Goal: Information Seeking & Learning: Learn about a topic

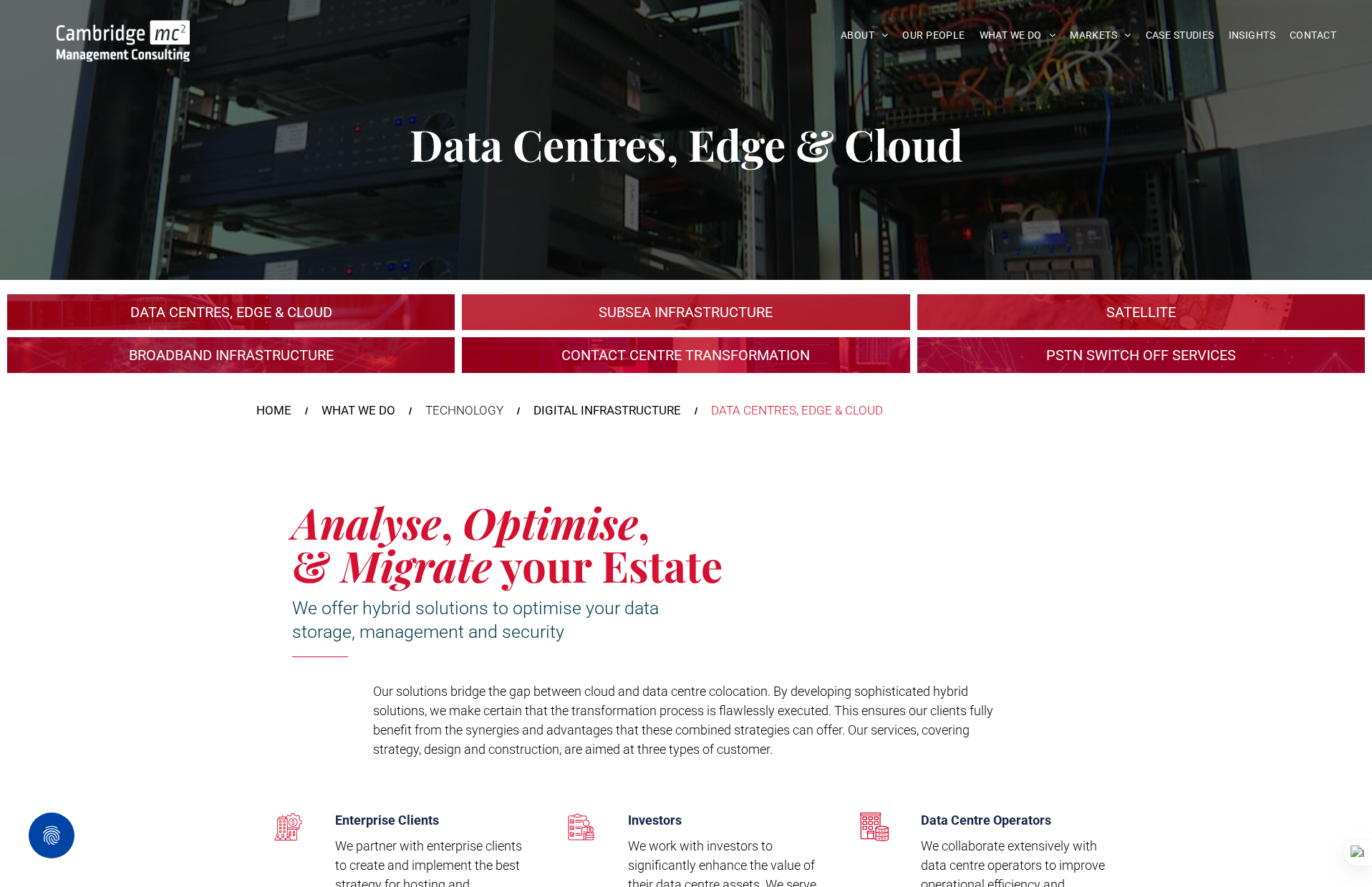
scroll to position [29, 0]
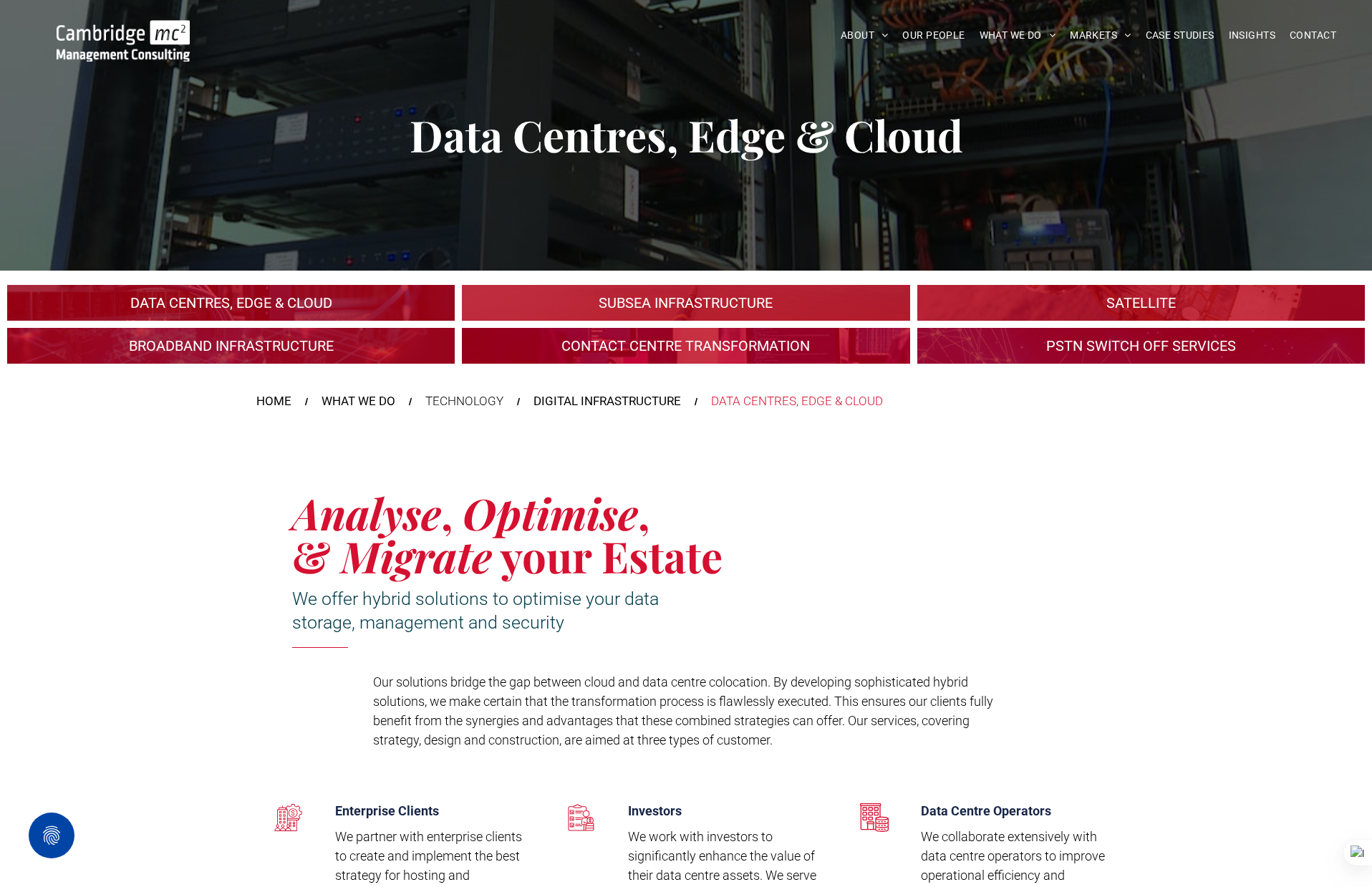
click at [1009, 307] on link "A large mall with arched glass roof" at bounding box center [1140, 303] width 474 height 38
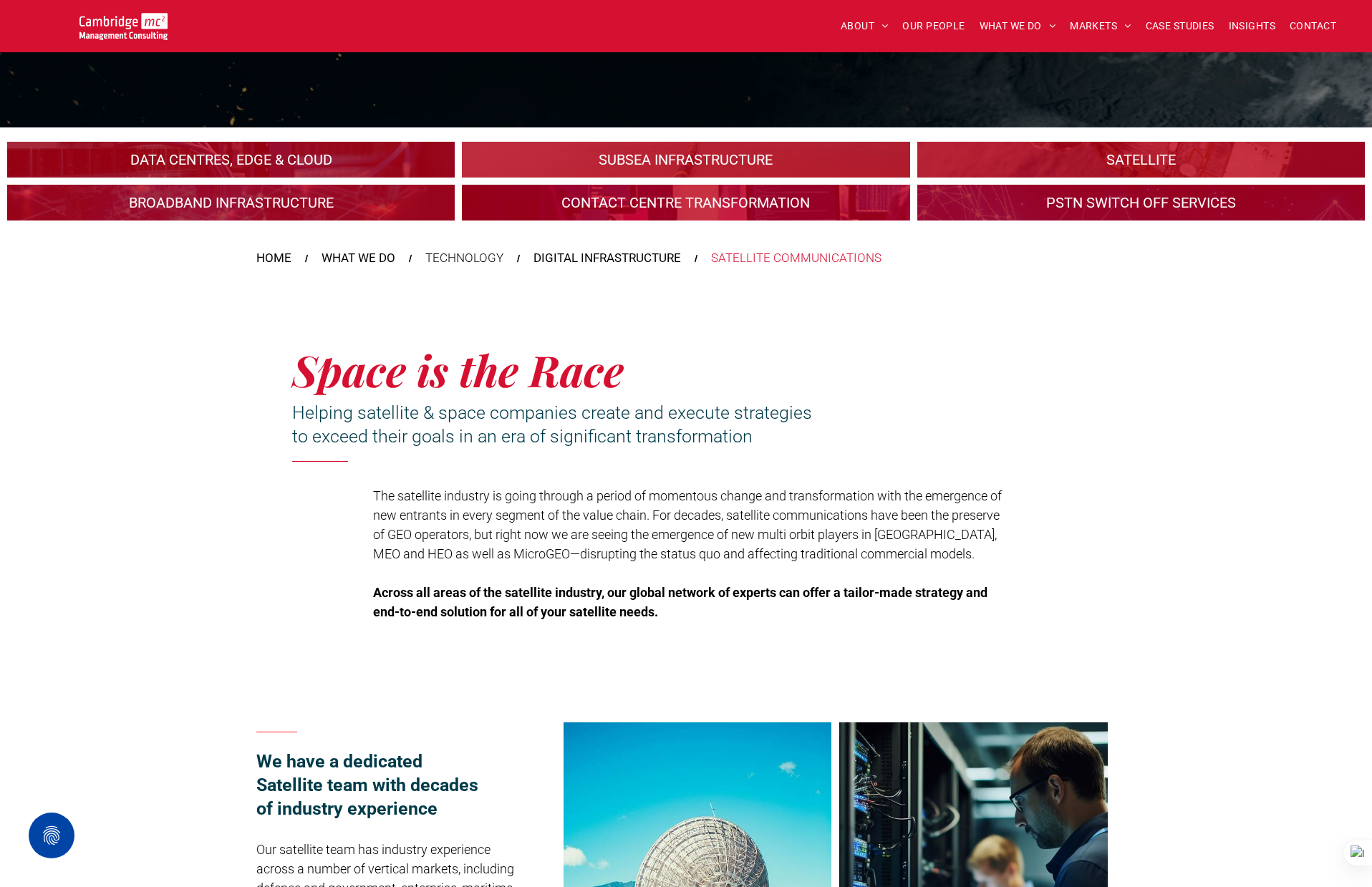
scroll to position [174, 0]
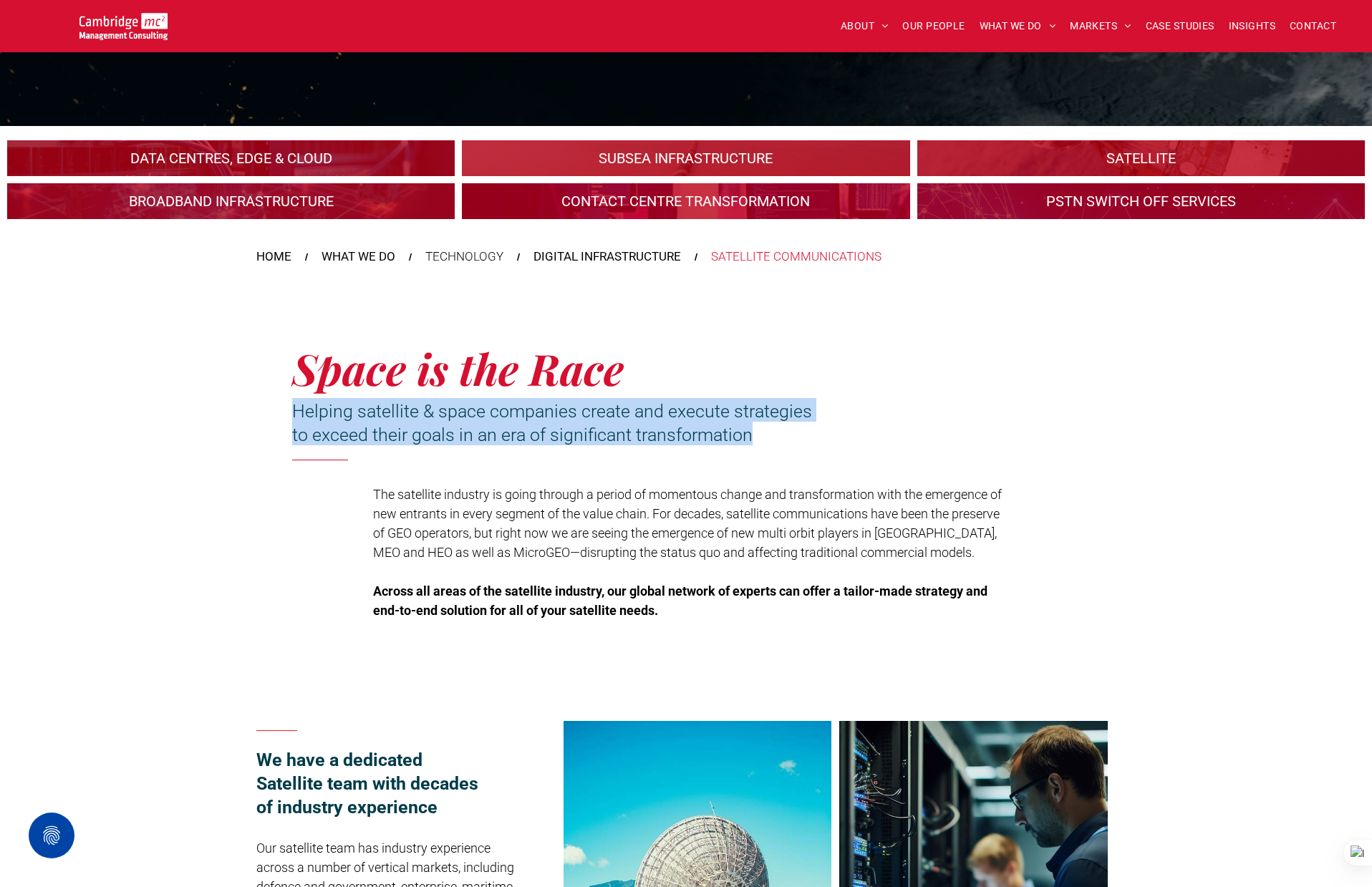
drag, startPoint x: 297, startPoint y: 409, endPoint x: 766, endPoint y: 436, distance: 469.8
click at [766, 436] on h3 "Helping satellite & space companies create and execute strategies to exceed the…" at bounding box center [560, 421] width 535 height 47
copy span "Helping satellite & space companies create and execute strategies to exceed the…"
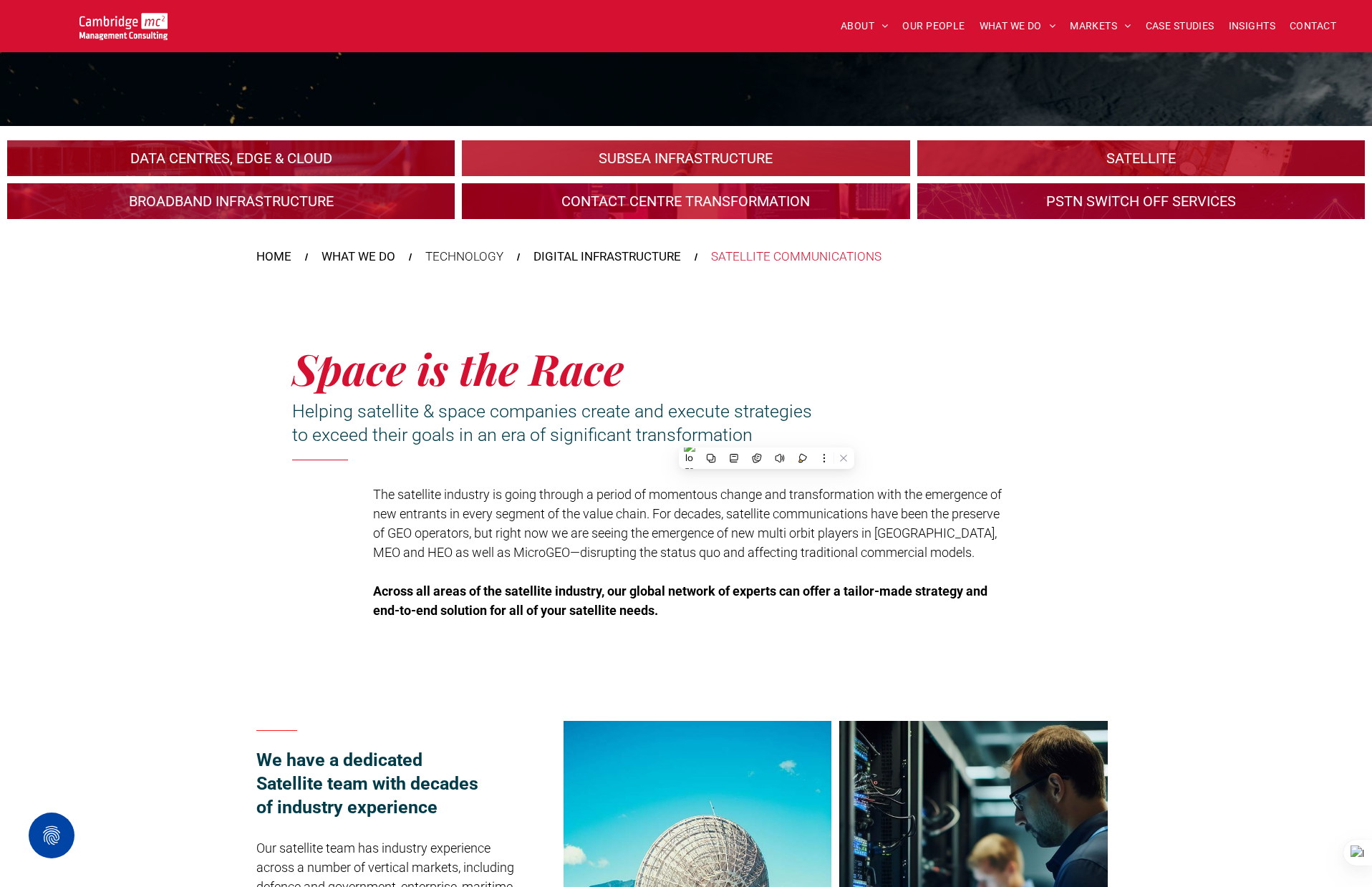
click at [508, 501] on span "The satellite industry is going through a period of momentous change and transf…" at bounding box center [687, 523] width 629 height 73
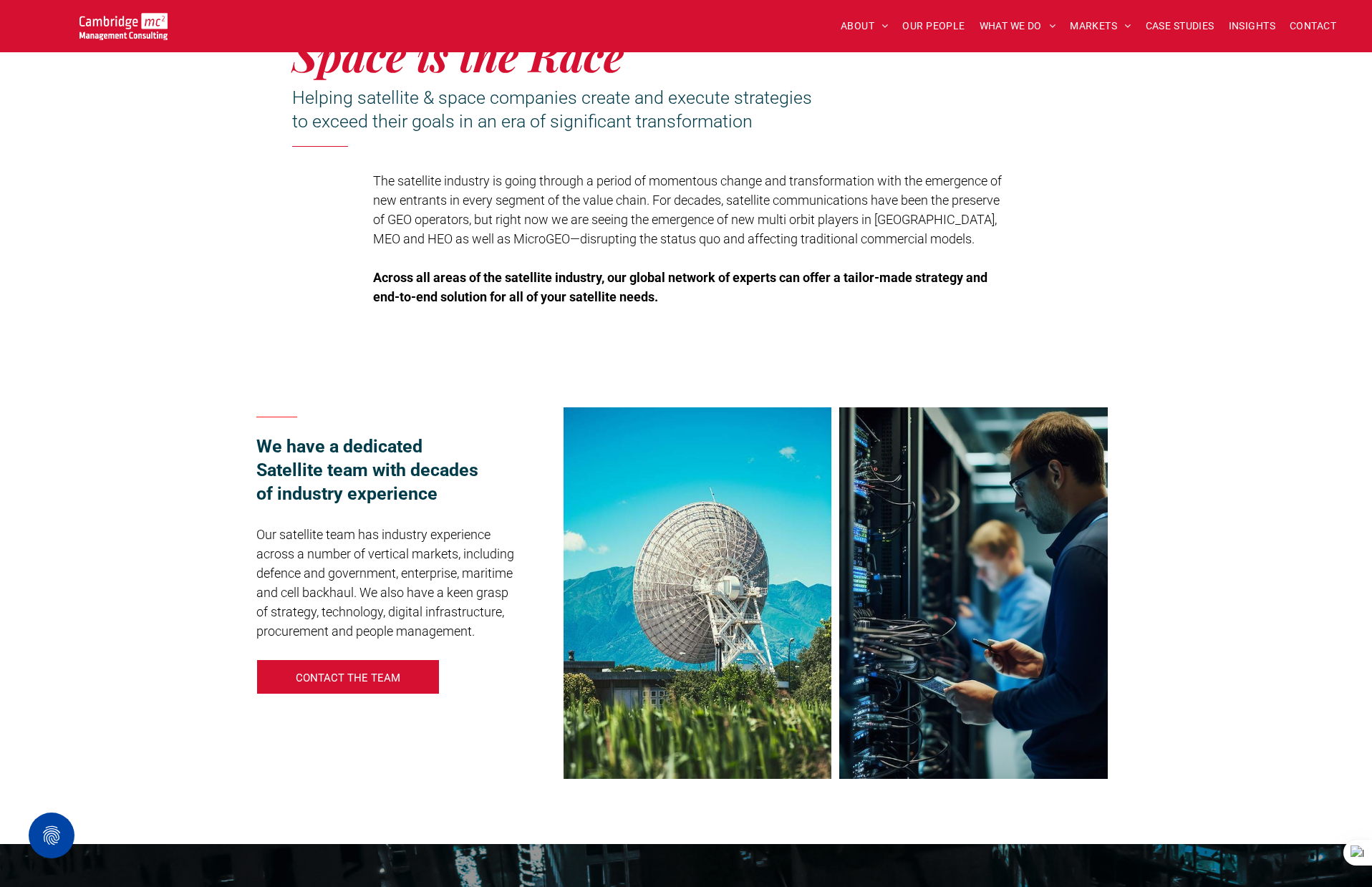
scroll to position [489, 0]
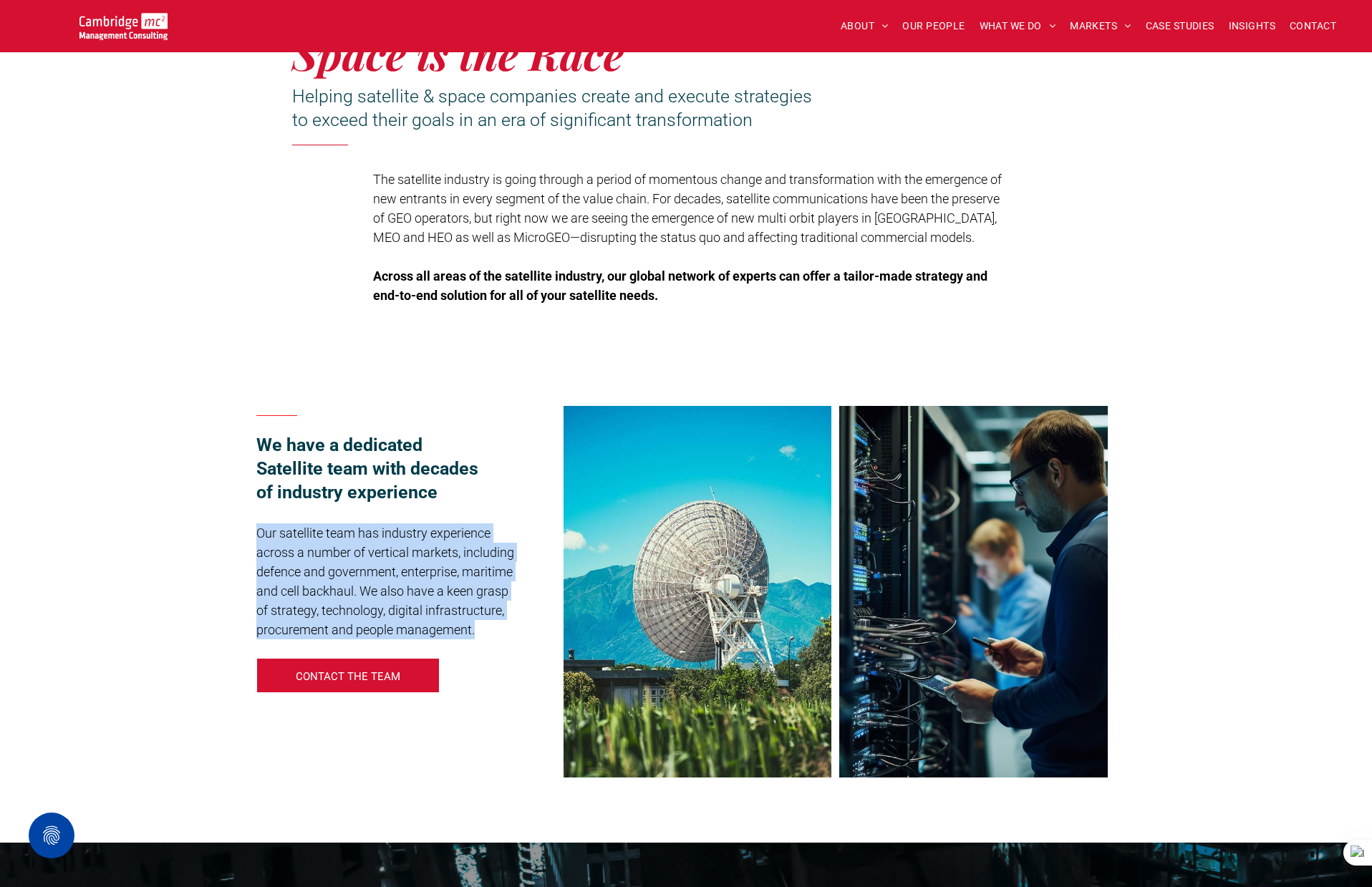
drag, startPoint x: 434, startPoint y: 595, endPoint x: 494, endPoint y: 627, distance: 68.0
click at [494, 627] on p "Our satellite team has industry experience across a number of vertical markets,…" at bounding box center [389, 581] width 265 height 116
copy span "Our satellite team has industry experience across a number of vertical markets,…"
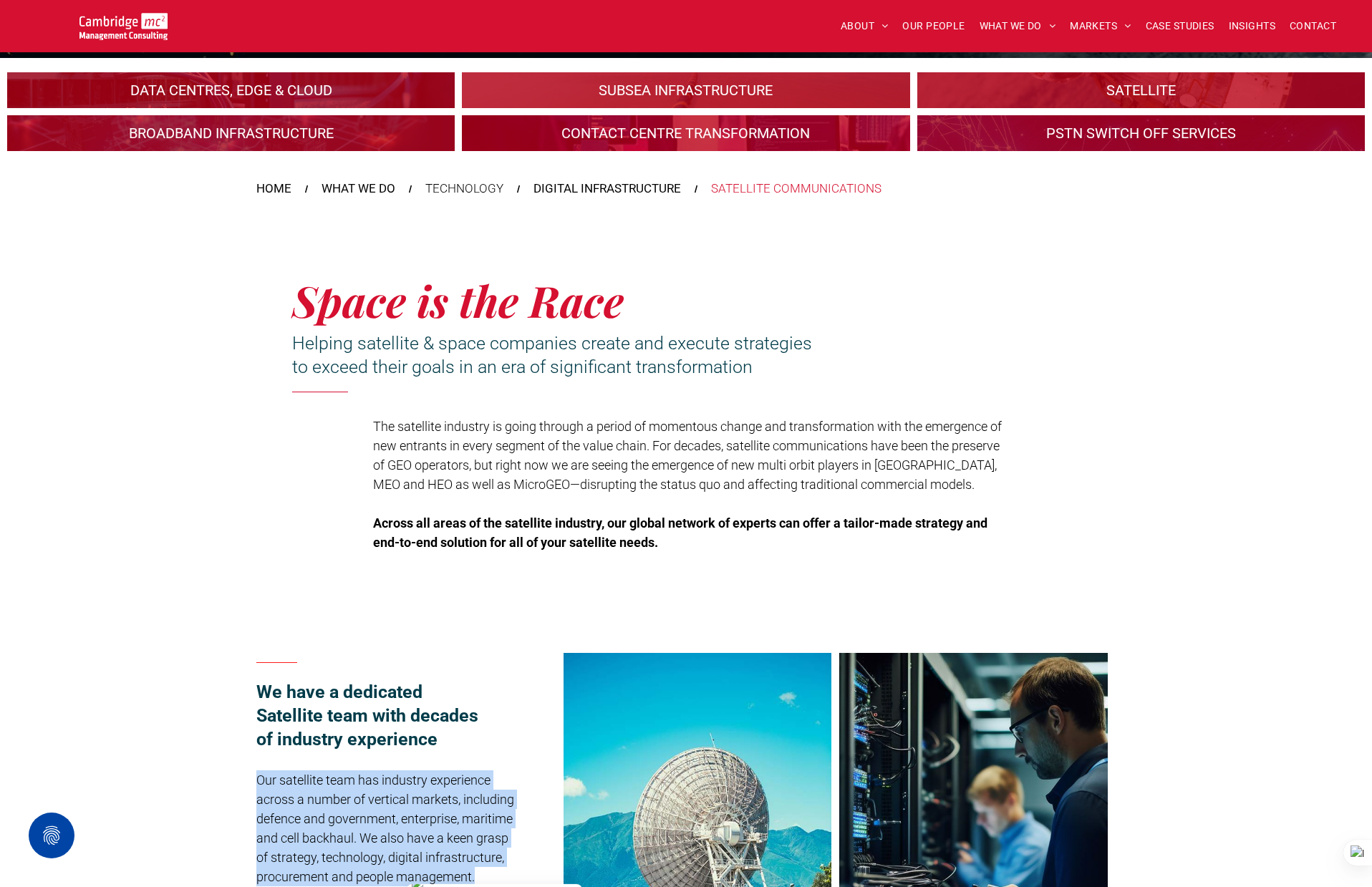
scroll to position [0, 0]
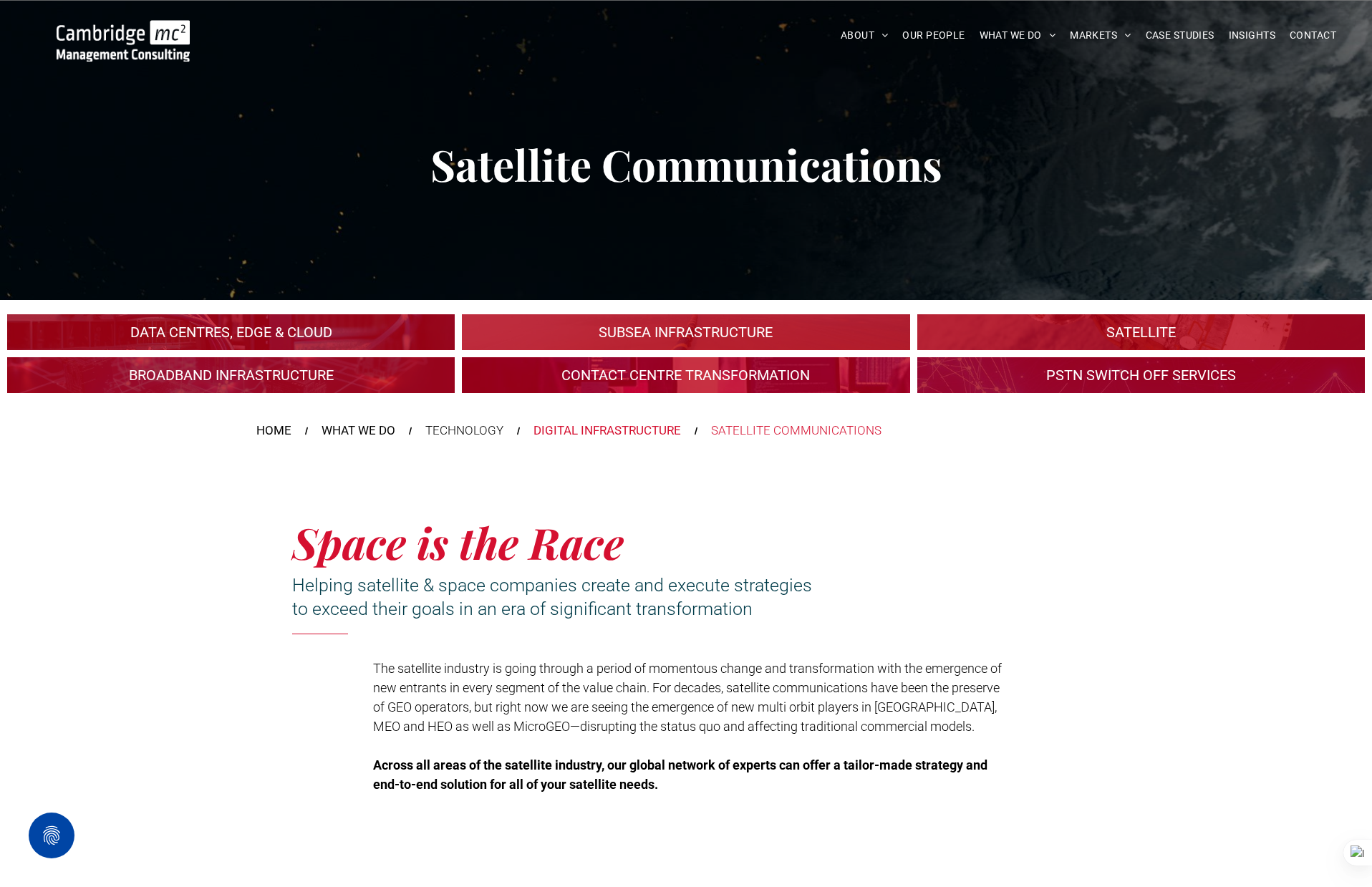
click at [560, 423] on div "DIGITAL INFRASTRUCTURE" at bounding box center [607, 431] width 148 height 19
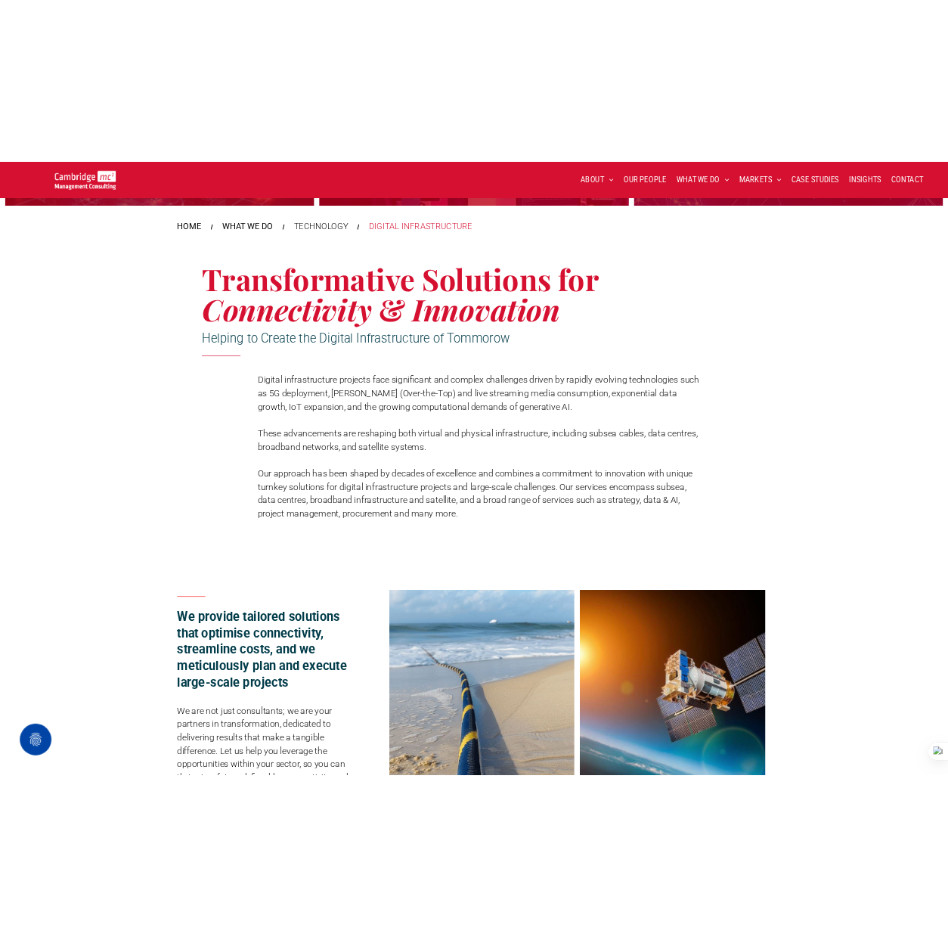
scroll to position [300, 0]
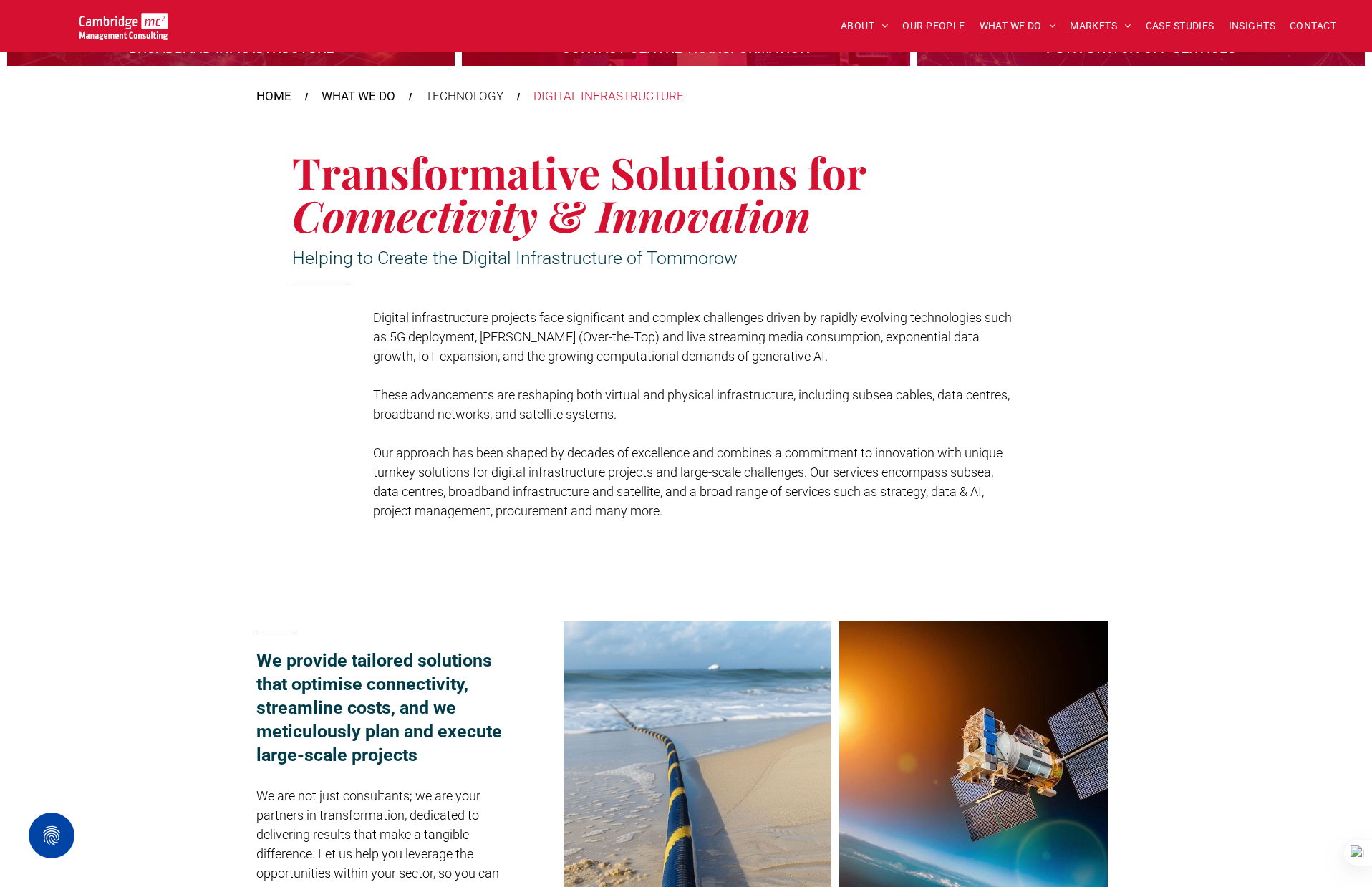
click at [188, 374] on div "Transformative Solutions for Connectivity & Innovation Helping to Create the Di…" at bounding box center [686, 334] width 1372 height 443
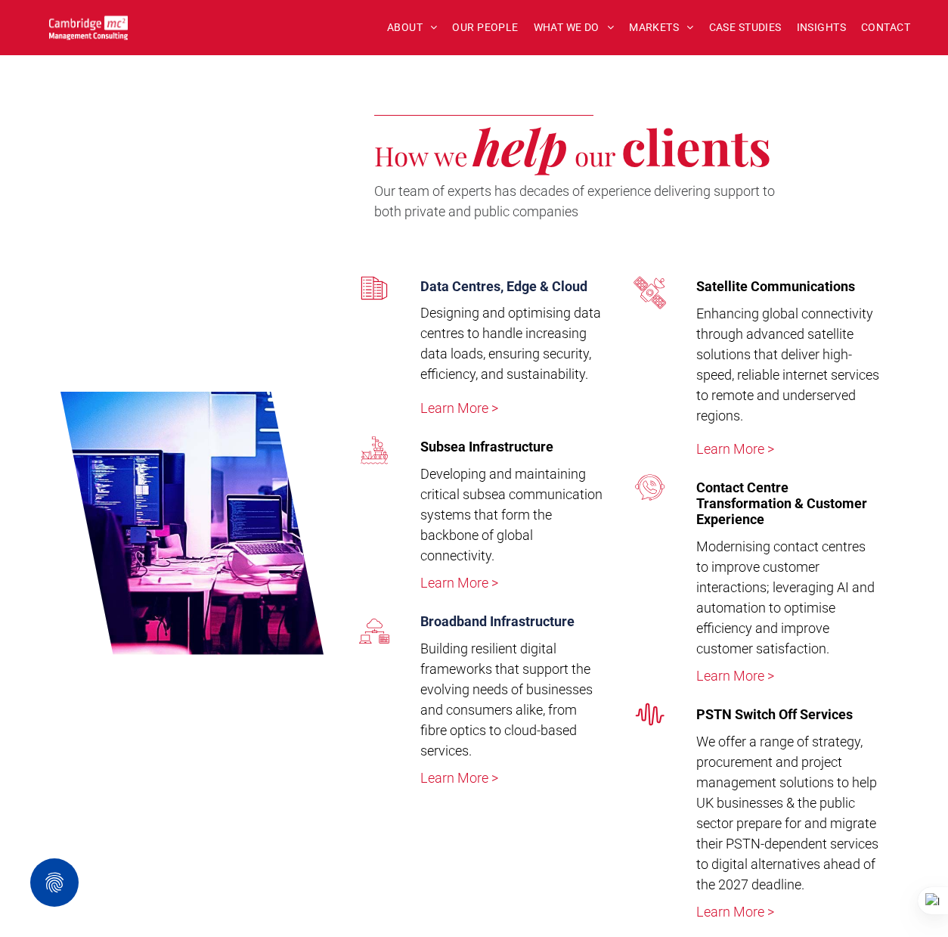
scroll to position [2655, 0]
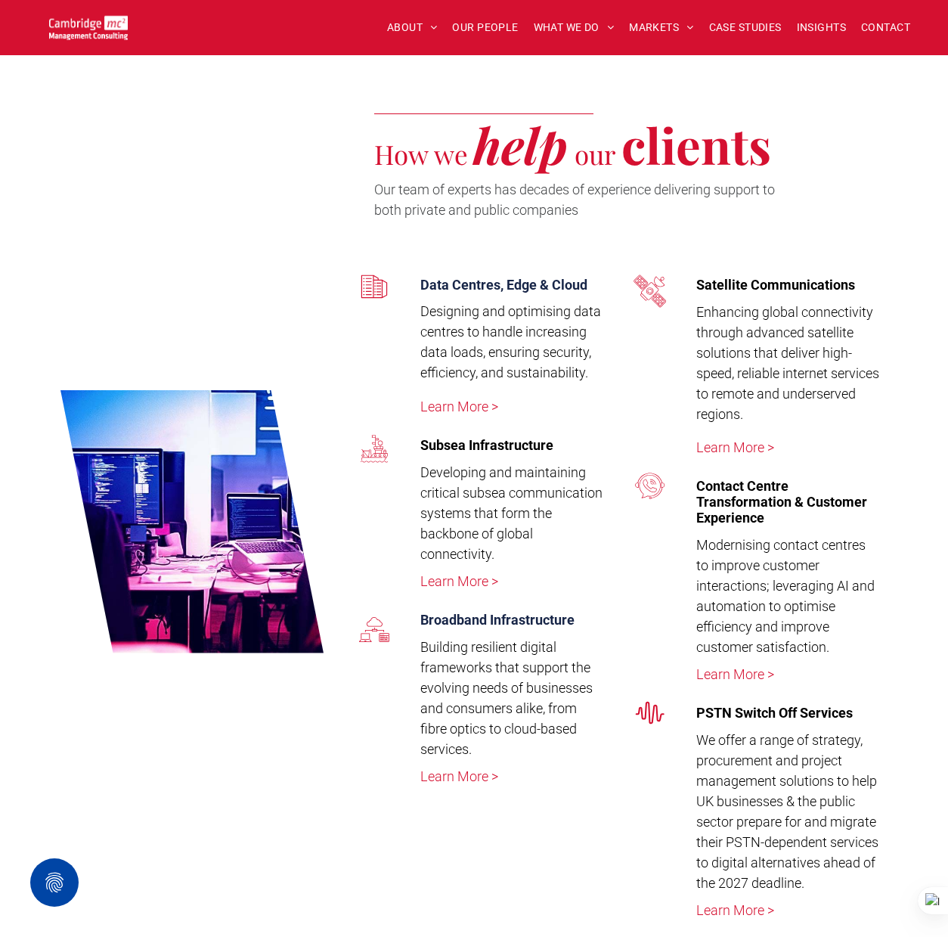
click at [252, 137] on div at bounding box center [178, 167] width 296 height 122
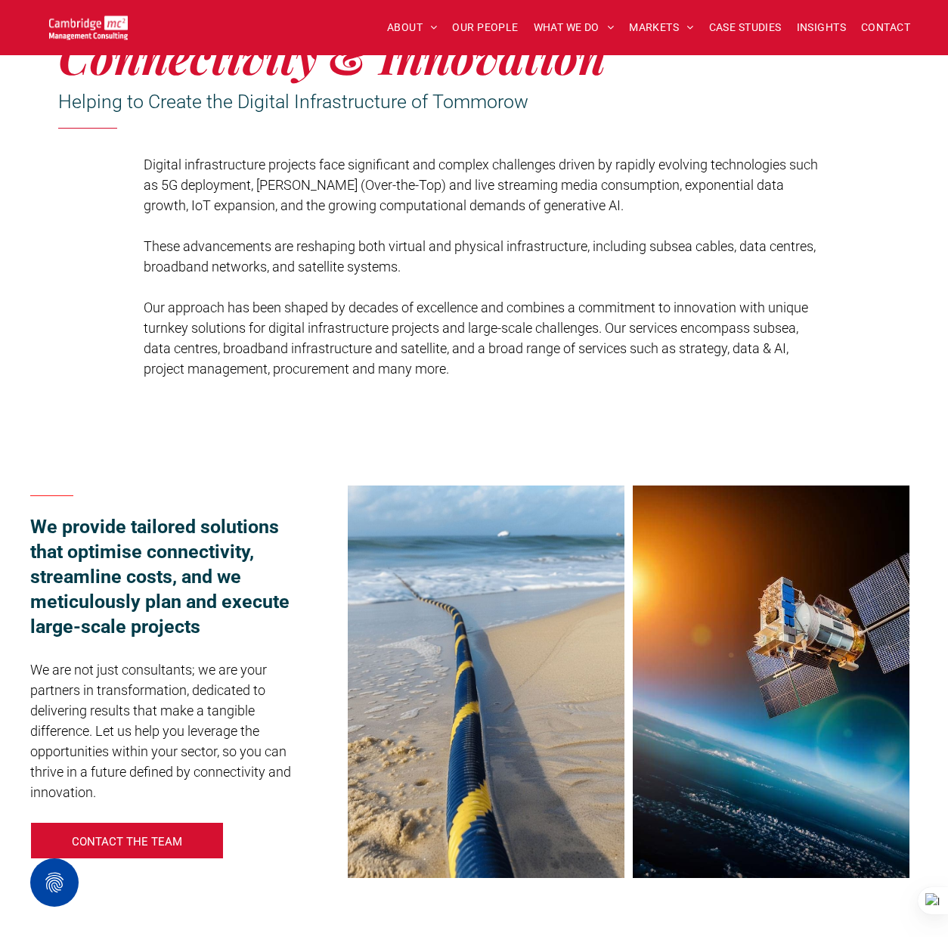
scroll to position [0, 0]
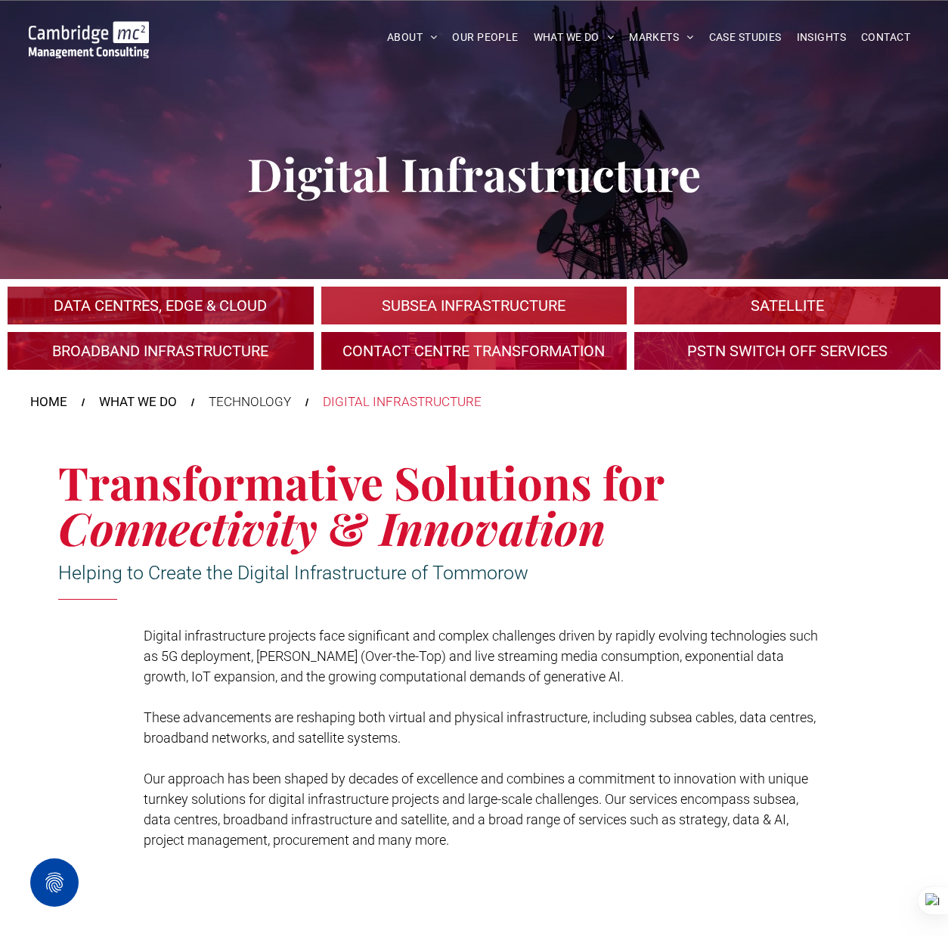
click at [743, 291] on link "A large mall with arched glass roof" at bounding box center [787, 306] width 324 height 40
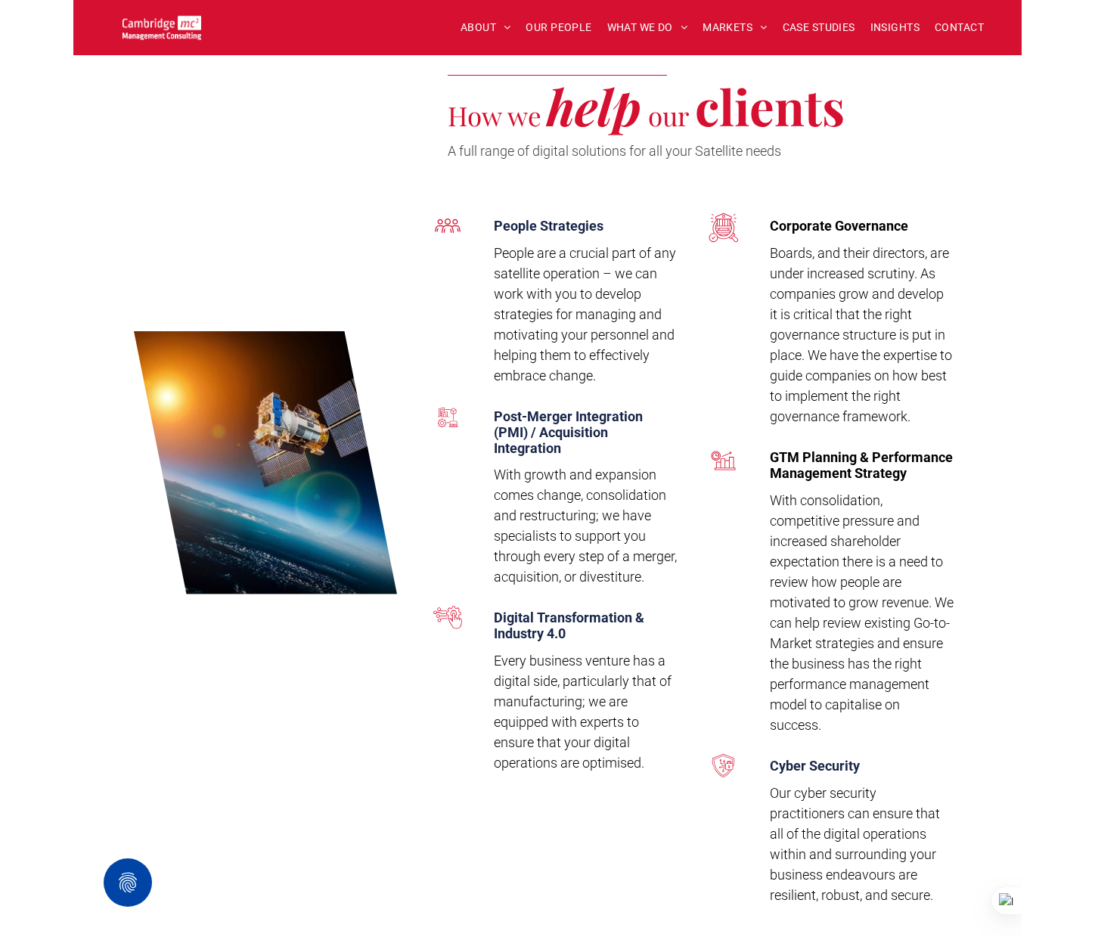
scroll to position [2531, 0]
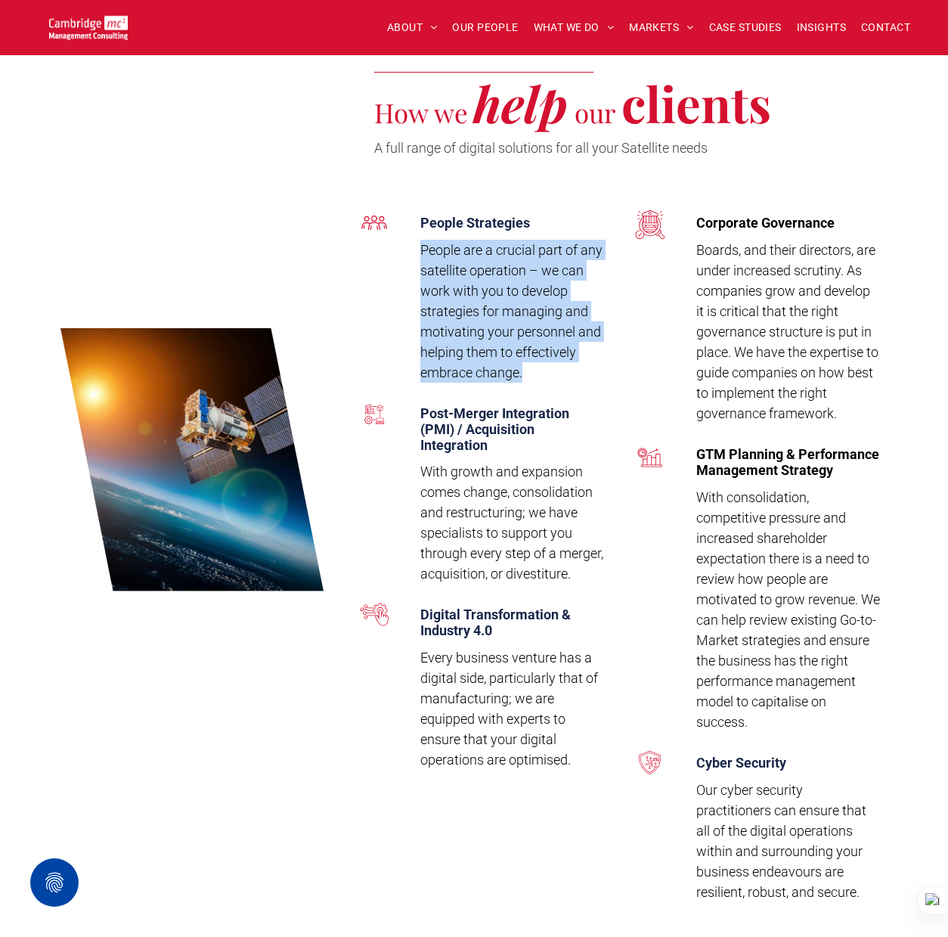
drag, startPoint x: 421, startPoint y: 227, endPoint x: 554, endPoint y: 346, distance: 177.8
click at [554, 346] on p "People are a crucial part of any satellite operation – we can work with you to …" at bounding box center [512, 311] width 184 height 143
copy span "People are a crucial part of any satellite operation – we can work with you to …"
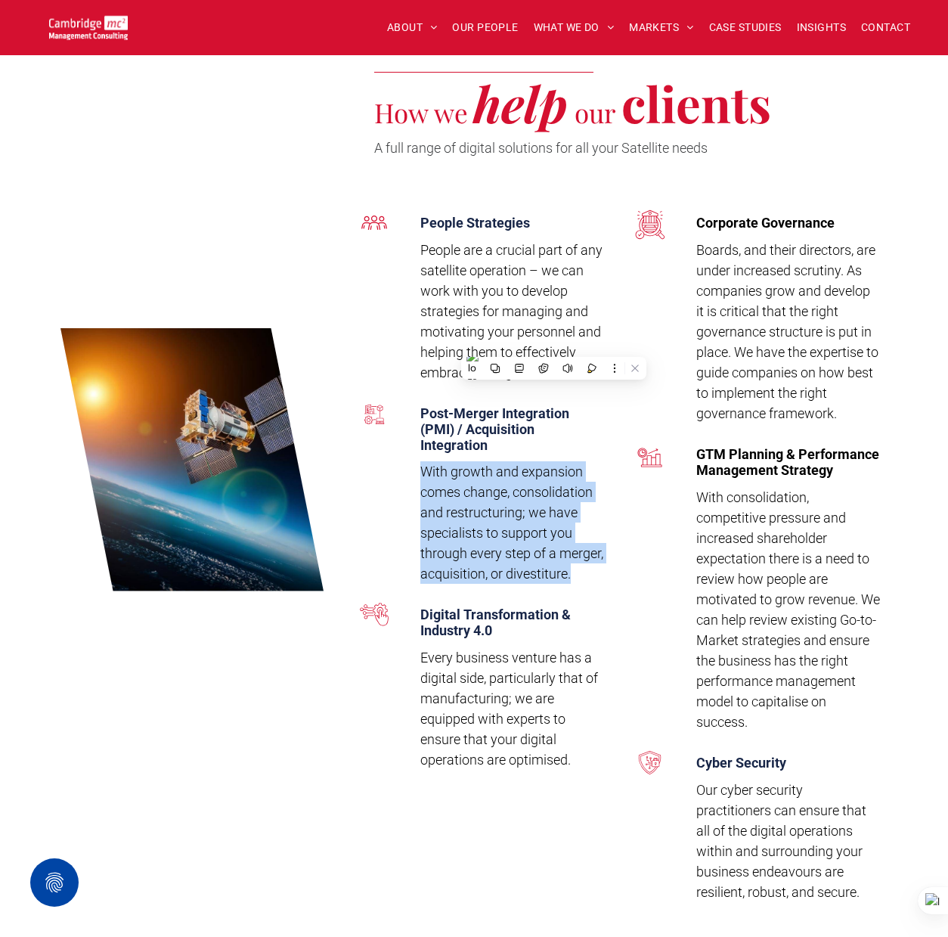
drag, startPoint x: 424, startPoint y: 448, endPoint x: 561, endPoint y: 588, distance: 196.8
click at [561, 588] on div "Post-Merger Integration (PMI) / Acquisition Integration With growth and expansi…" at bounding box center [506, 498] width 195 height 201
copy span "With growth and expansion comes change, consolidation and restructuring; we hav…"
click at [463, 545] on span "With growth and expansion comes change, consolidation and restructuring; we hav…" at bounding box center [511, 523] width 183 height 118
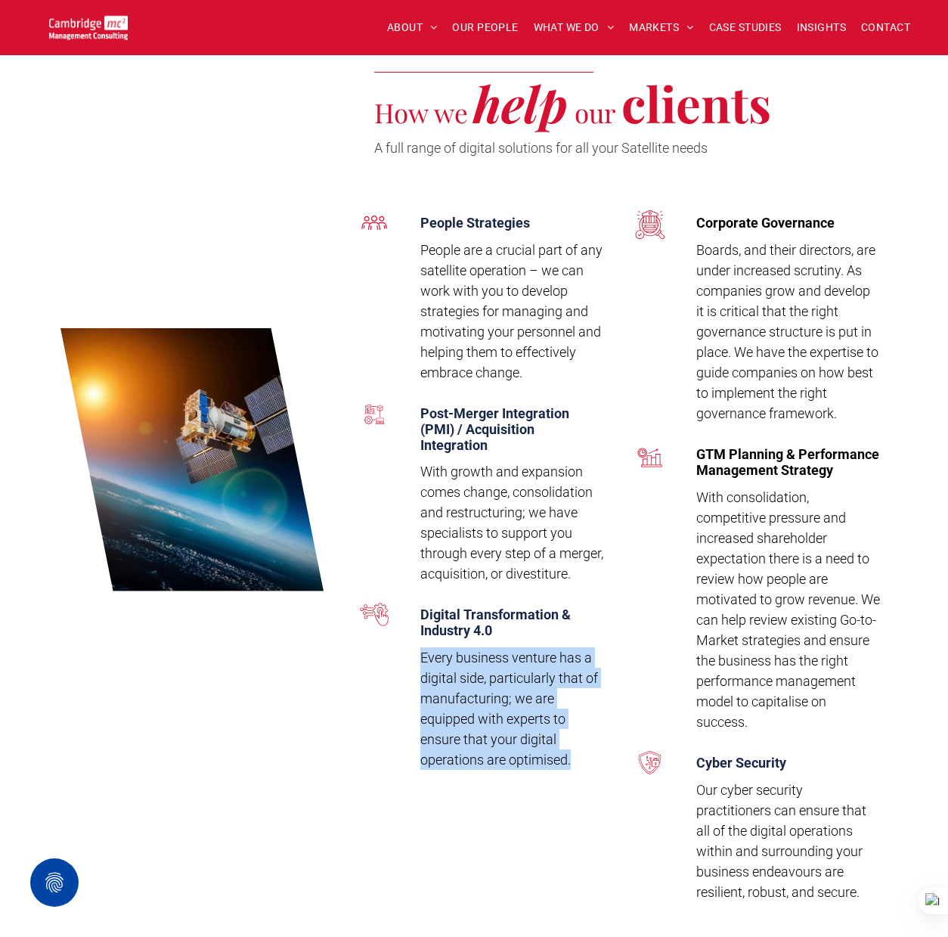
drag, startPoint x: 427, startPoint y: 656, endPoint x: 595, endPoint y: 760, distance: 197.7
click at [595, 760] on p "Every business venture has a digital side, particularly that of manufacturing; …" at bounding box center [512, 708] width 184 height 123
copy span "Every business venture has a digital side, particularly that of manufacturing; …"
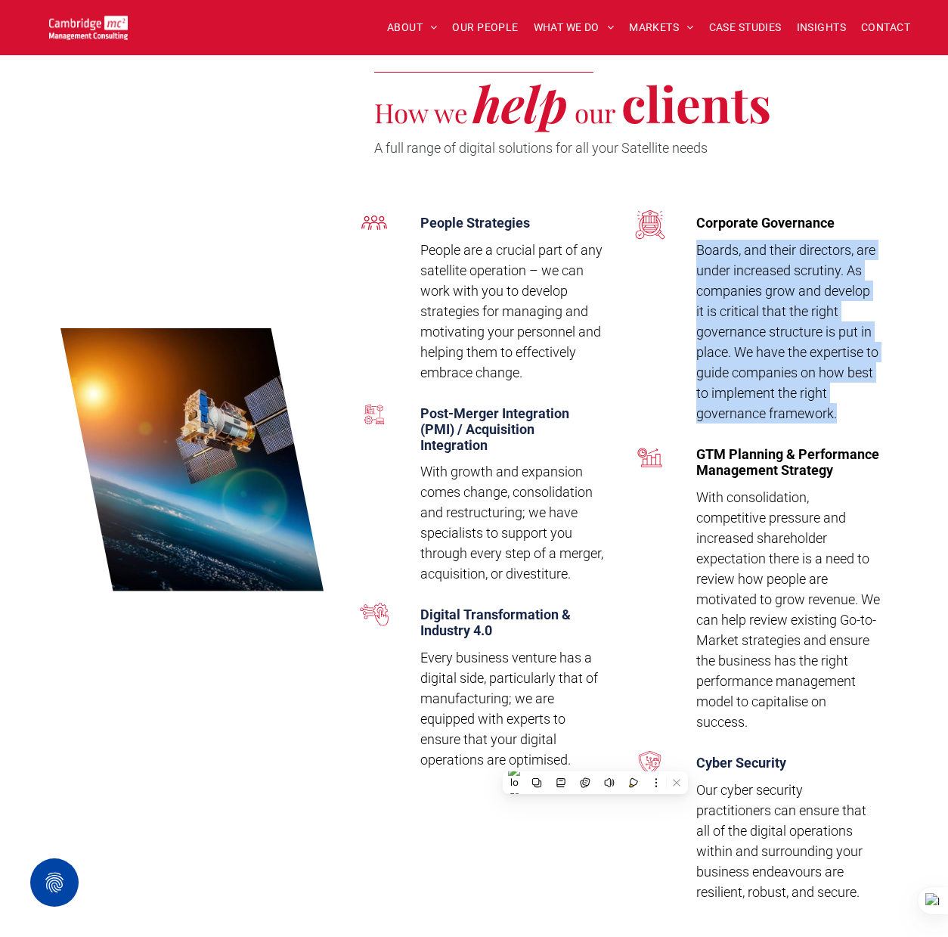
drag, startPoint x: 698, startPoint y: 232, endPoint x: 914, endPoint y: 388, distance: 265.9
click at [914, 388] on div "People Strategies People are a crucial part of any satellite operation – we can…" at bounding box center [474, 581] width 948 height 808
copy span "Boards, and their directors, are under increased scrutiny. As companies grow an…"
click at [699, 489] on span "With consolidation, competitive pressure and increased shareholder expectation …" at bounding box center [789, 609] width 184 height 240
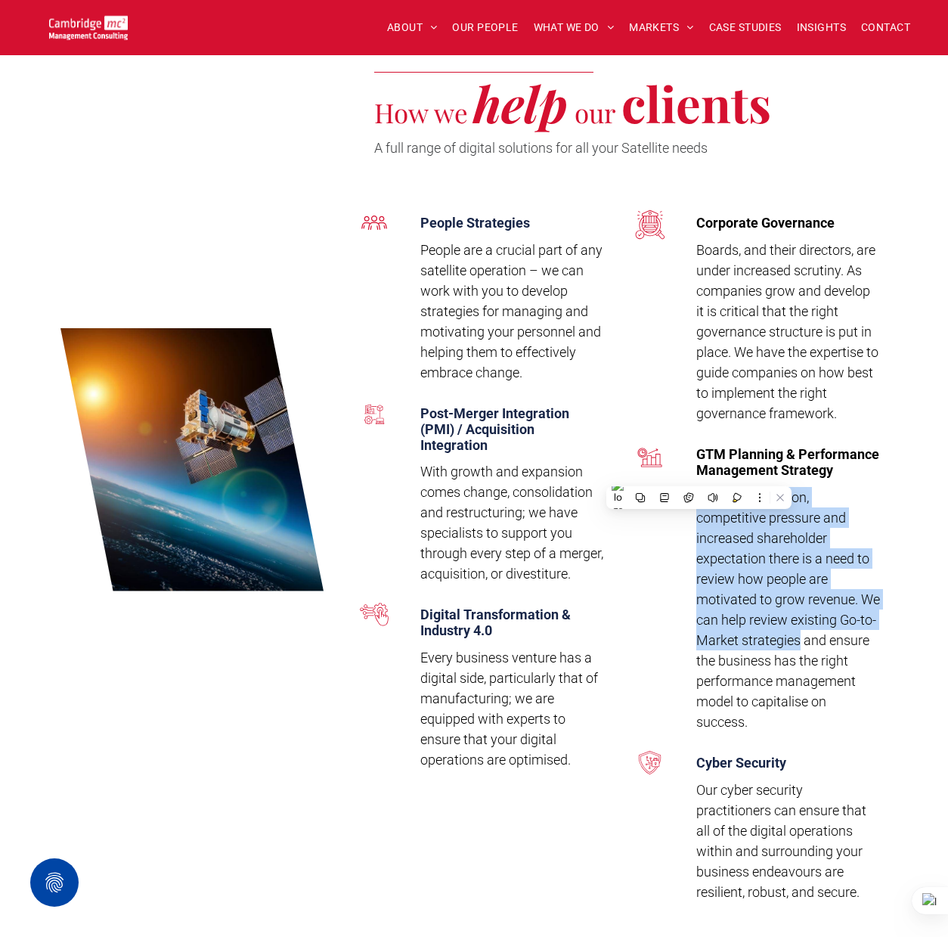
drag, startPoint x: 711, startPoint y: 483, endPoint x: 782, endPoint y: 616, distance: 150.2
click at [782, 615] on span "With consolidation, competitive pressure and increased shareholder expectation …" at bounding box center [789, 609] width 184 height 240
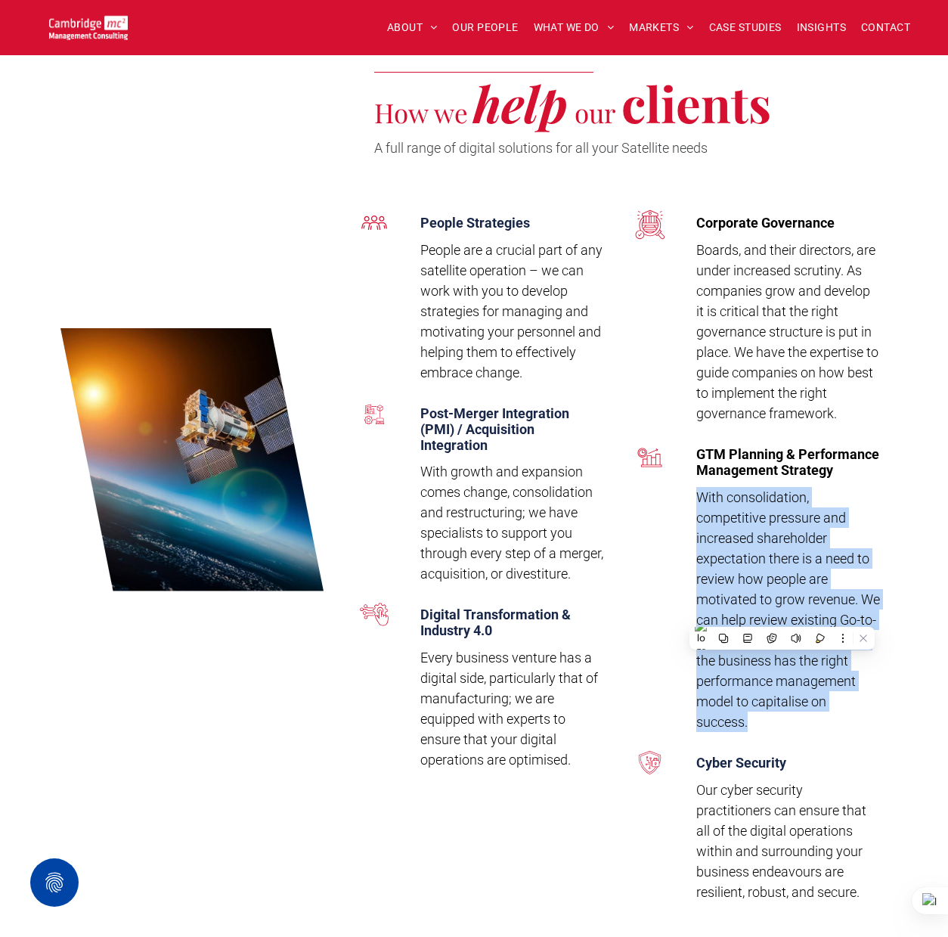
drag, startPoint x: 830, startPoint y: 698, endPoint x: 693, endPoint y: 482, distance: 256.4
click at [693, 482] on div "GTM Planning & Performance Management Strategy With consolidation, competitive …" at bounding box center [781, 593] width 195 height 309
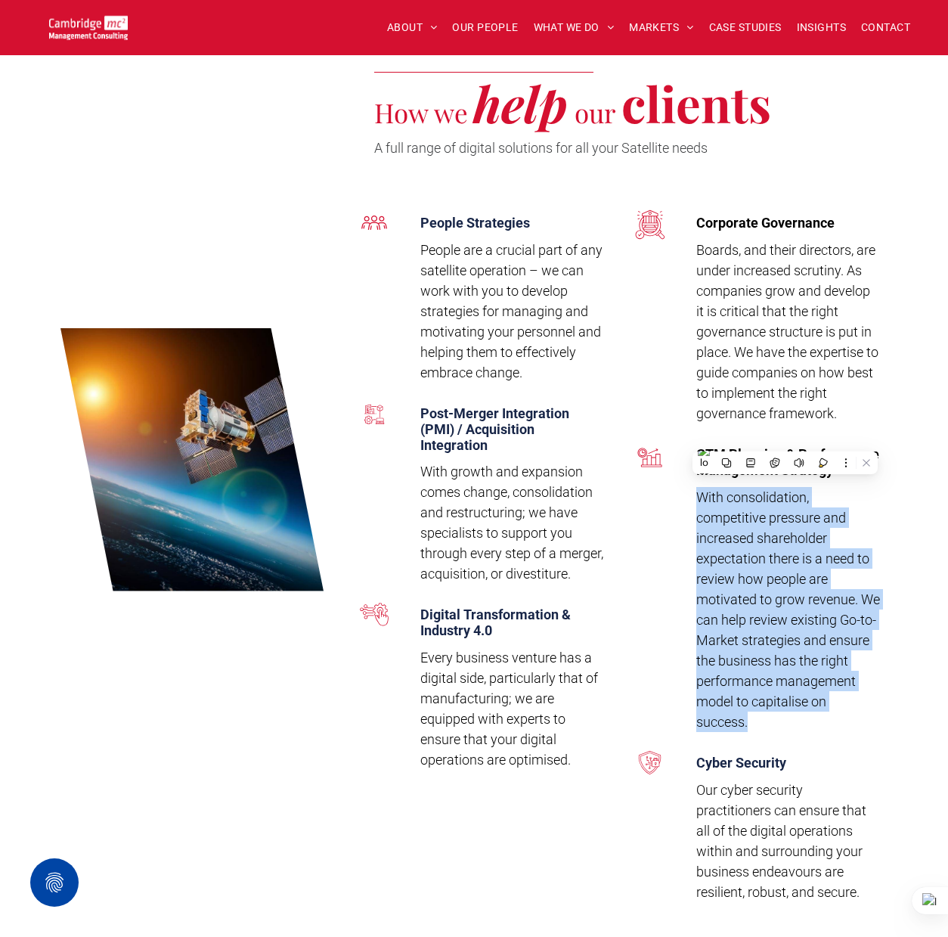
copy span "With consolidation, competitive pressure and increased shareholder expectation …"
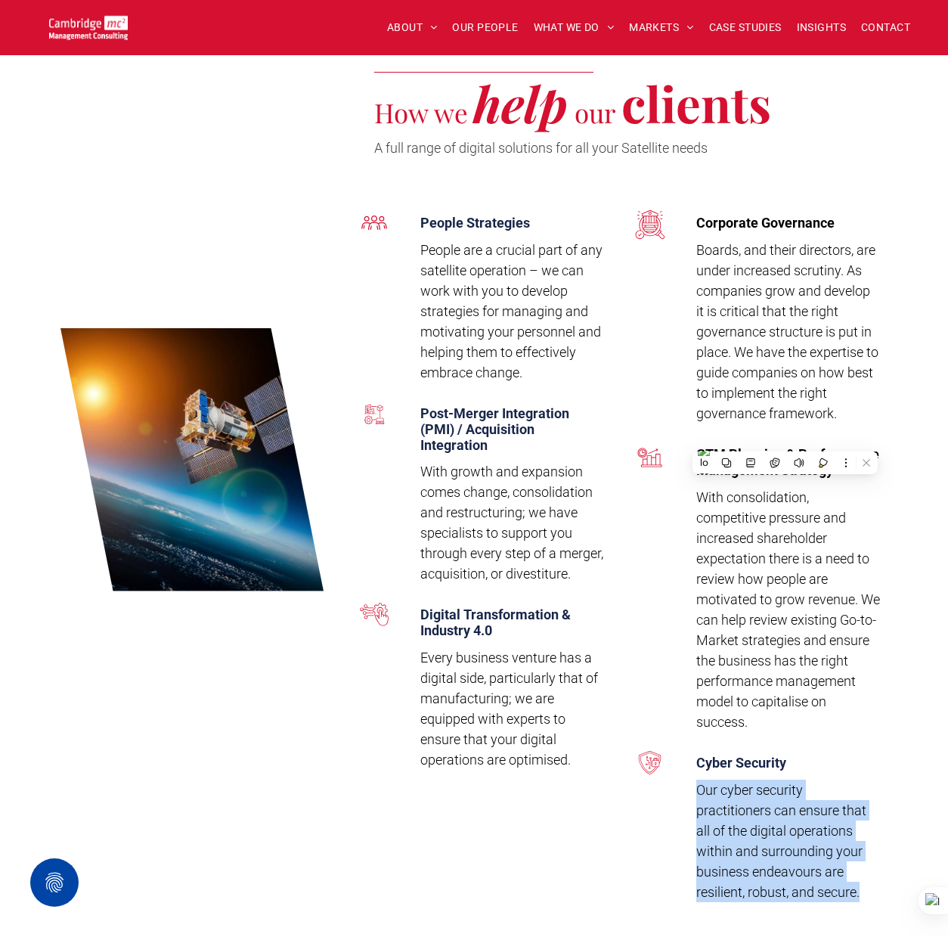
drag, startPoint x: 700, startPoint y: 770, endPoint x: 864, endPoint y: 870, distance: 191.8
click at [864, 870] on p "Our cyber security practitioners can ensure that all of the digital operations …" at bounding box center [789, 841] width 184 height 123
copy span "Our cyber security practitioners can ensure that all of the digital operations …"
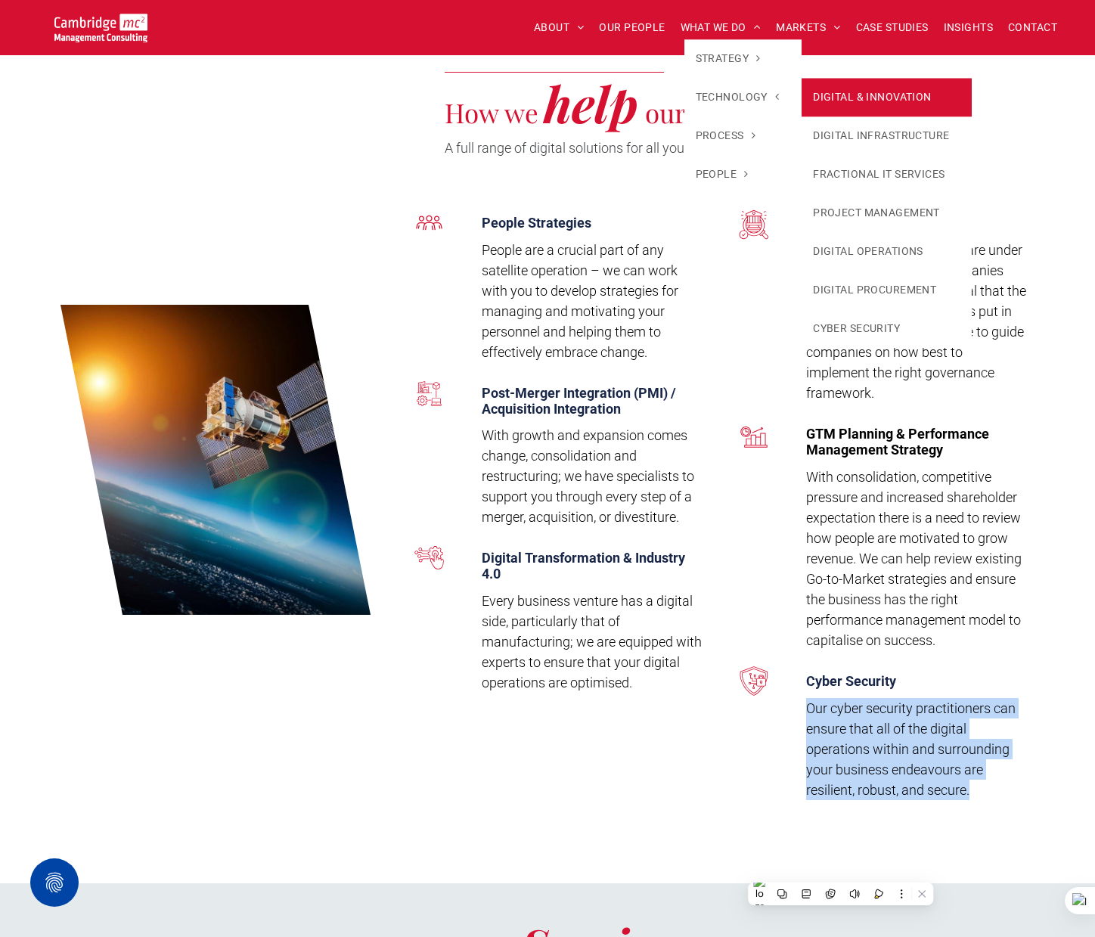
click at [876, 95] on link "DIGITAL & INNOVATION" at bounding box center [887, 97] width 170 height 39
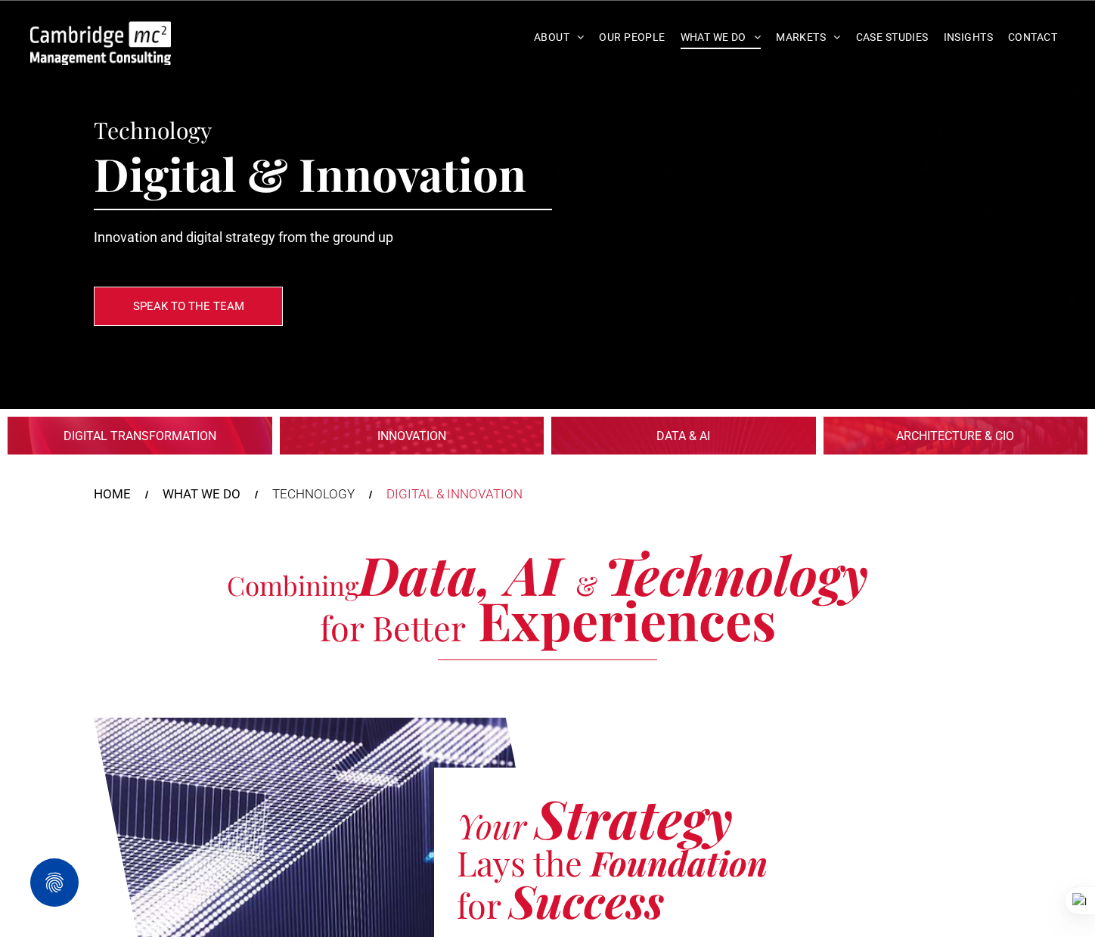
click at [663, 429] on link at bounding box center [684, 436] width 280 height 40
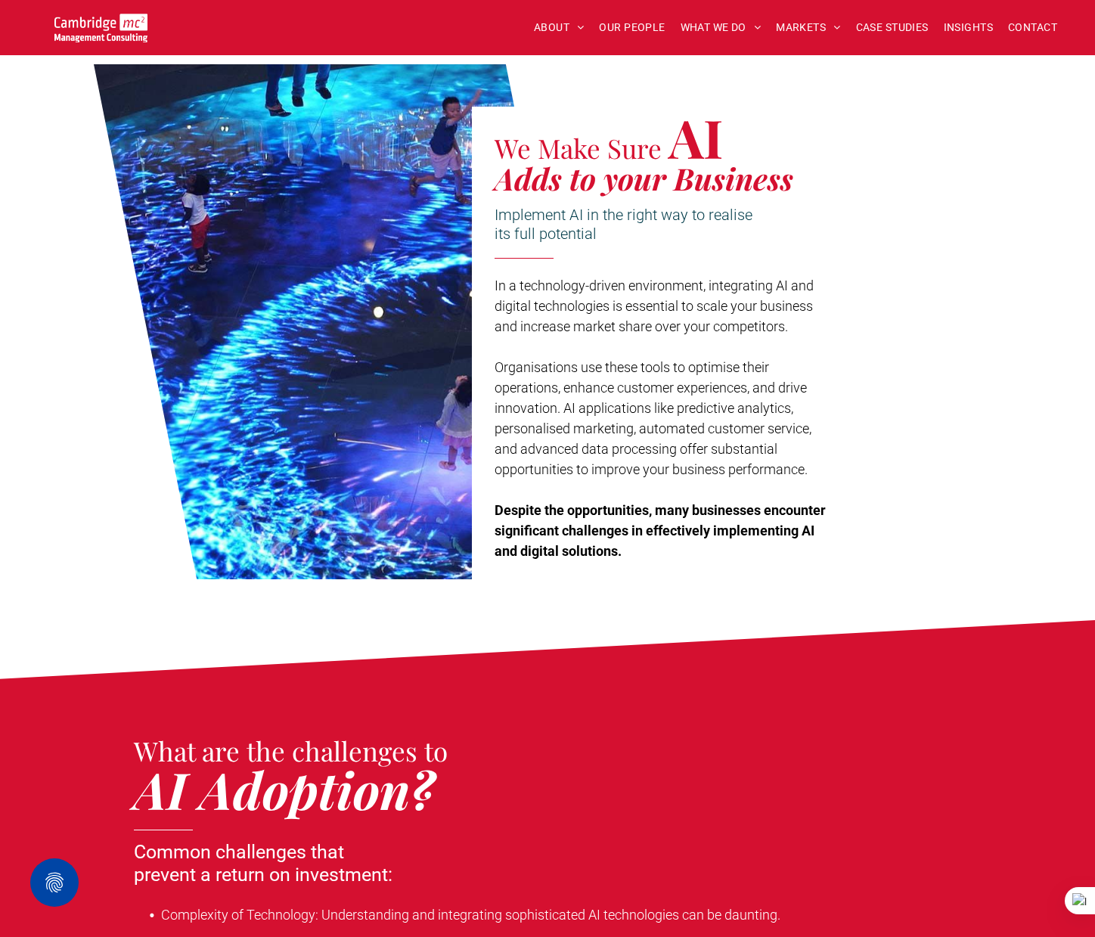
scroll to position [679, 0]
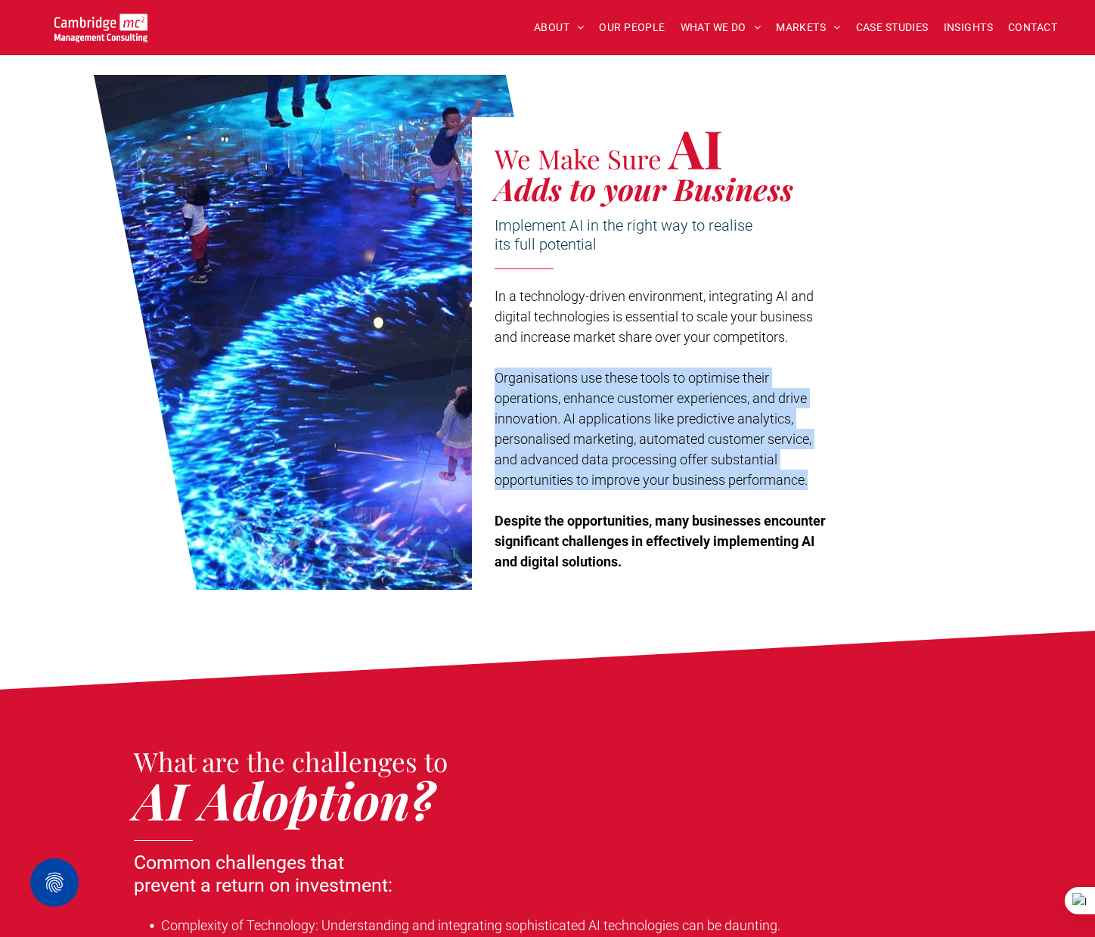
drag, startPoint x: 500, startPoint y: 375, endPoint x: 814, endPoint y: 484, distance: 332.9
click at [814, 485] on p "Organisations use these tools to optimise their operations, enhance customer ex…" at bounding box center [661, 429] width 333 height 123
copy span "Organisations use these tools to optimise their operations, enhance customer ex…"
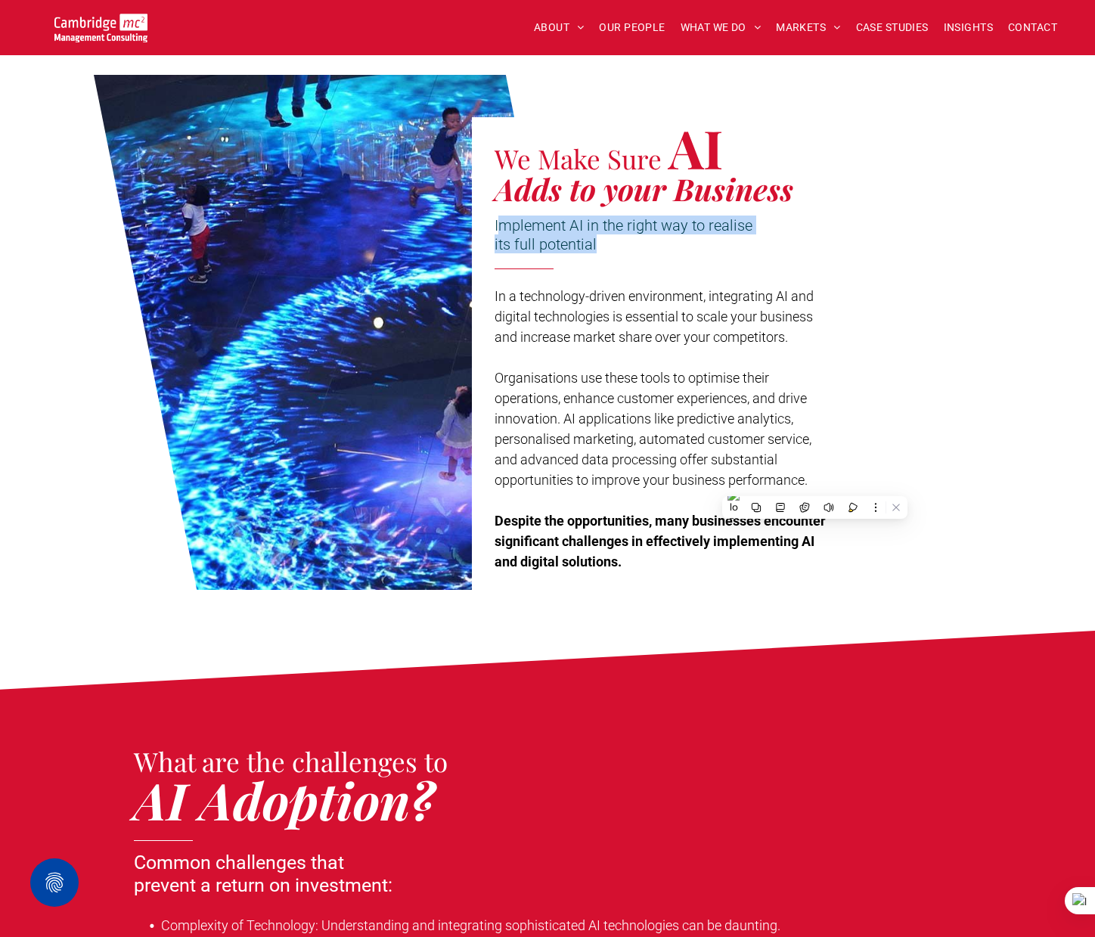
drag, startPoint x: 497, startPoint y: 225, endPoint x: 599, endPoint y: 248, distance: 104.6
click at [599, 248] on h3 "Implement AI in the right way to realise its full potential" at bounding box center [624, 235] width 258 height 38
click at [600, 245] on h3 "Implement AI in the right way to realise its full potential" at bounding box center [624, 235] width 258 height 38
drag, startPoint x: 600, startPoint y: 244, endPoint x: 491, endPoint y: 228, distance: 110.2
click at [491, 228] on div "We Make Sure AI Adds to your Business Implement AI in the right way to realise …" at bounding box center [661, 359] width 378 height 484
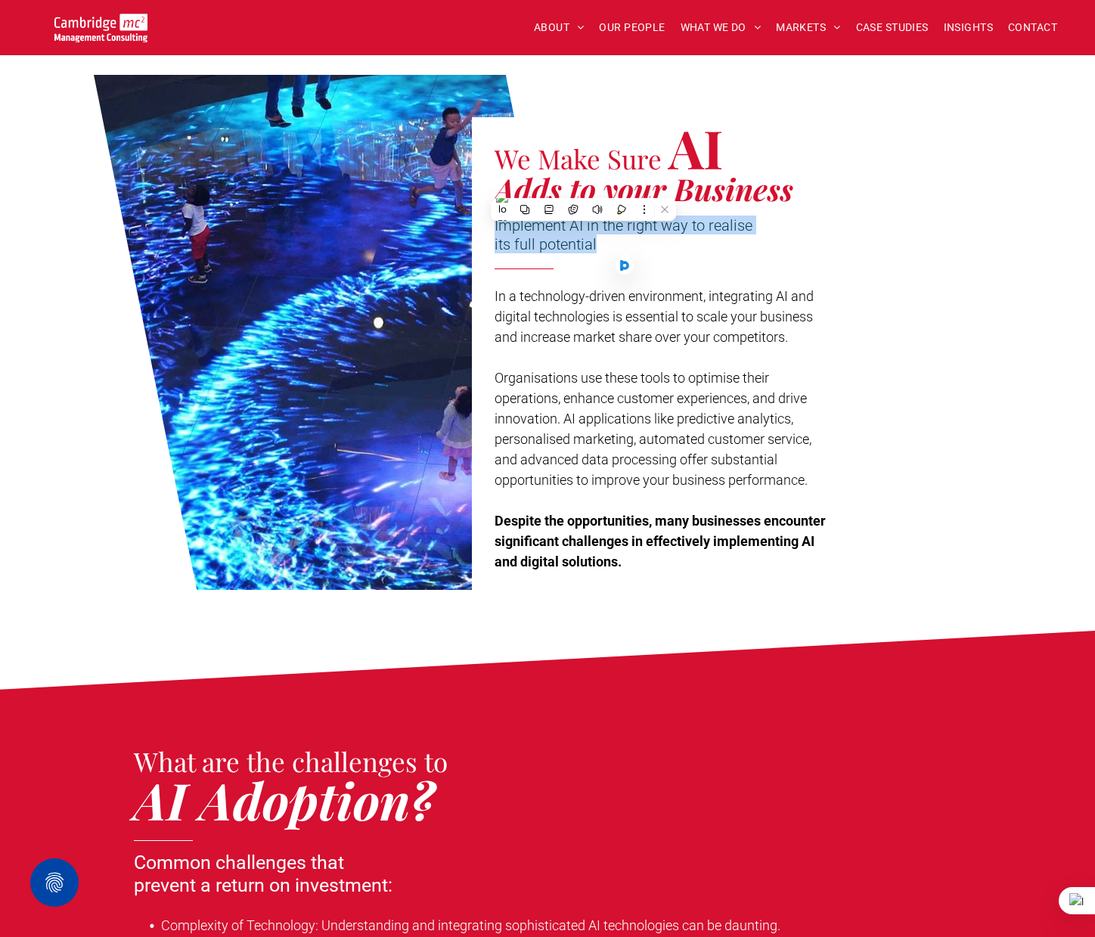
copy span "Implement AI in the right way to realise its full potential"
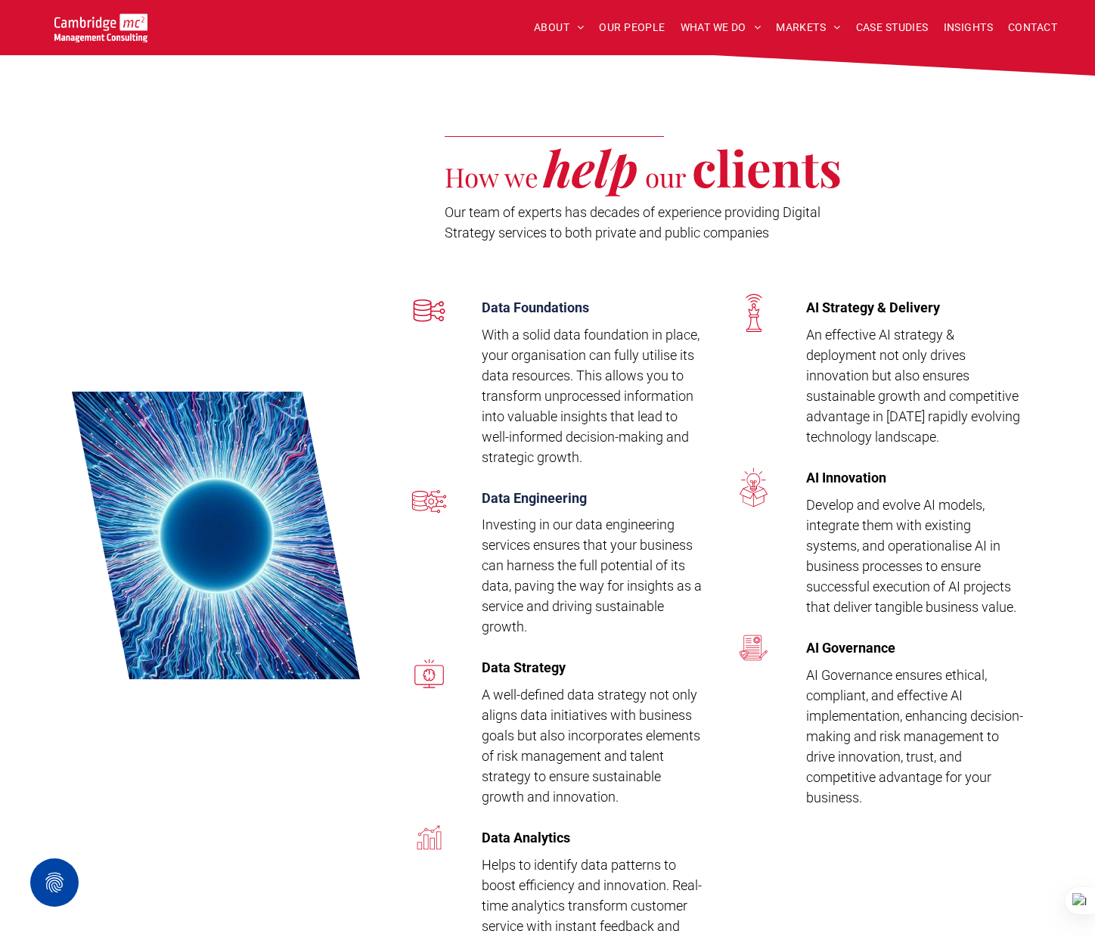
scroll to position [1913, 0]
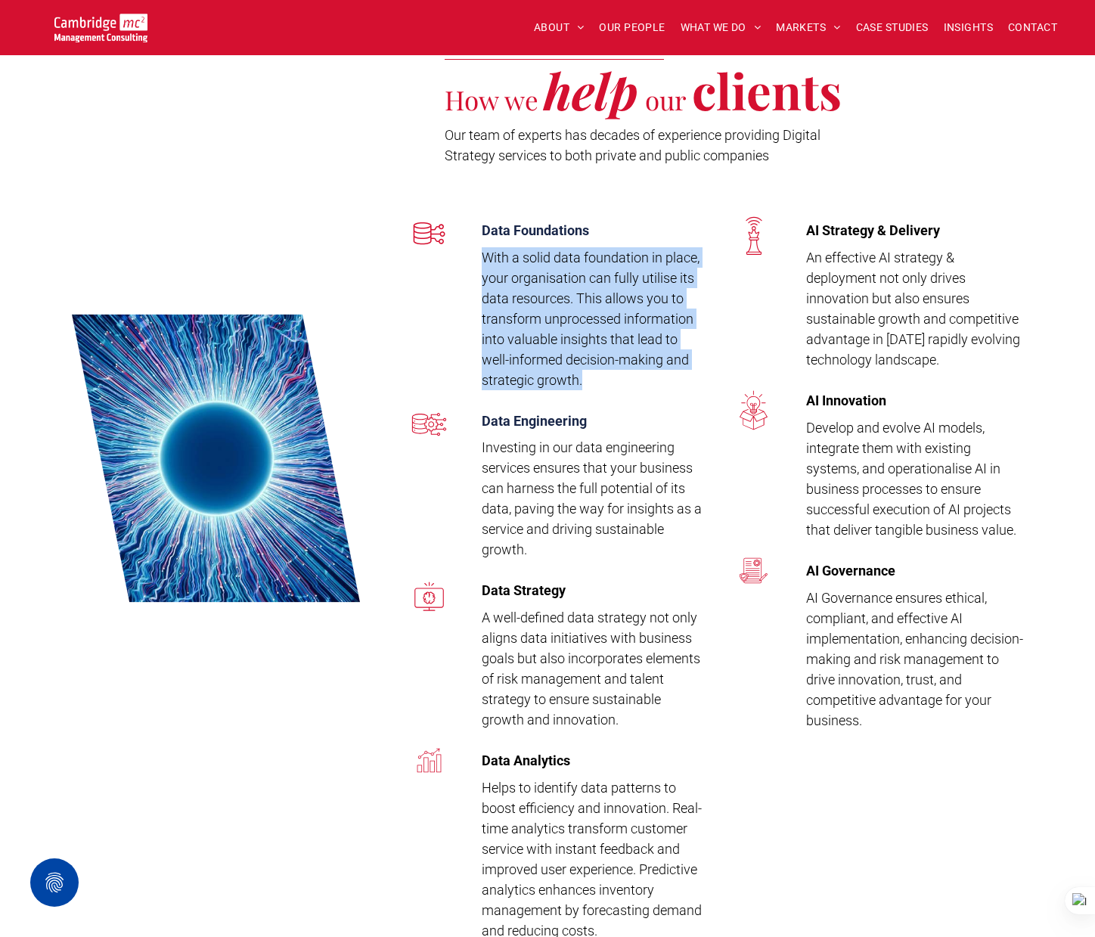
drag, startPoint x: 484, startPoint y: 256, endPoint x: 603, endPoint y: 374, distance: 167.4
click at [603, 374] on p "With a solid data foundation in place, your organisation can fully utilise its …" at bounding box center [592, 318] width 221 height 143
copy span "With a solid data foundation in place, your organisation can fully utilise its …"
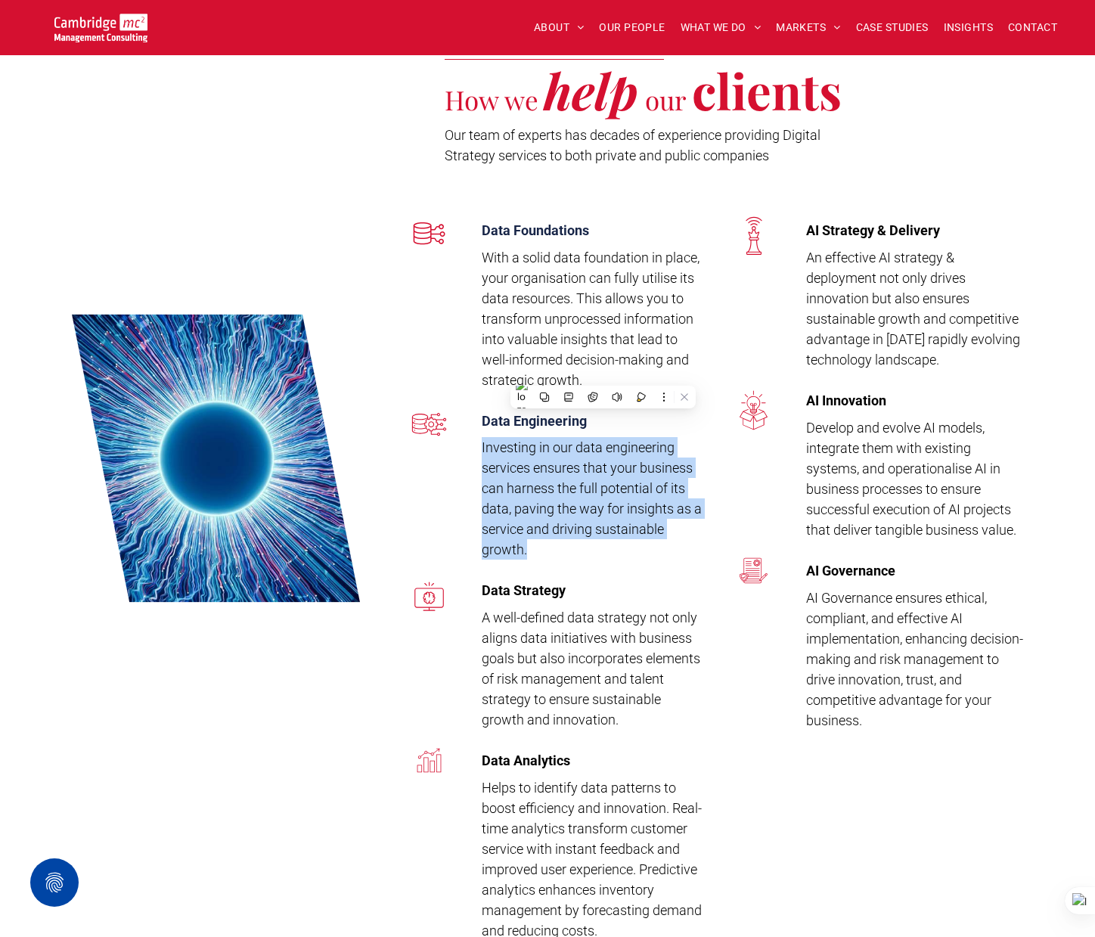
drag, startPoint x: 482, startPoint y: 448, endPoint x: 559, endPoint y: 552, distance: 129.3
click at [560, 552] on p "Investing in our data engineering services ensures that your business can harne…" at bounding box center [592, 498] width 221 height 123
copy span "Investing in our data engineering services ensures that your business can harne…"
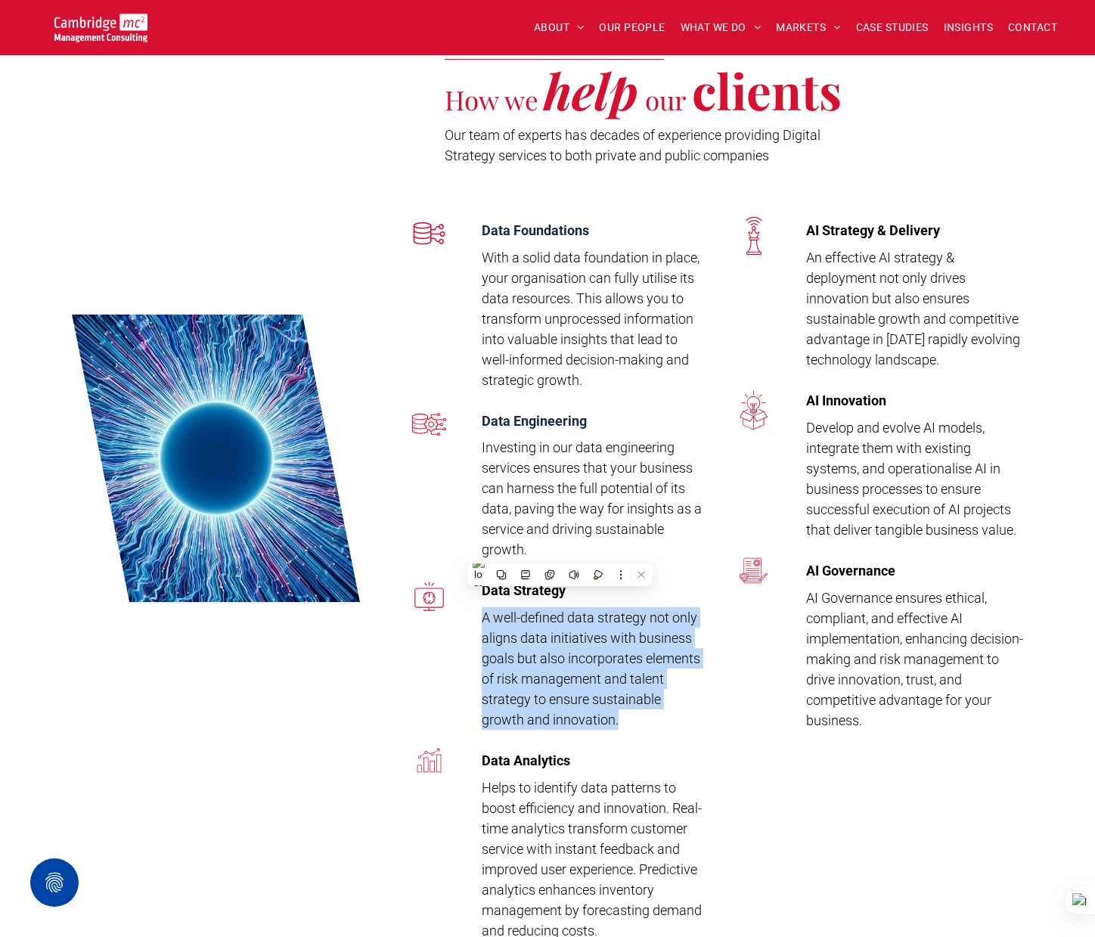
drag, startPoint x: 482, startPoint y: 616, endPoint x: 649, endPoint y: 723, distance: 198.7
click at [648, 722] on p "A well-defined data strategy not only aligns data initiatives with business goa…" at bounding box center [592, 668] width 221 height 123
copy span "A well-defined data strategy not only aligns data initiatives with business goa…"
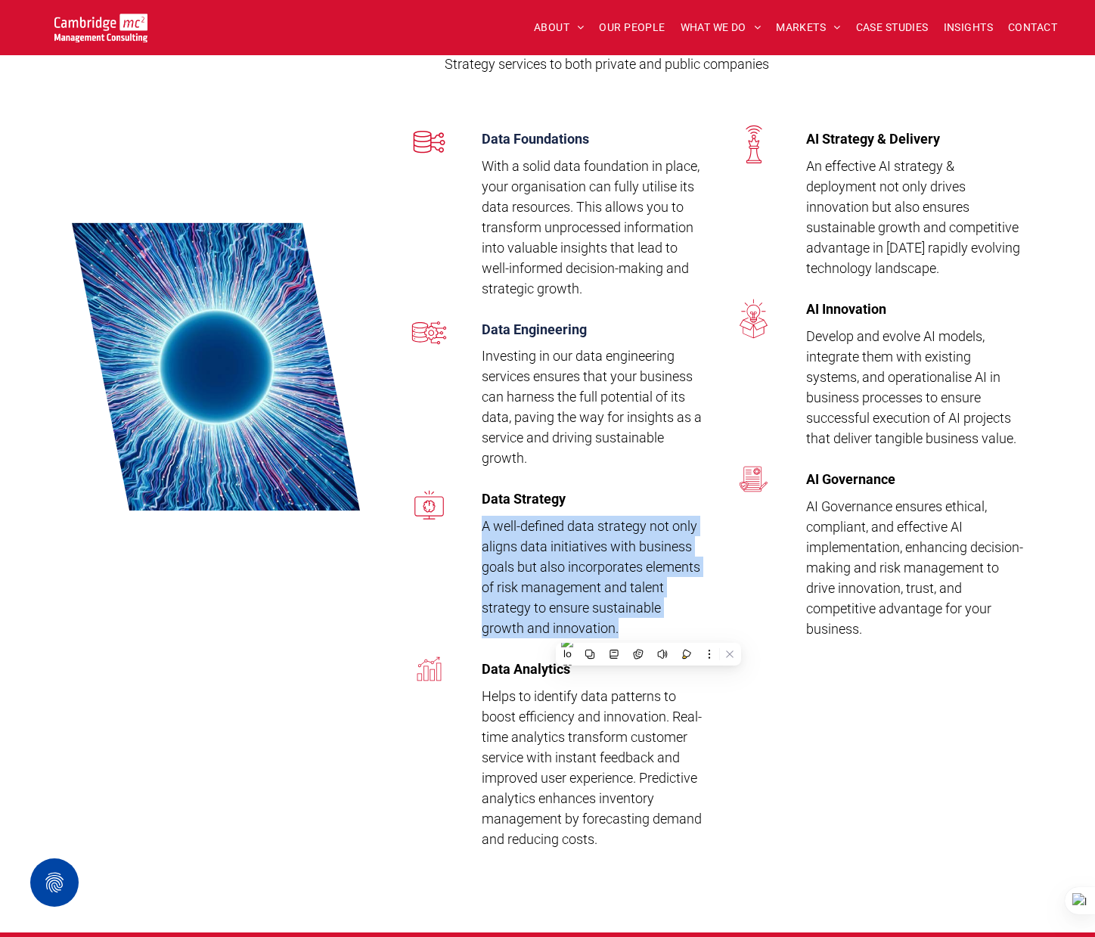
scroll to position [2127, 0]
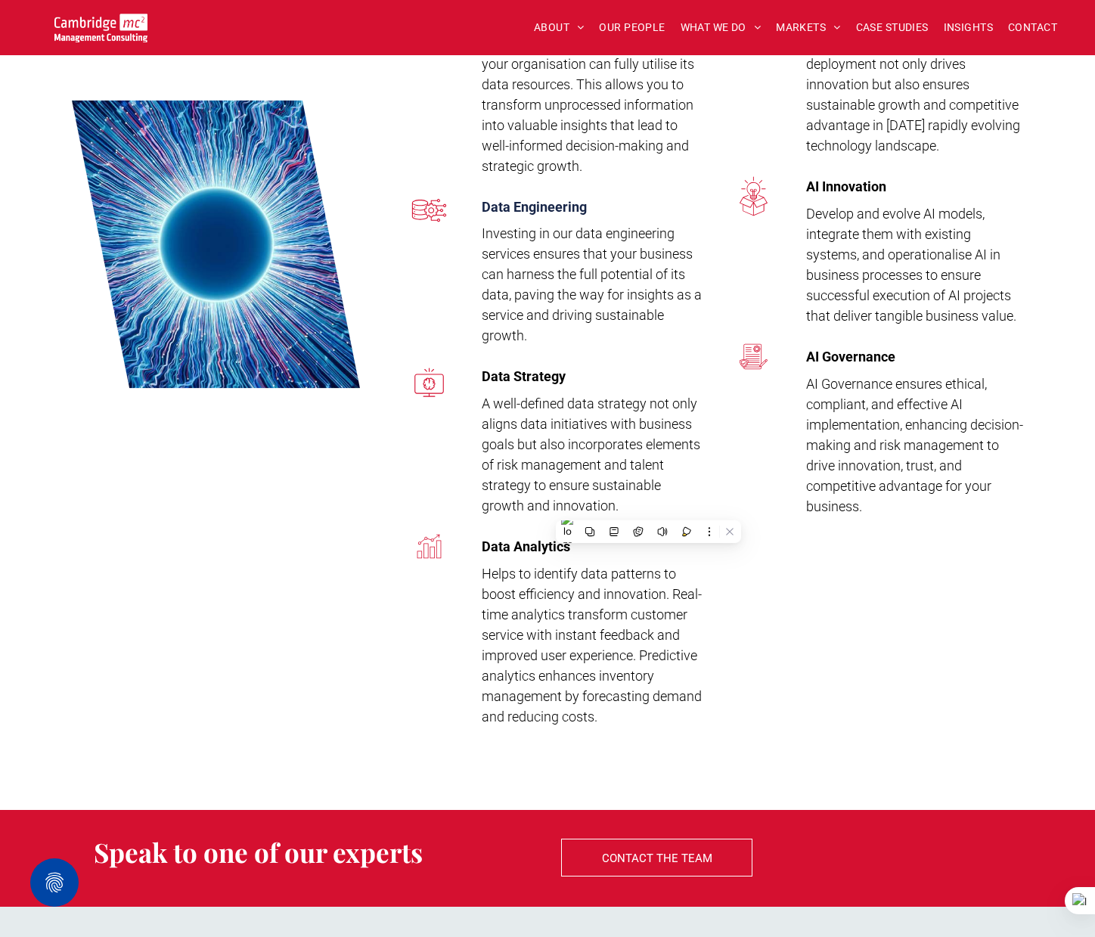
drag, startPoint x: 495, startPoint y: 609, endPoint x: 486, endPoint y: 585, distance: 25.6
click at [495, 608] on span "Helps to identify data patterns to boost efficiency and innovation. Real-time a…" at bounding box center [592, 645] width 220 height 159
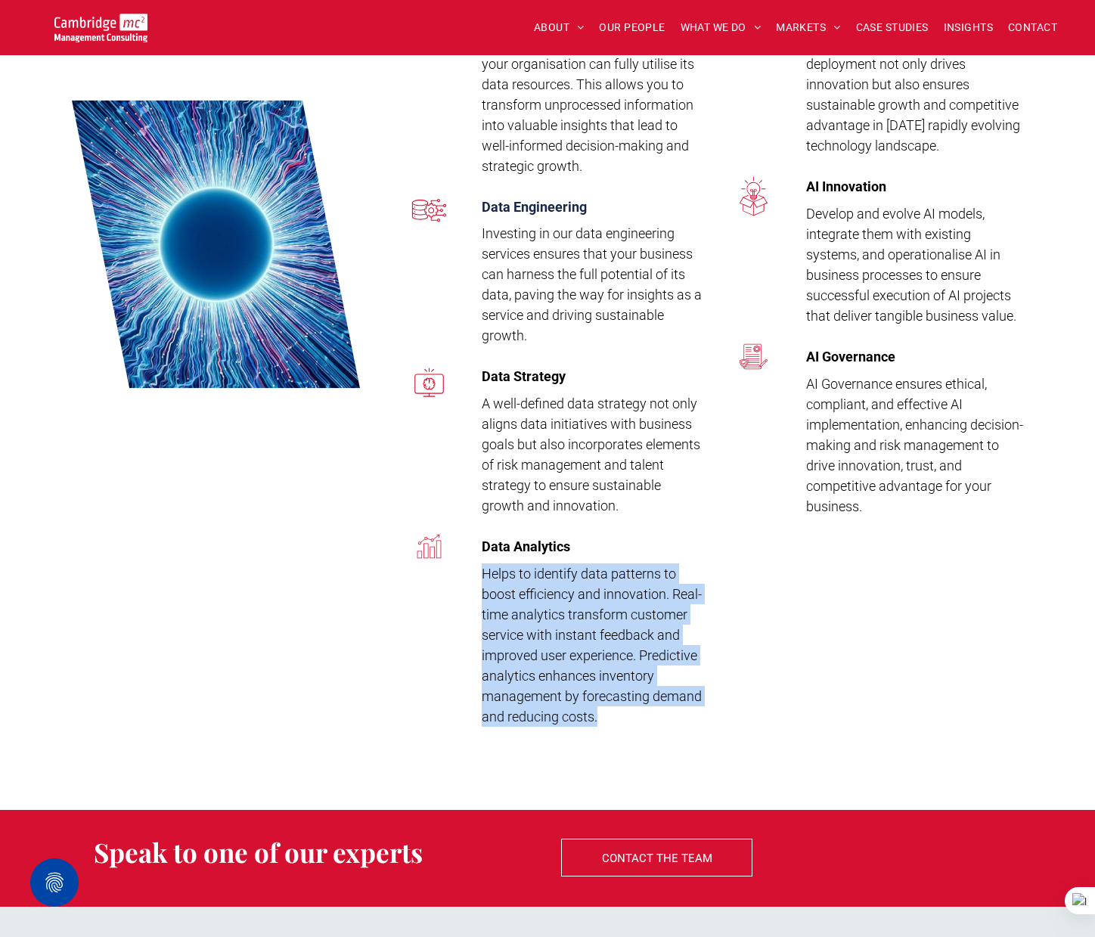
drag, startPoint x: 481, startPoint y: 574, endPoint x: 564, endPoint y: 740, distance: 185.3
click at [564, 727] on p "Helps to identify data patterns to boost efficiency and innovation. Real-time a…" at bounding box center [592, 644] width 221 height 163
copy span "Helps to identify data patterns to boost efficiency and innovation. Real-time a…"
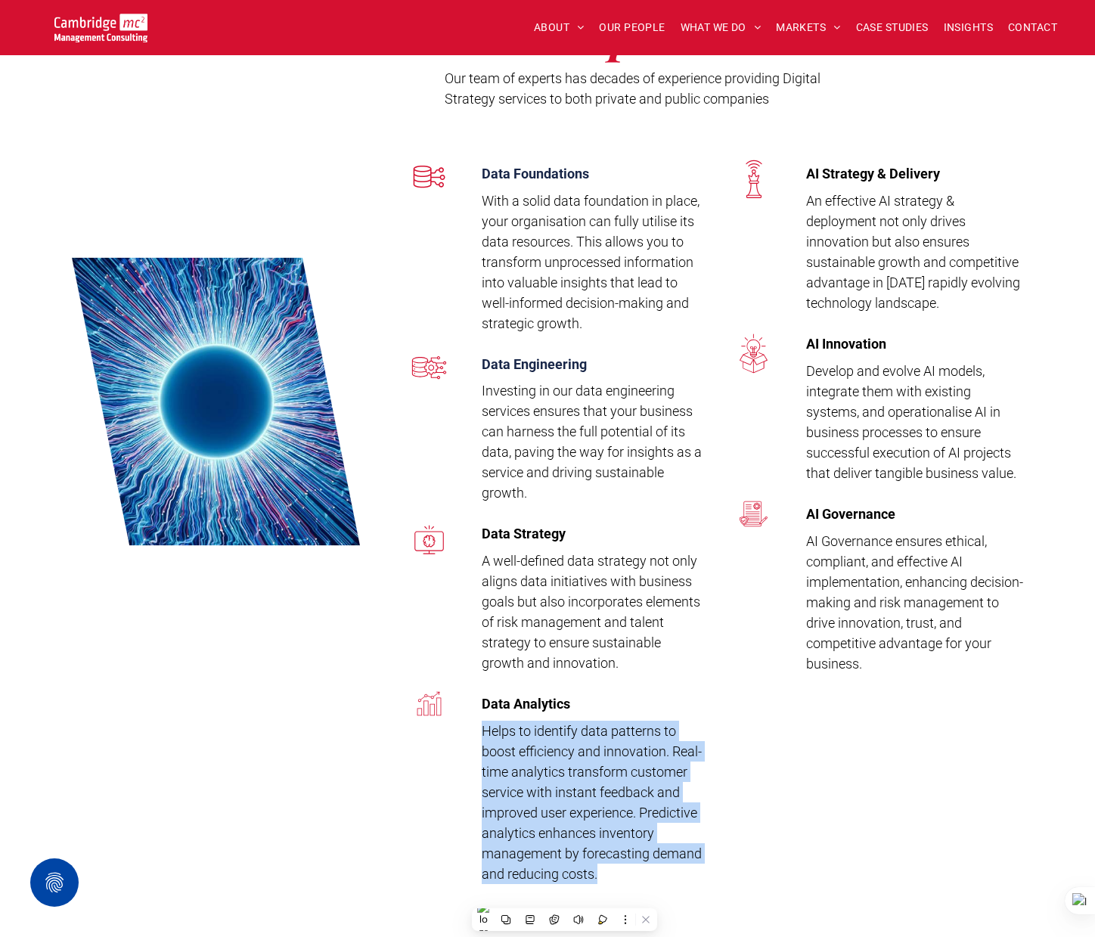
scroll to position [1959, 0]
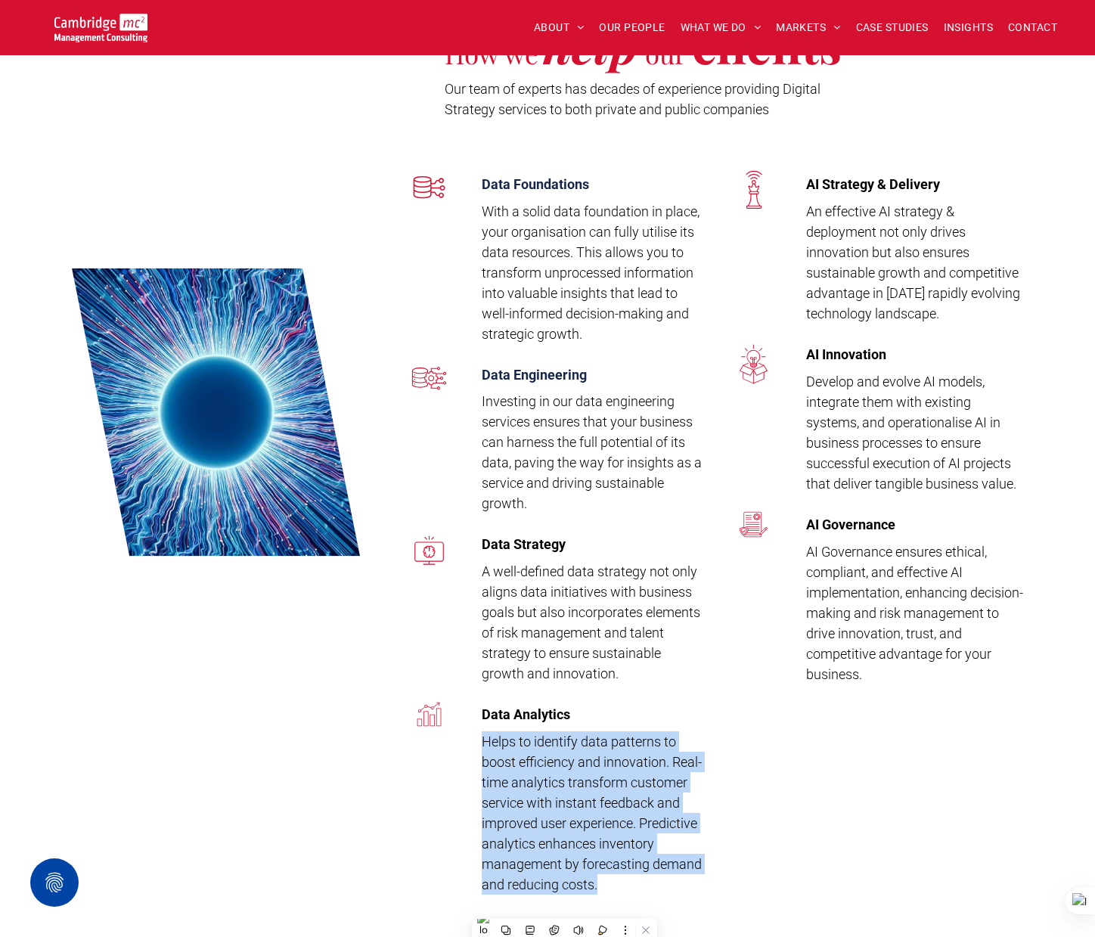
drag, startPoint x: 808, startPoint y: 213, endPoint x: 943, endPoint y: 309, distance: 166.0
click at [943, 309] on p "An effective AI strategy & deployment not only drives innovation but also ensur…" at bounding box center [916, 262] width 221 height 123
copy span "An effective AI strategy & deployment not only drives innovation but also ensur…"
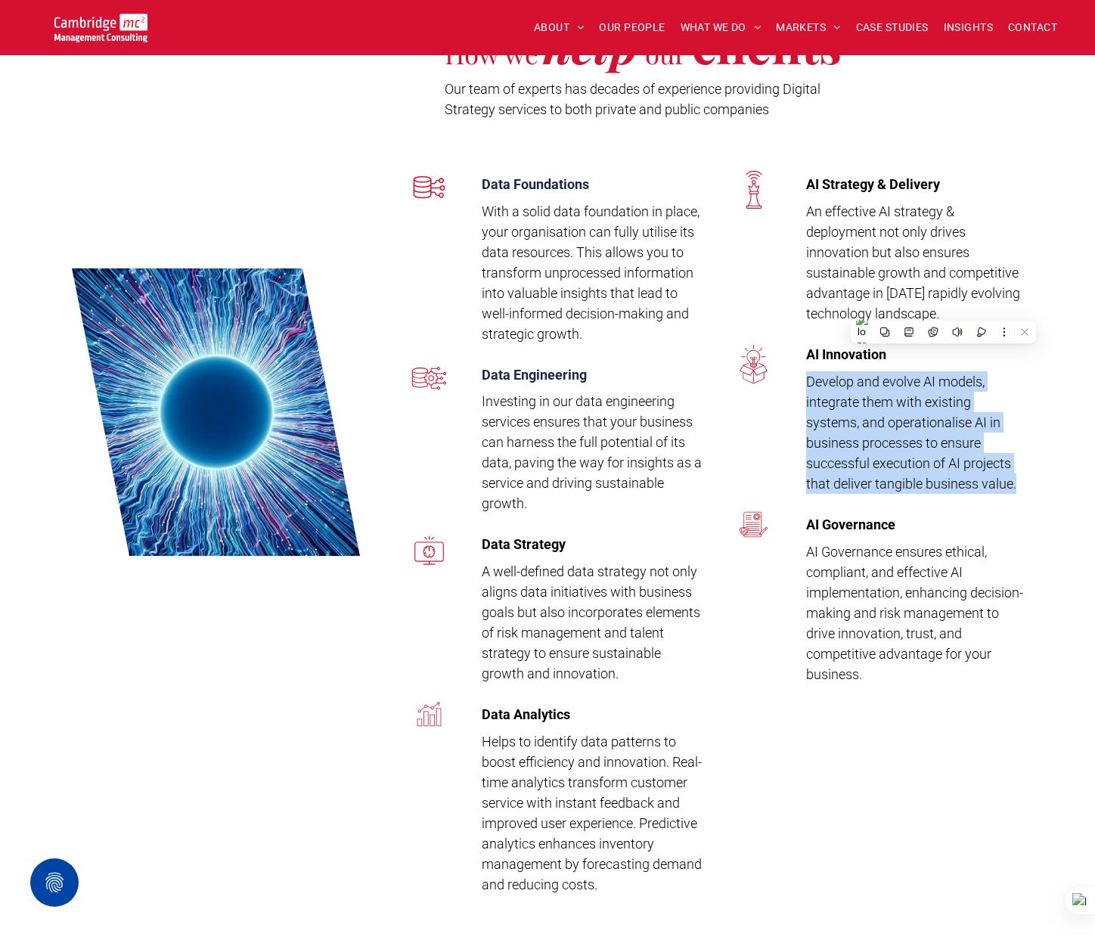
drag, startPoint x: 808, startPoint y: 380, endPoint x: 1023, endPoint y: 479, distance: 236.5
click at [1023, 479] on p "Develop and evolve AI models, integrate them with existing systems, and operati…" at bounding box center [916, 432] width 221 height 123
copy span "Develop and evolve AI models, integrate them with existing systems, and operati…"
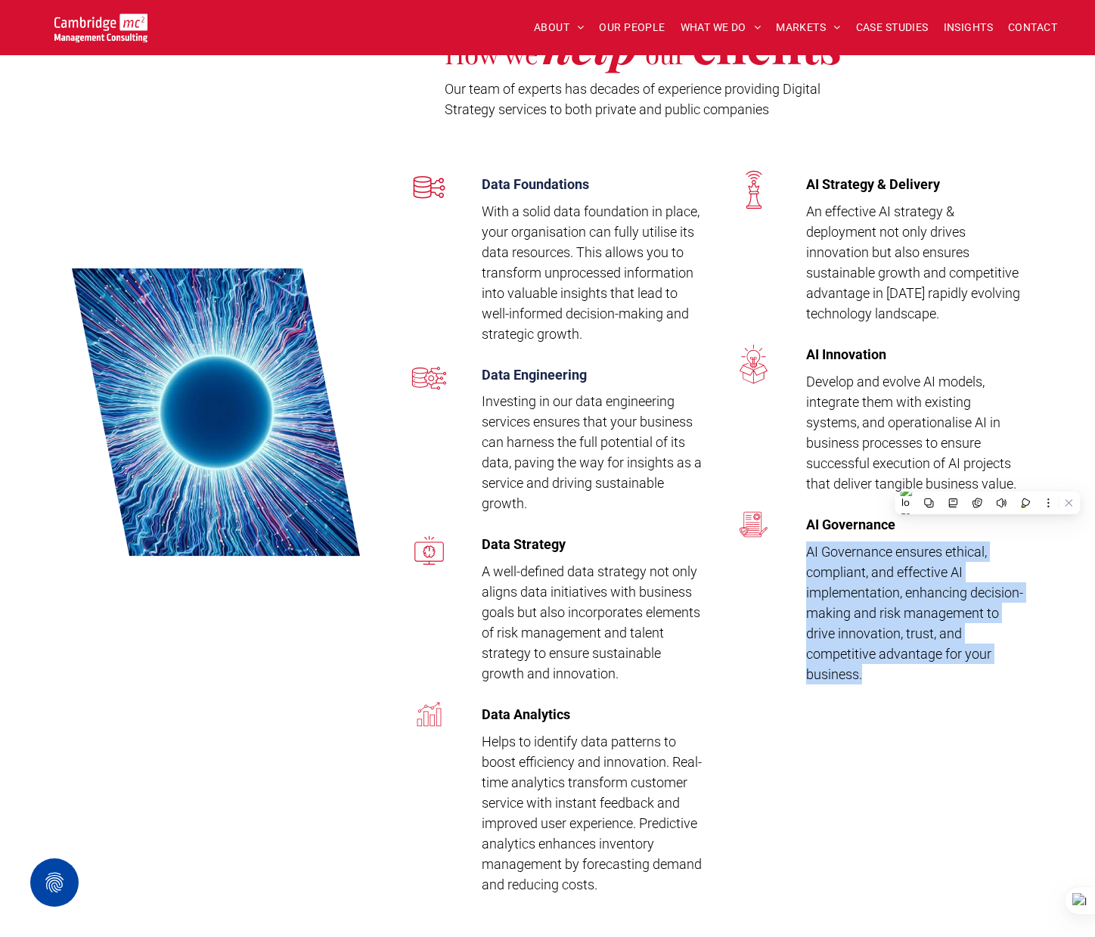
drag, startPoint x: 808, startPoint y: 551, endPoint x: 883, endPoint y: 675, distance: 145.3
click at [883, 675] on p "AI Governance ensures ethical, compliant, and effective AI implementation, enha…" at bounding box center [916, 612] width 221 height 143
copy span "AI Governance ensures ethical, compliant, and effective AI implementation, enha…"
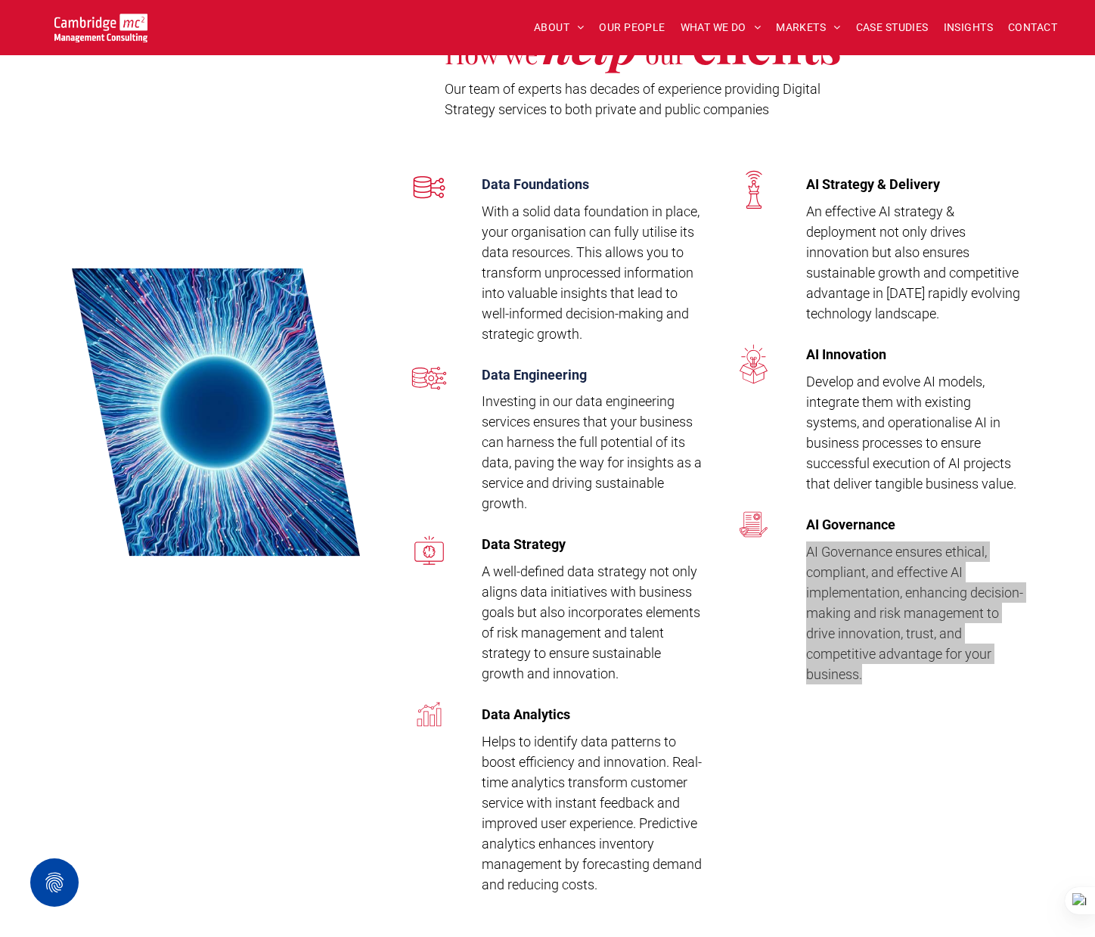
copy span "AI Governance ensures ethical, compliant, and effective AI implementation, enha…"
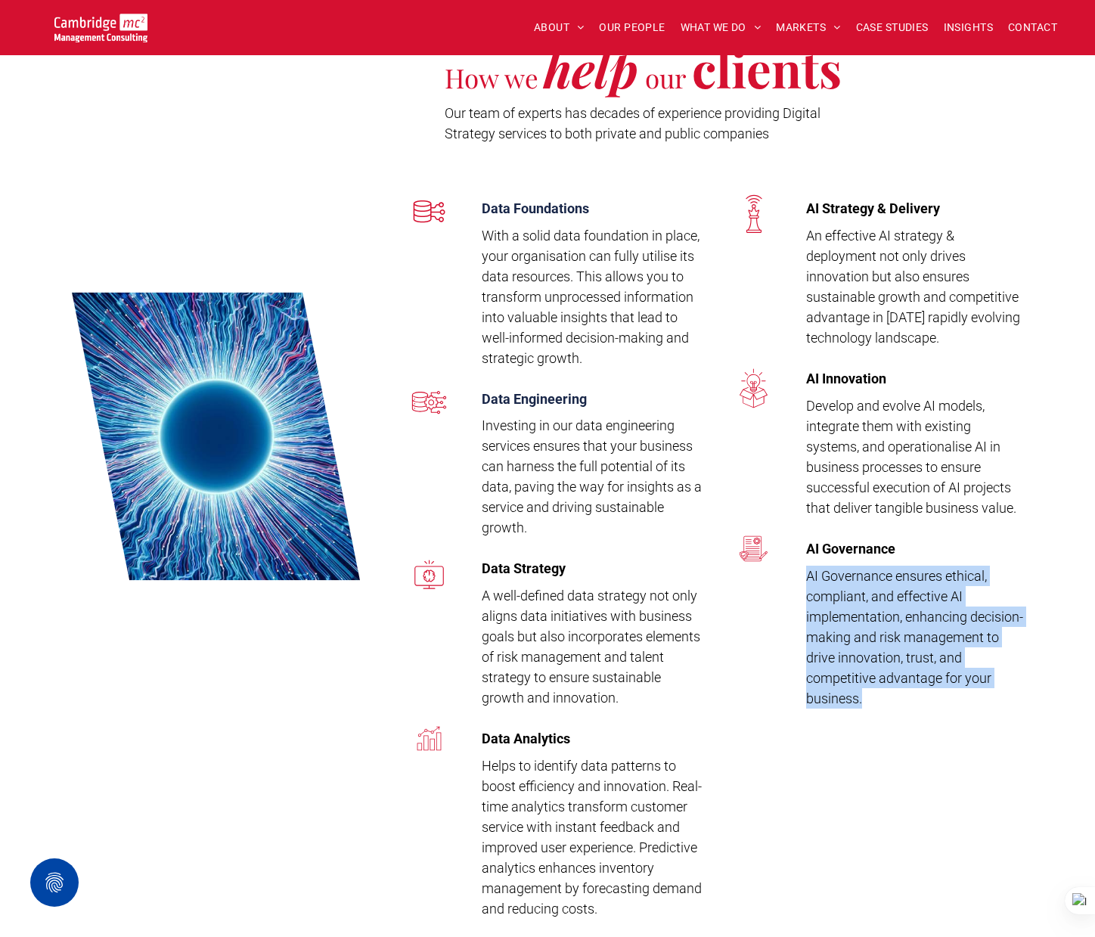
scroll to position [1907, 0]
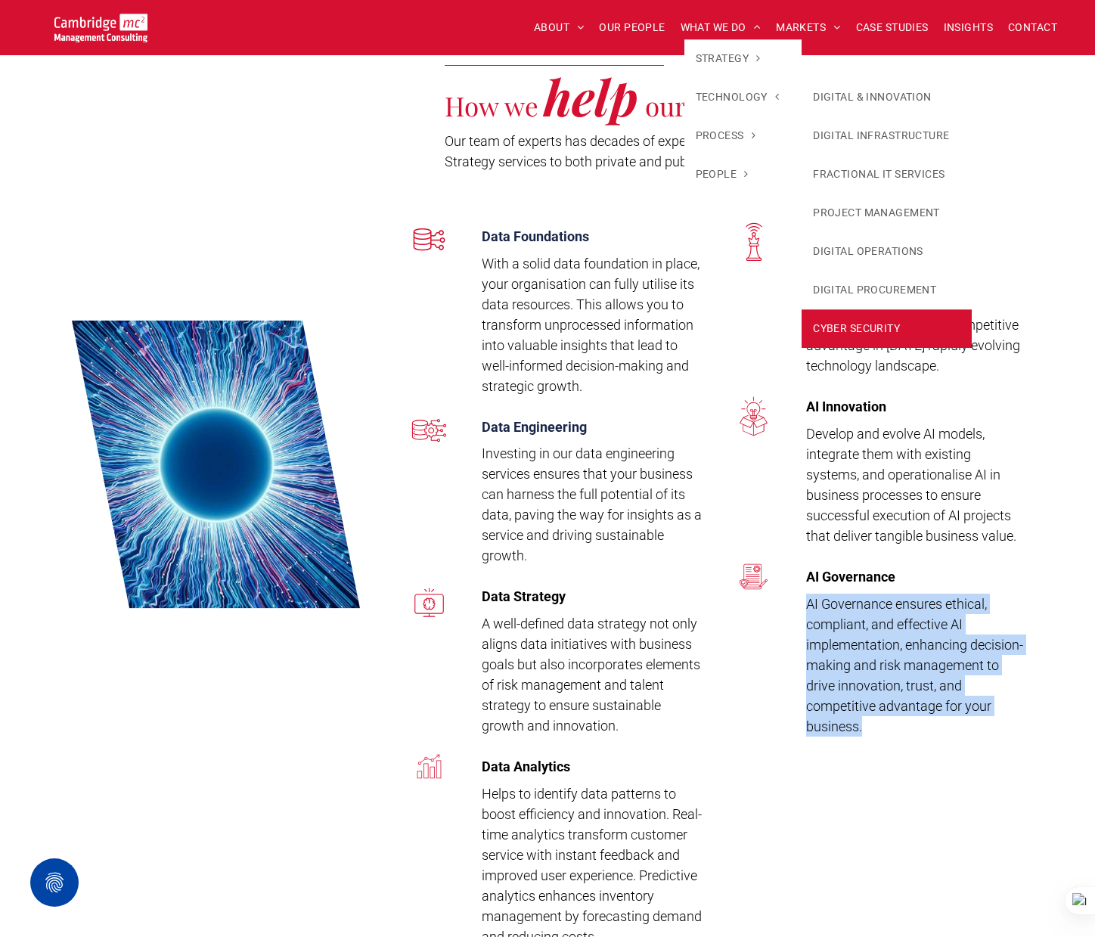
click at [859, 319] on link "CYBER SECURITY" at bounding box center [887, 328] width 170 height 39
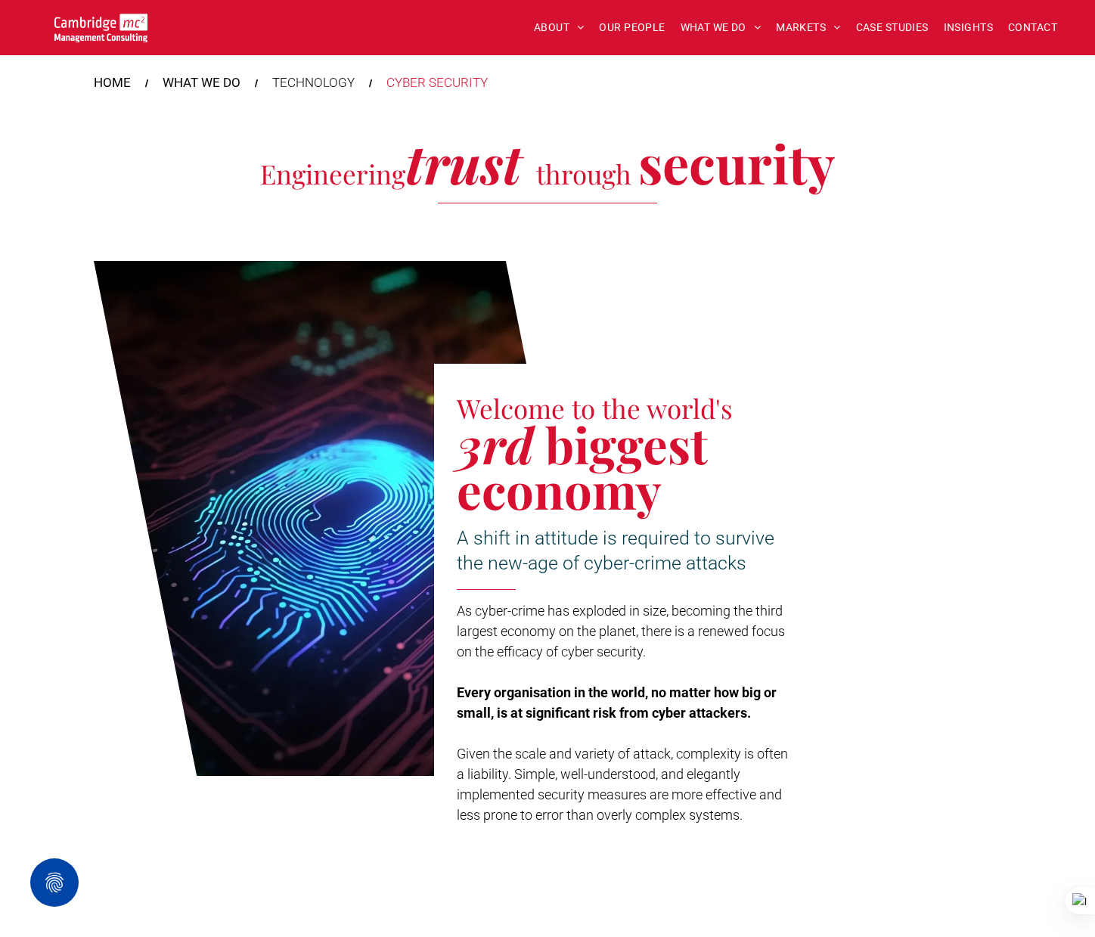
scroll to position [495, 0]
click at [499, 411] on span "3rd" at bounding box center [495, 443] width 77 height 65
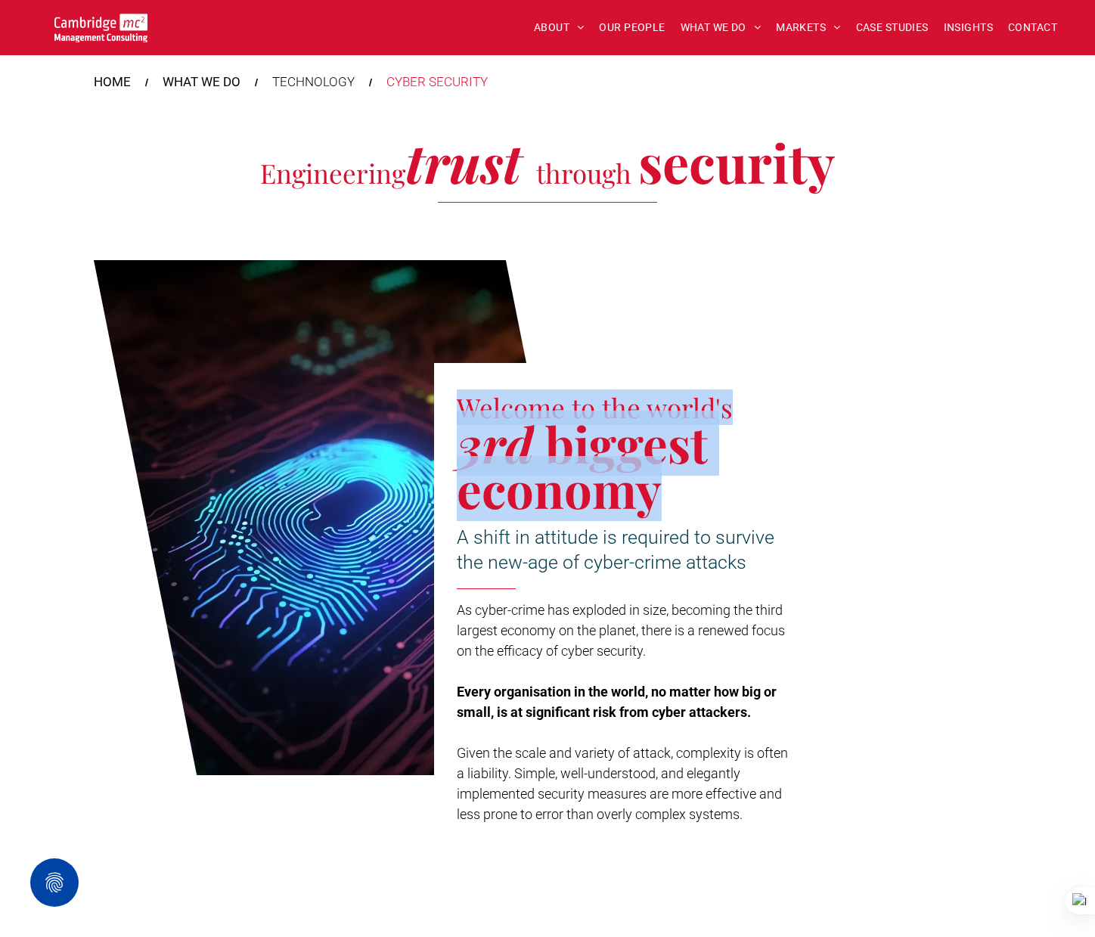
drag, startPoint x: 466, startPoint y: 407, endPoint x: 656, endPoint y: 485, distance: 205.2
click at [656, 485] on h2 "Welcome to the world's 3rd biggest economy" at bounding box center [623, 453] width 333 height 123
copy h2 "Welcome to the world's 3rd biggest economy"
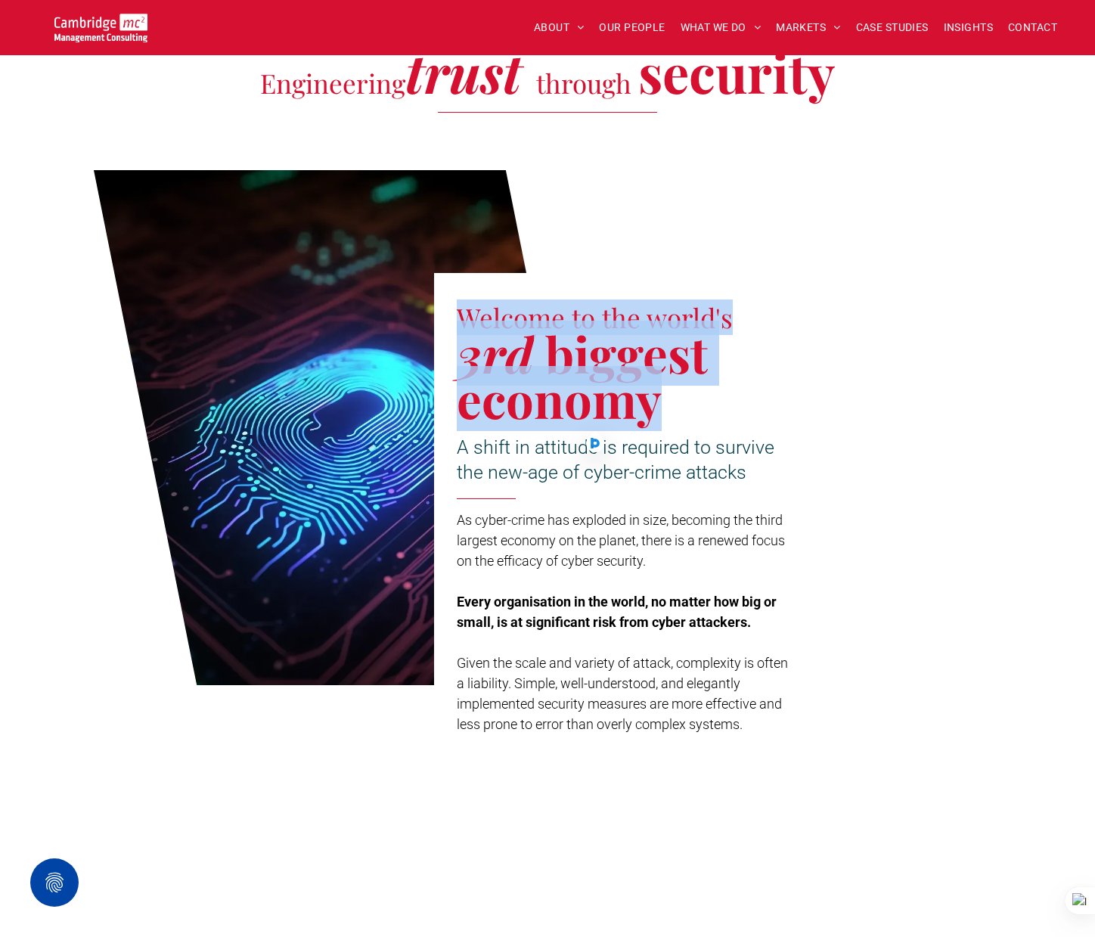
scroll to position [589, 0]
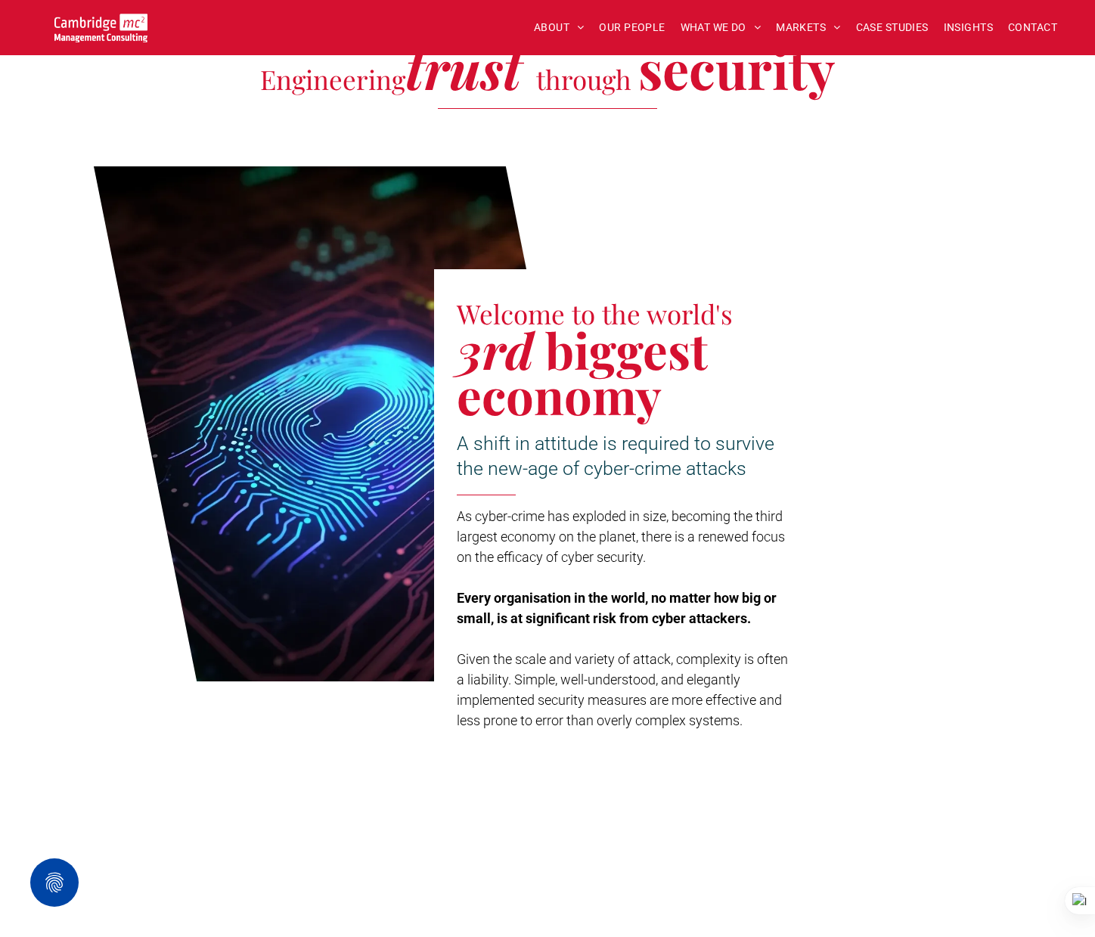
click at [458, 514] on span "As cyber-crime has exploded in size, becoming the third largest economy on the …" at bounding box center [621, 536] width 328 height 57
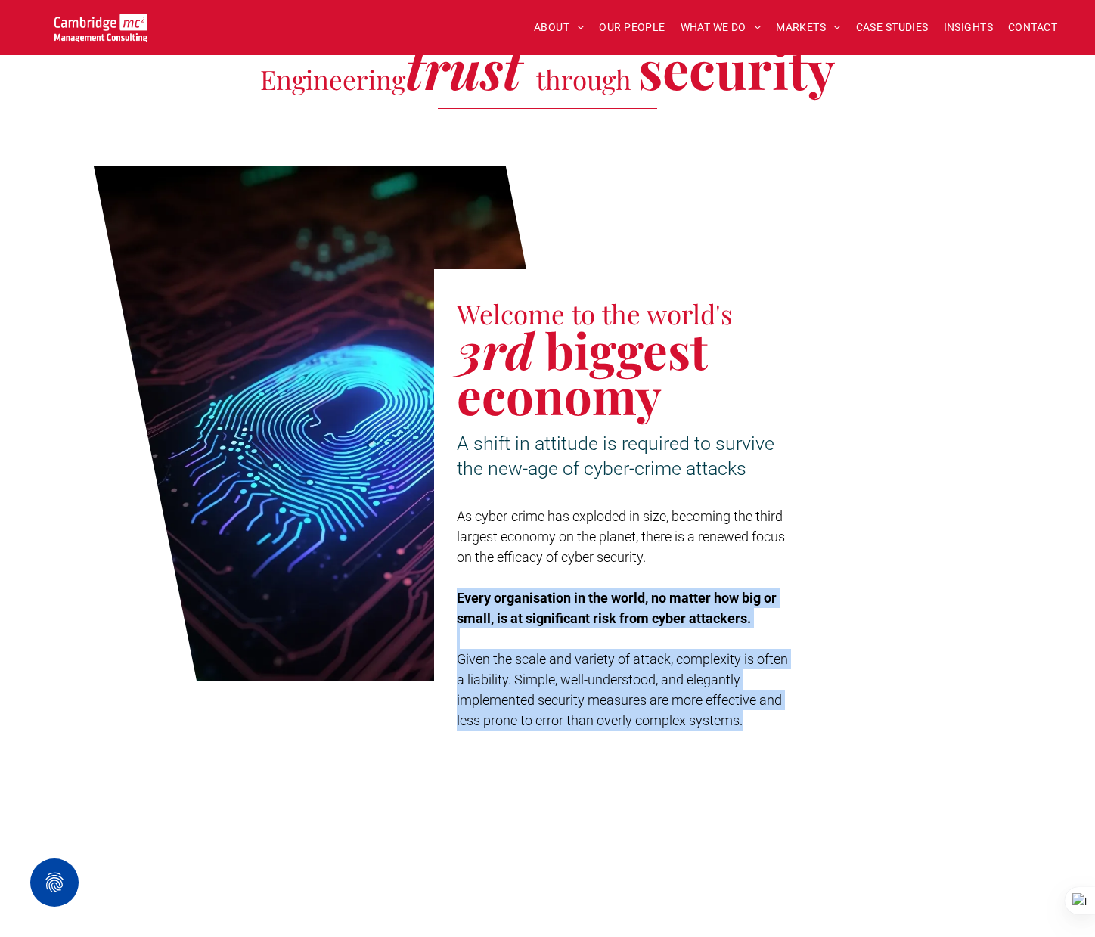
drag, startPoint x: 456, startPoint y: 595, endPoint x: 739, endPoint y: 707, distance: 304.2
click at [759, 721] on div "As cyber-crime has exploded in size, becoming the third largest economy on the …" at bounding box center [623, 618] width 333 height 228
copy div "Every organisation in the world, no matter how big or small, is at significant …"
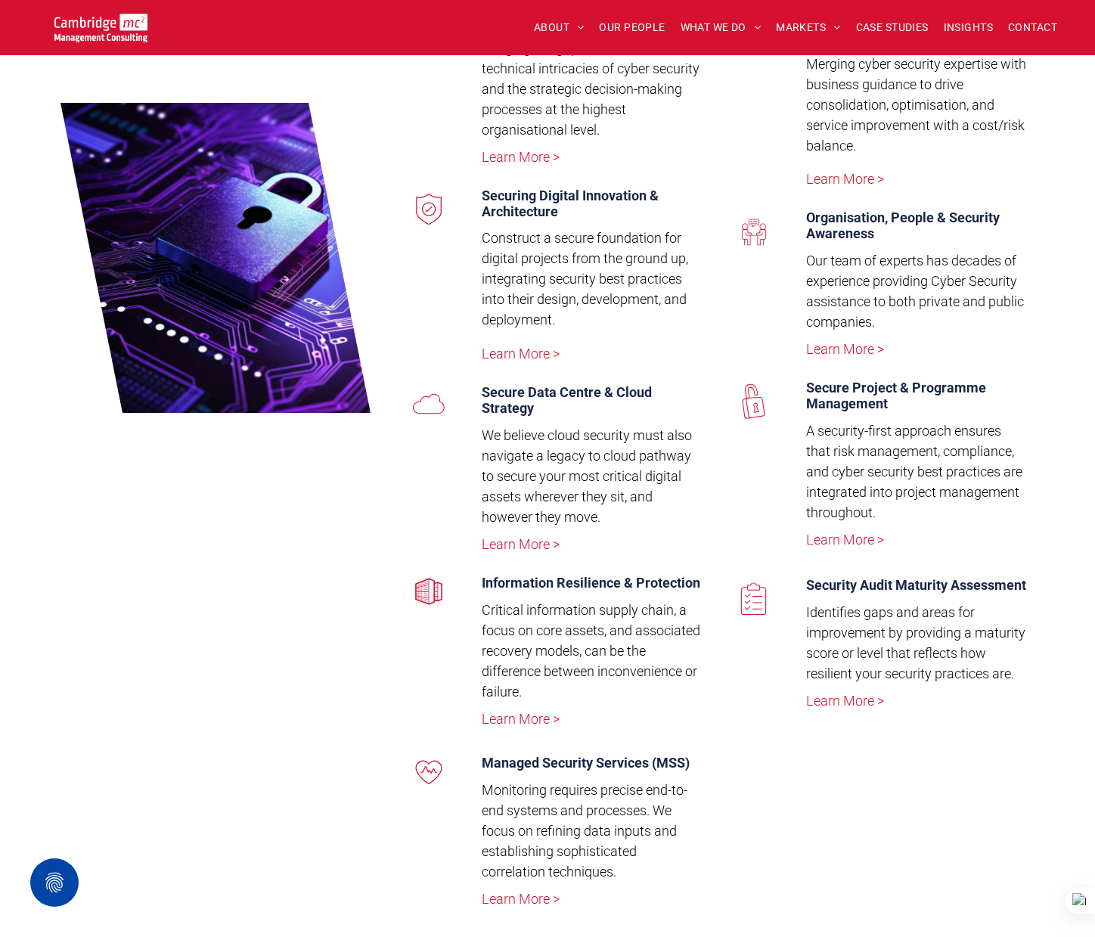
scroll to position [2915, 0]
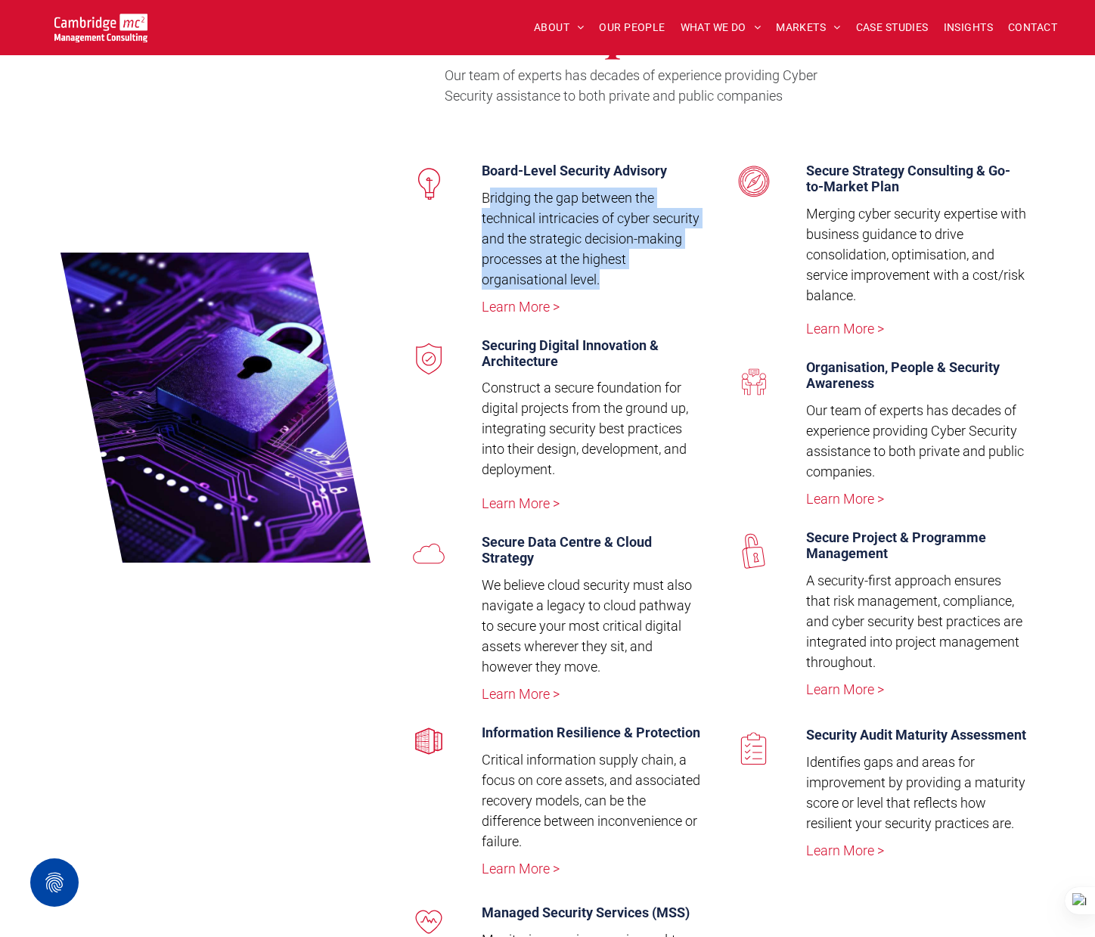
drag, startPoint x: 487, startPoint y: 197, endPoint x: 622, endPoint y: 275, distance: 155.9
click at [622, 275] on p "Bridging the gap between the technical intricacies of cyber security and the st…" at bounding box center [592, 239] width 221 height 102
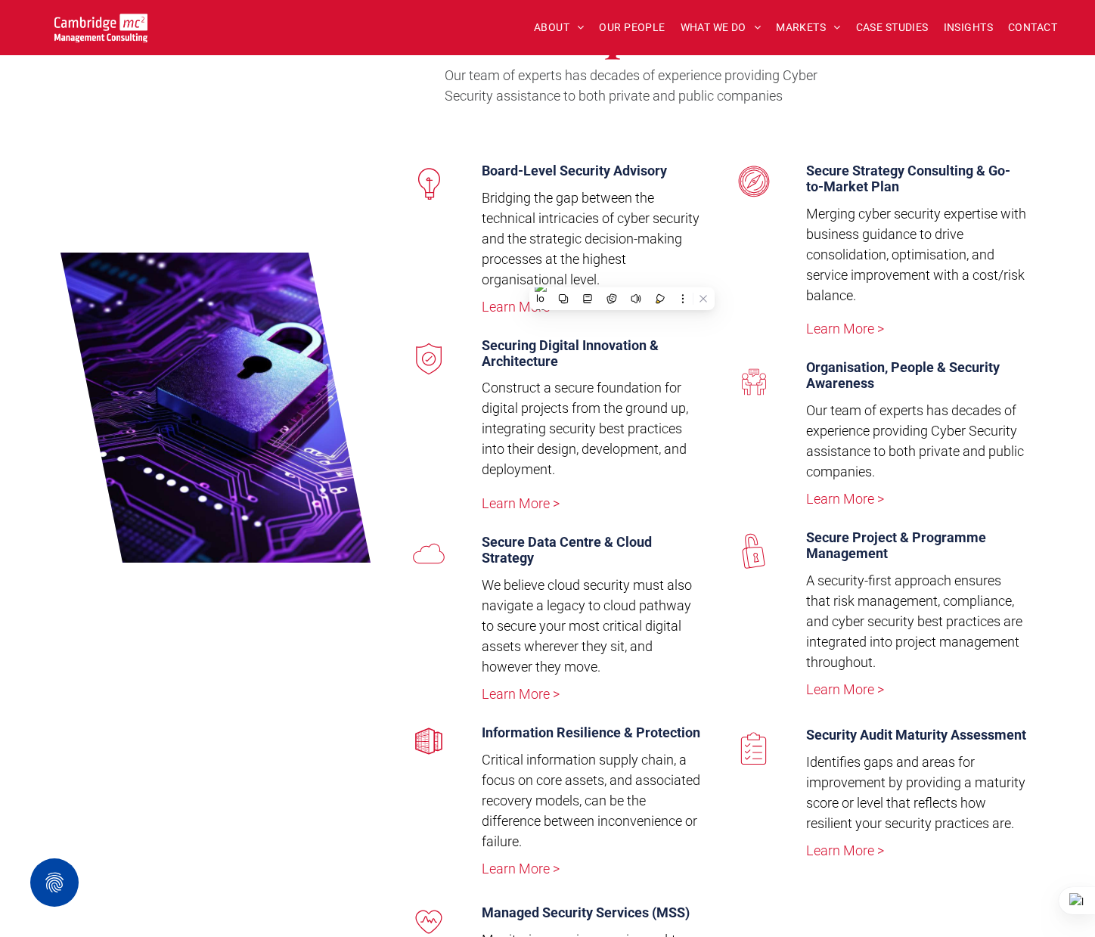
drag, startPoint x: 616, startPoint y: 278, endPoint x: 603, endPoint y: 275, distance: 12.3
click at [613, 277] on p "Bridging the gap between the technical intricacies of cyber security and the st…" at bounding box center [592, 239] width 221 height 102
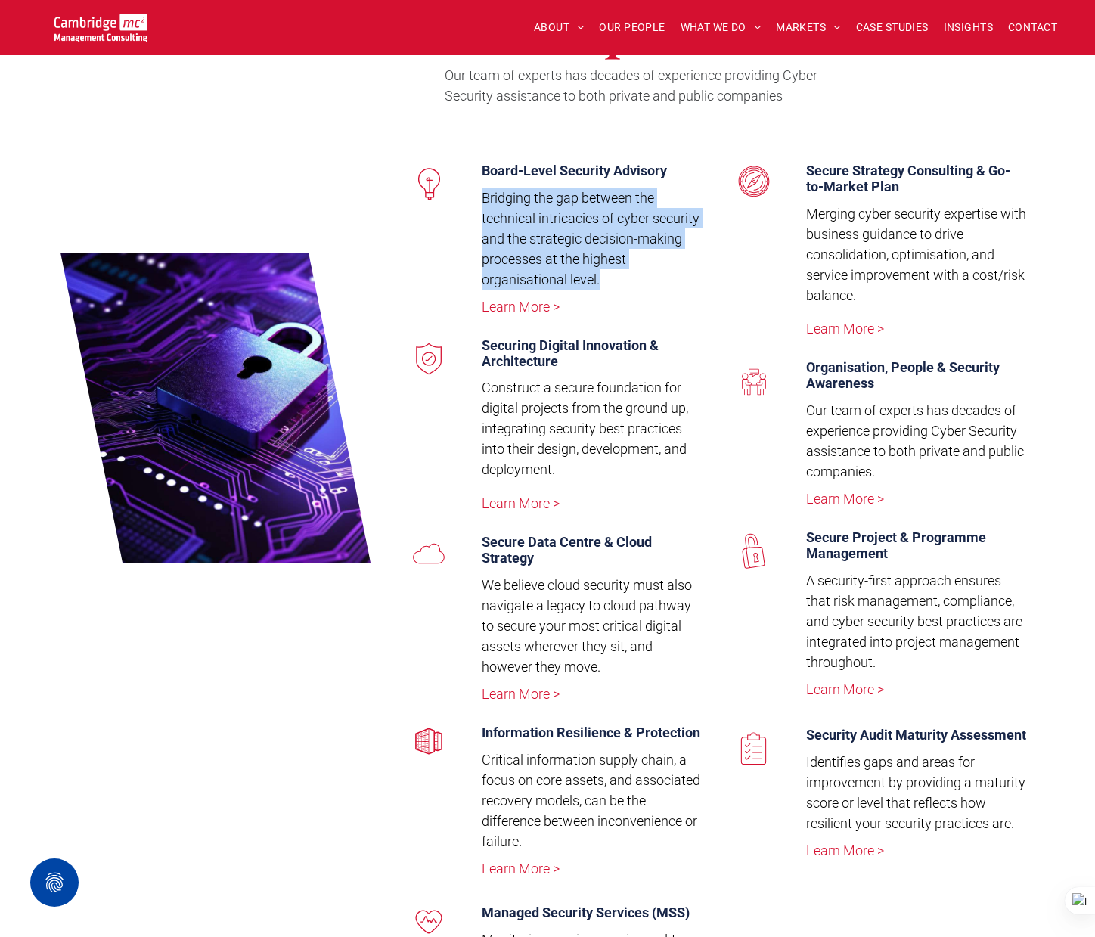
drag, startPoint x: 607, startPoint y: 276, endPoint x: 476, endPoint y: 201, distance: 150.7
click at [476, 201] on div "Board-Level Security Advisory Bridging the gap between the technical intricacie…" at bounding box center [586, 242] width 232 height 175
copy span "Bridging the gap between the technical intricacies of cyber security and the st…"
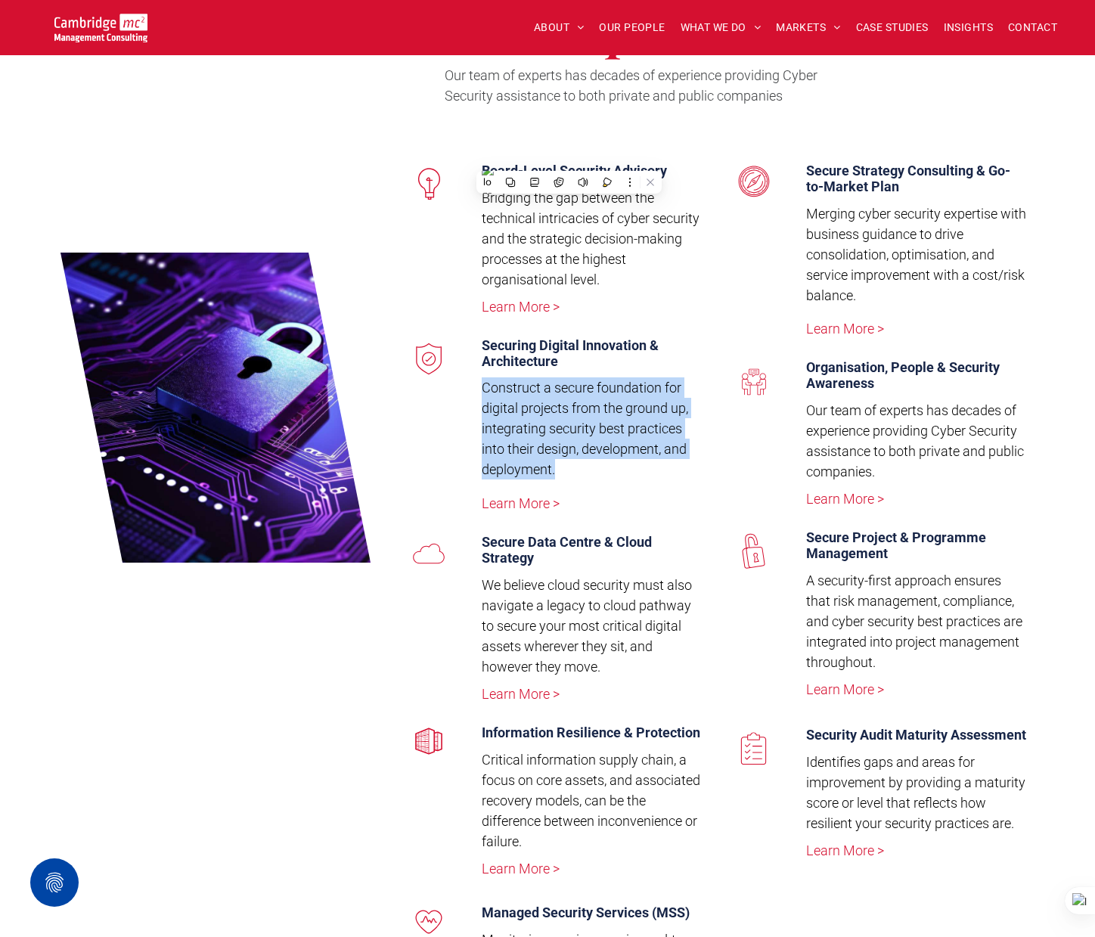
drag, startPoint x: 482, startPoint y: 389, endPoint x: 607, endPoint y: 469, distance: 147.9
click at [607, 469] on p "Construct a secure foundation for digital projects from the ground up, integrat…" at bounding box center [592, 428] width 221 height 102
copy span "Construct a secure foundation for digital projects from the ground up, integrat…"
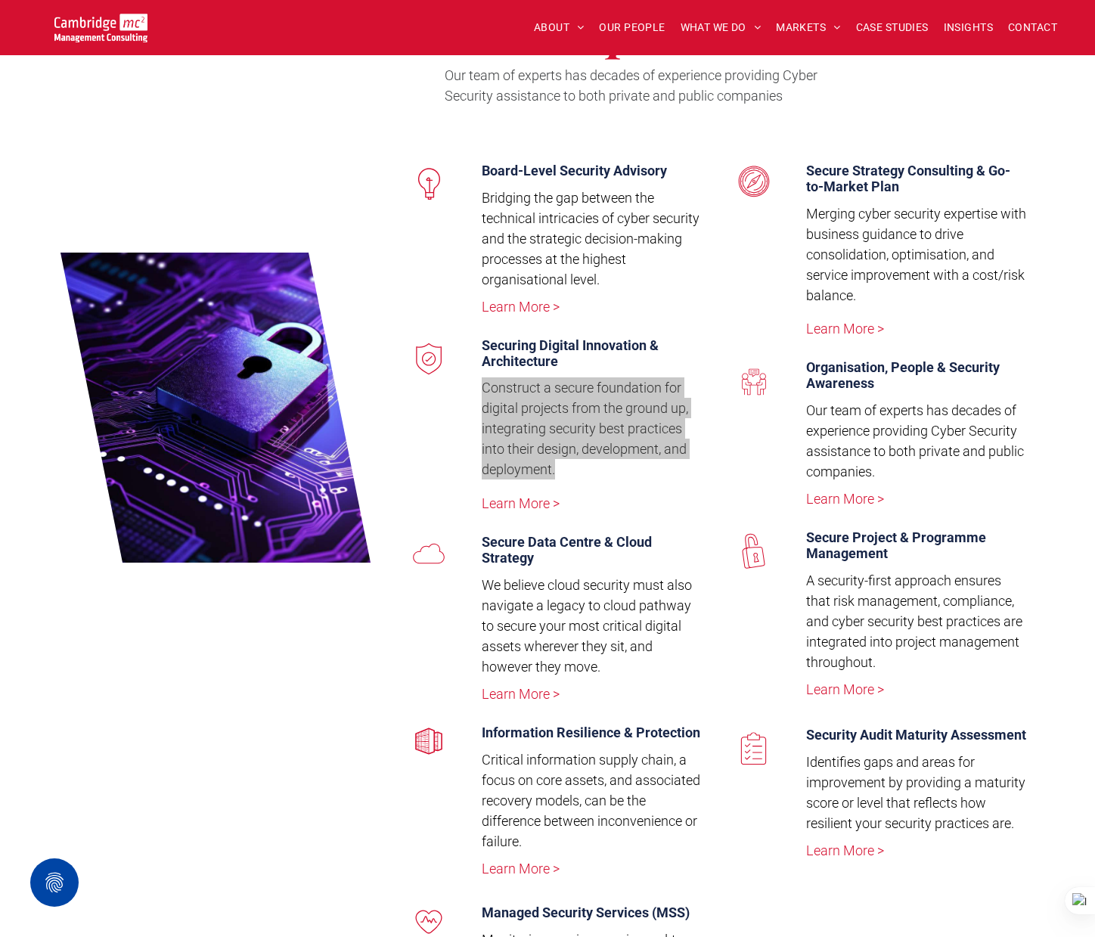
copy span "Construct a secure foundation for digital projects from the ground up, integrat…"
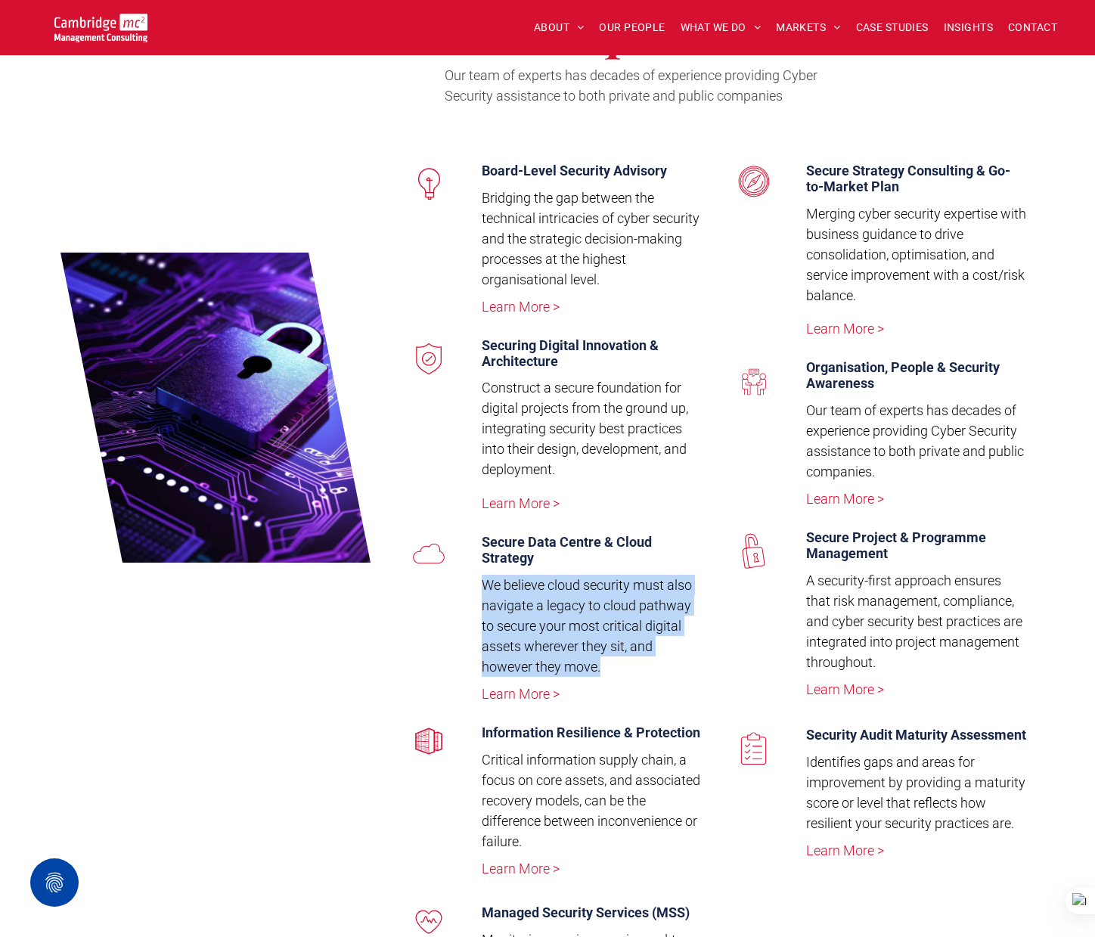
drag, startPoint x: 487, startPoint y: 583, endPoint x: 622, endPoint y: 669, distance: 160.5
click at [622, 669] on p "We believe cloud security must also navigate a legacy to cloud pathway to secur…" at bounding box center [592, 626] width 221 height 102
copy span "We believe cloud security must also navigate a legacy to cloud pathway to secur…"
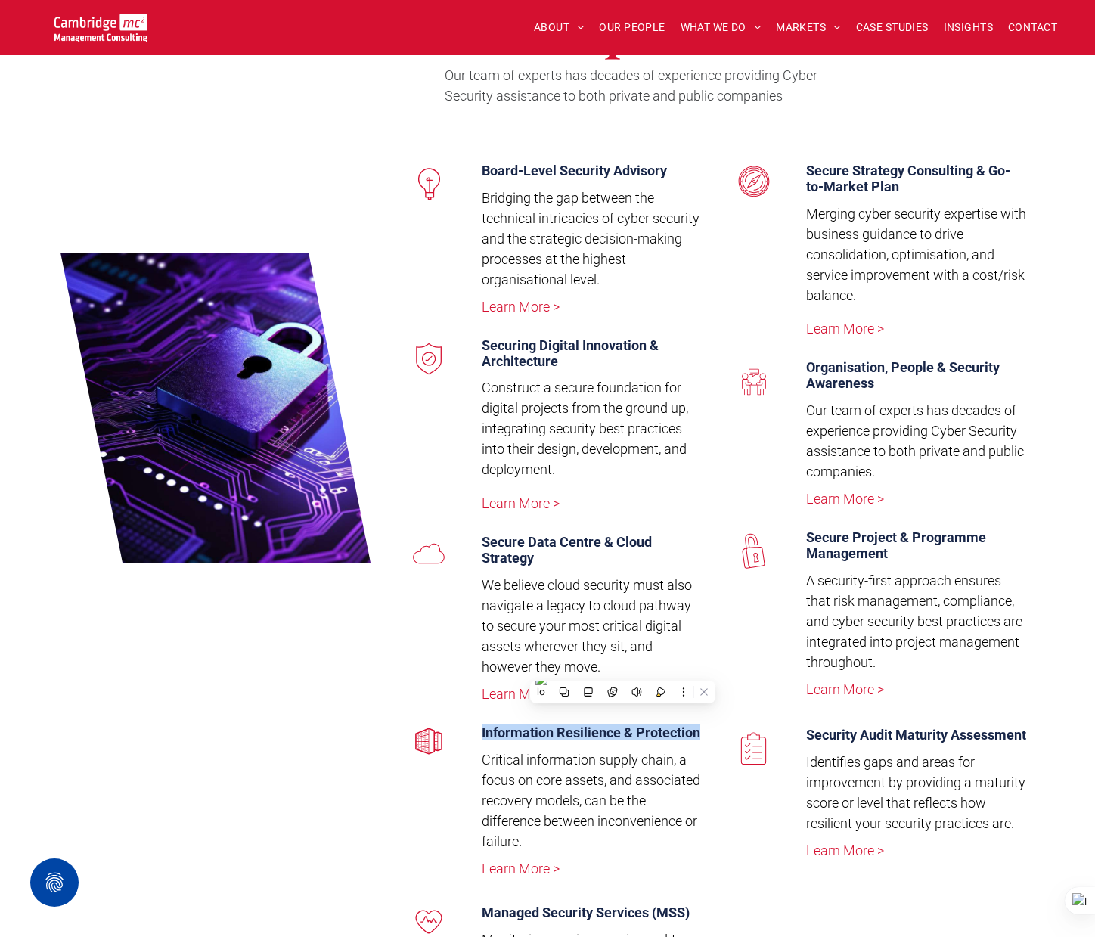
drag, startPoint x: 482, startPoint y: 731, endPoint x: 706, endPoint y: 730, distance: 223.9
click at [706, 730] on div "Board-Level Security Advisory Bridging the gap between the technical intricacie…" at bounding box center [547, 613] width 324 height 977
copy span "Information Resilience & Protection"
drag, startPoint x: 489, startPoint y: 765, endPoint x: 445, endPoint y: 840, distance: 87.0
click at [445, 840] on div "Information Resilience & Protection Critical information supply chain, a focus …" at bounding box center [547, 804] width 309 height 175
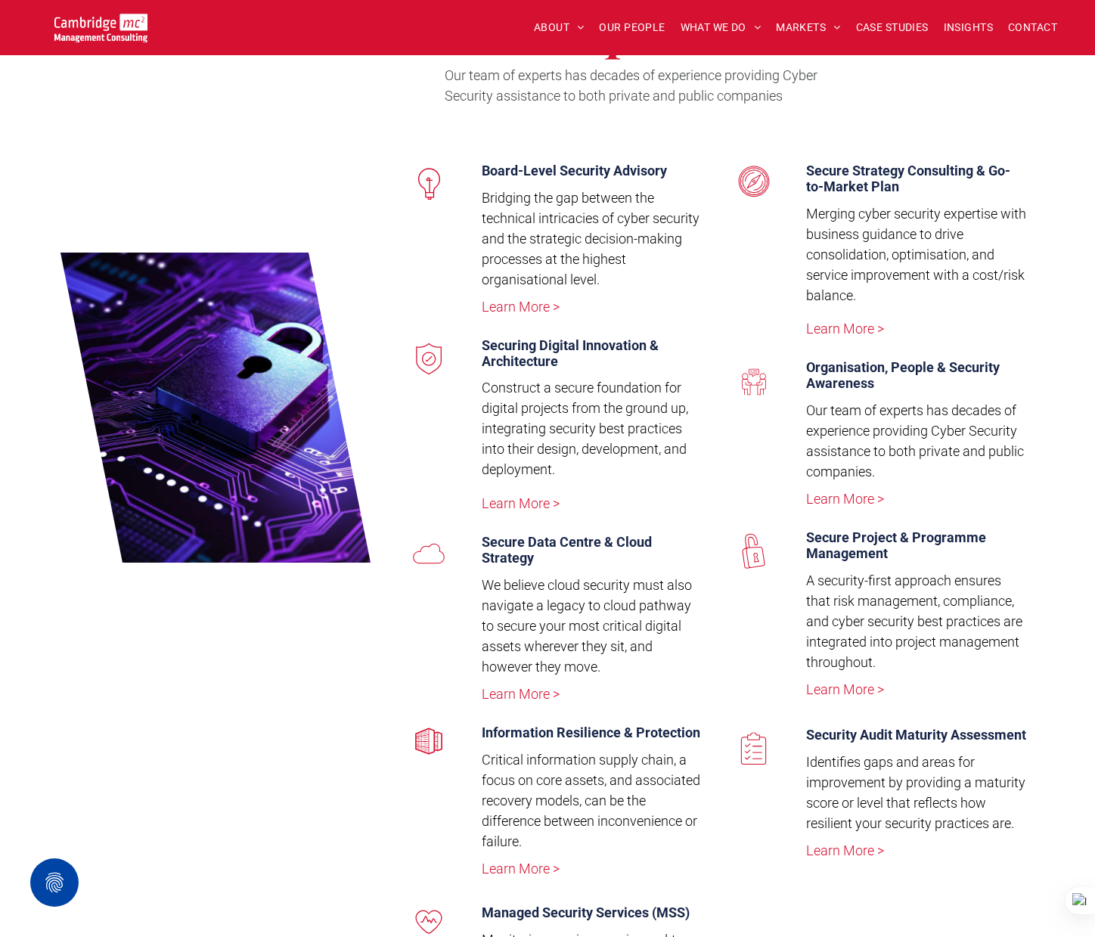
click at [499, 757] on span "Critical information supply chain, a focus on core assets, and associated recov…" at bounding box center [591, 801] width 219 height 98
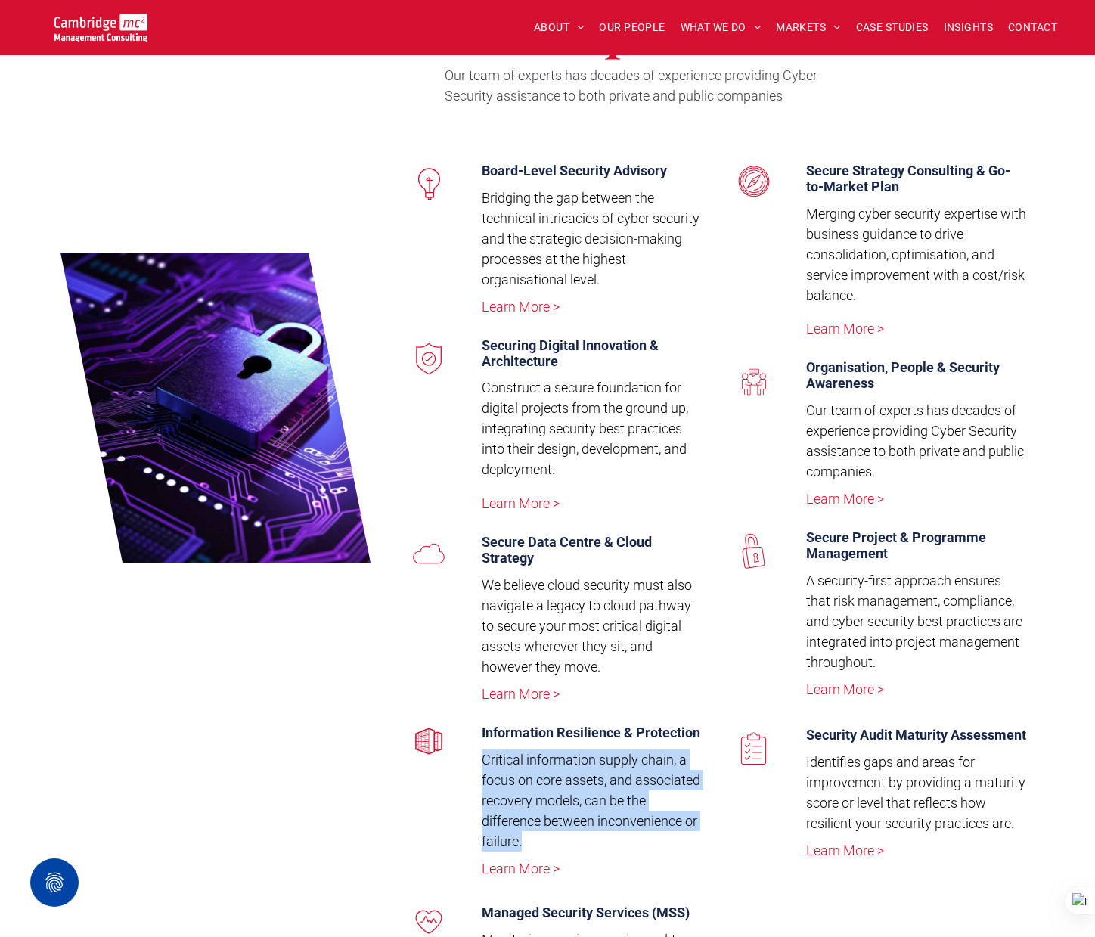
drag, startPoint x: 482, startPoint y: 757, endPoint x: 604, endPoint y: 797, distance: 128.9
click at [699, 845] on p "Critical information supply chain, a focus on core assets, and associated recov…" at bounding box center [592, 800] width 221 height 102
copy span "Critical information supply chain, a focus on core assets, and associated recov…"
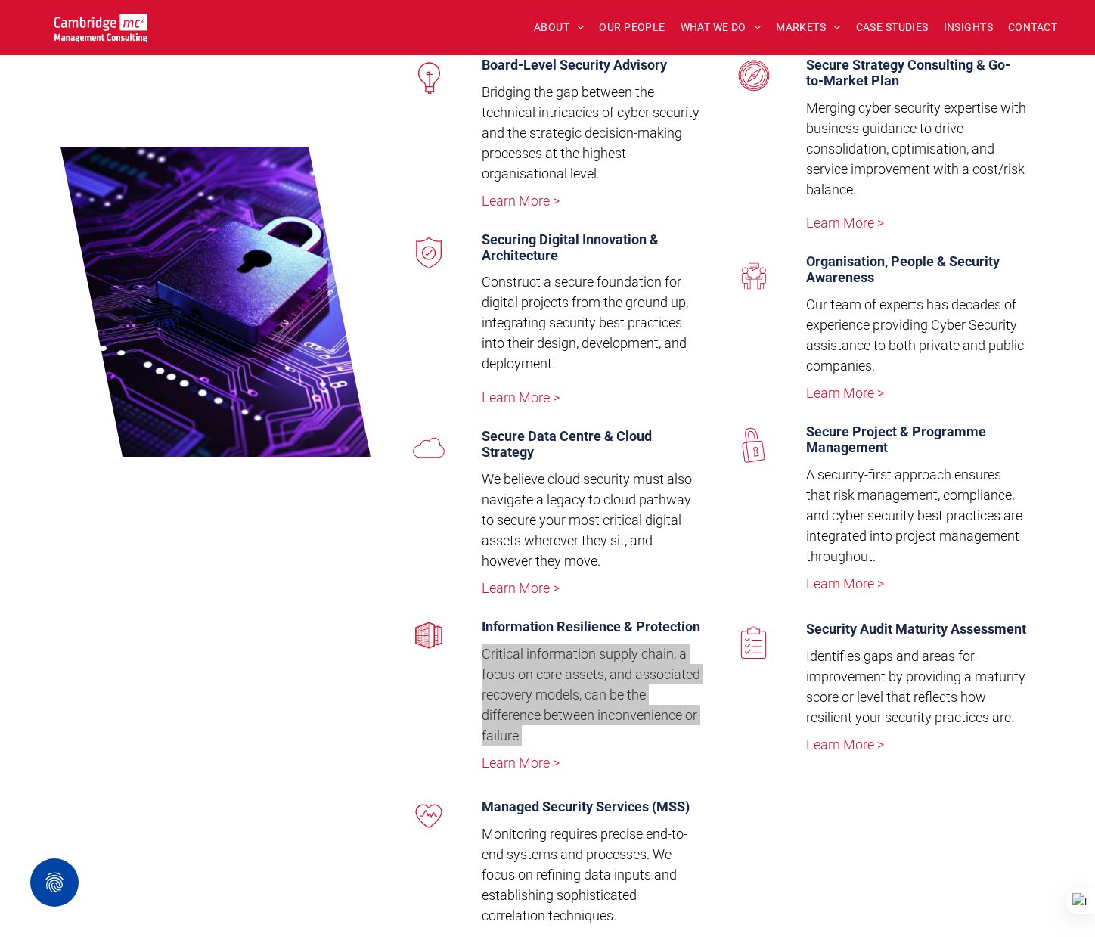
scroll to position [2993, 0]
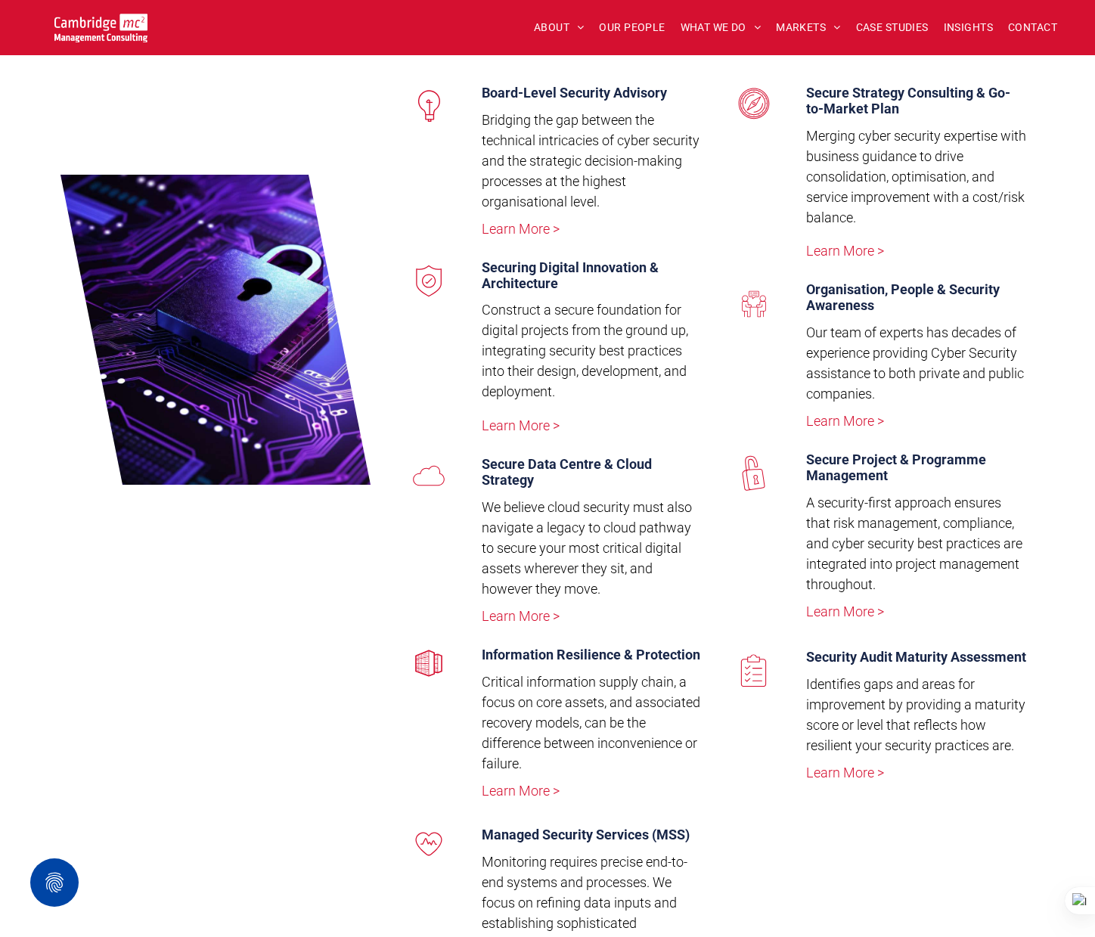
drag, startPoint x: 808, startPoint y: 697, endPoint x: 1023, endPoint y: 743, distance: 220.4
click at [1023, 743] on p "Identifies gaps and areas for improvement by providing a maturity score or leve…" at bounding box center [916, 715] width 221 height 82
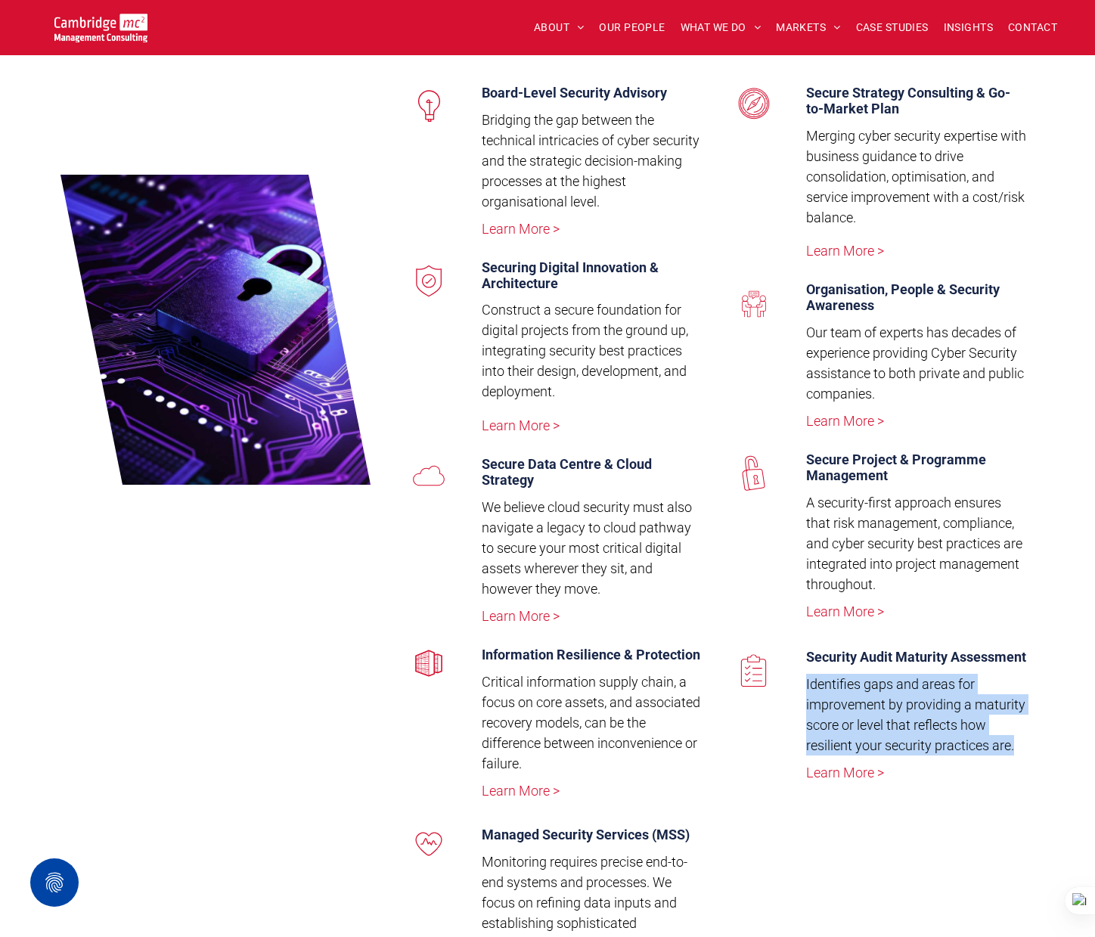
drag, startPoint x: 947, startPoint y: 746, endPoint x: 800, endPoint y: 699, distance: 154.0
click at [800, 699] on div "Security Audit Maturity Assessment Identifies gaps and areas for improvement by…" at bounding box center [911, 718] width 232 height 154
copy span "Identifies gaps and areas for improvement by providing a maturity score or leve…"
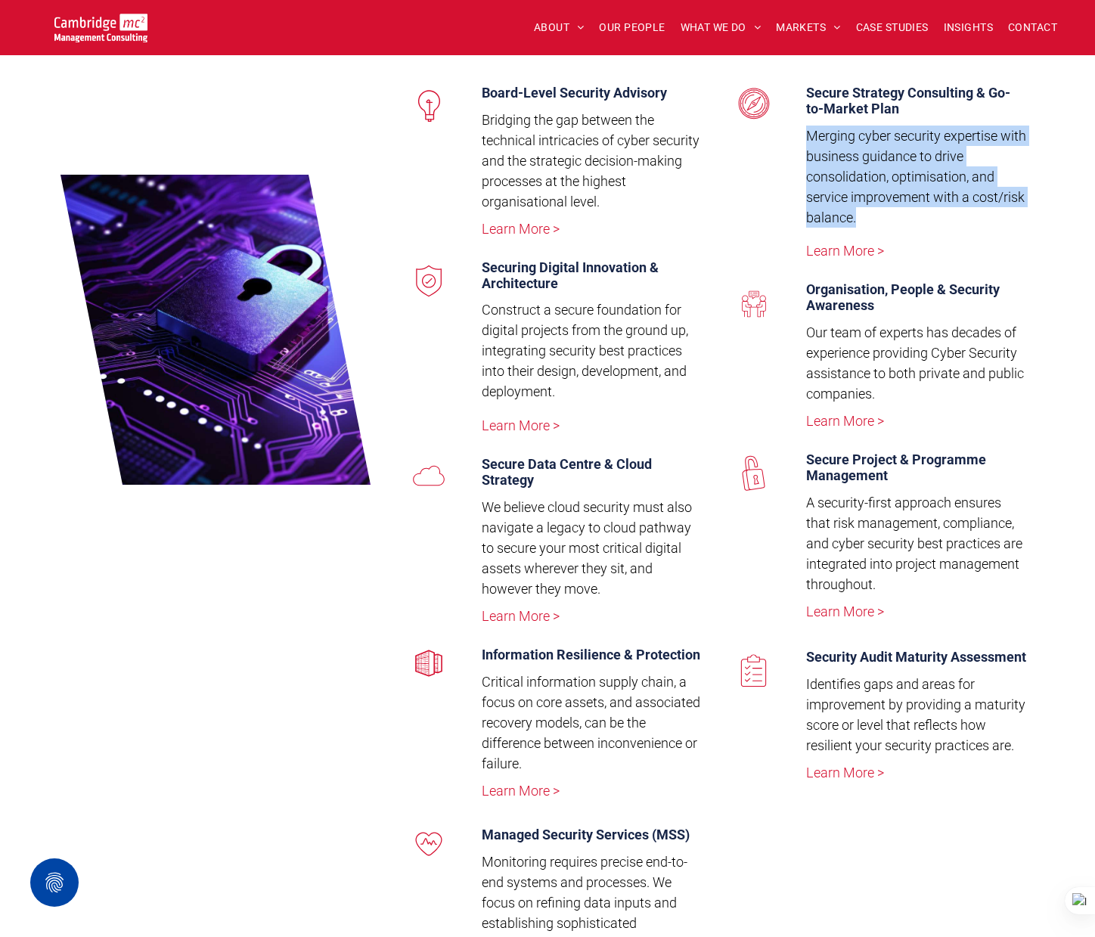
drag, startPoint x: 807, startPoint y: 136, endPoint x: 895, endPoint y: 223, distance: 124.1
click at [895, 223] on p "Merging cyber security expertise with business guidance to drive consolidation,…" at bounding box center [916, 177] width 221 height 102
copy span "Merging cyber security expertise with business guidance to drive consolidation,…"
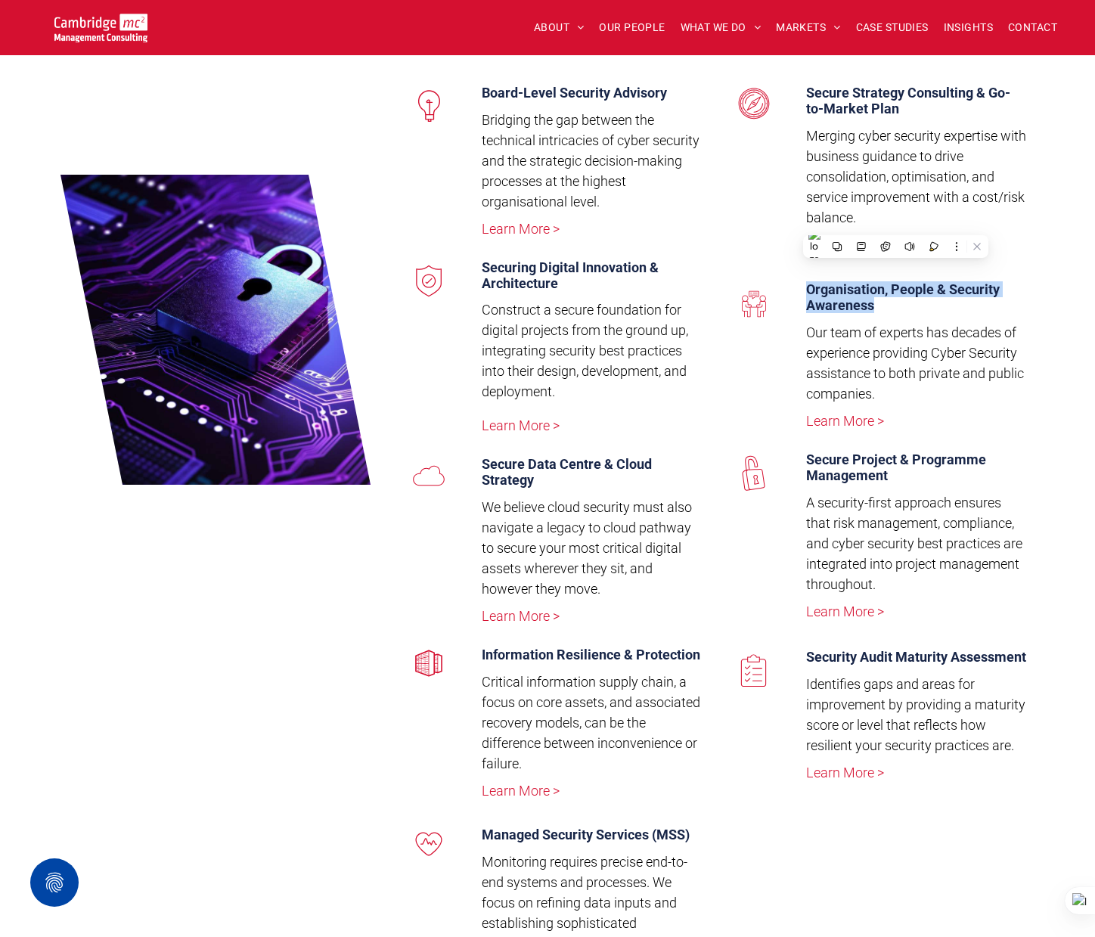
drag, startPoint x: 806, startPoint y: 287, endPoint x: 922, endPoint y: 304, distance: 116.9
click at [922, 304] on h4 "Organisation, People & Security Awareness" at bounding box center [916, 297] width 221 height 32
click at [812, 333] on span "Our team of experts has decades of experience providing Cyber Security assistan…" at bounding box center [915, 362] width 218 height 77
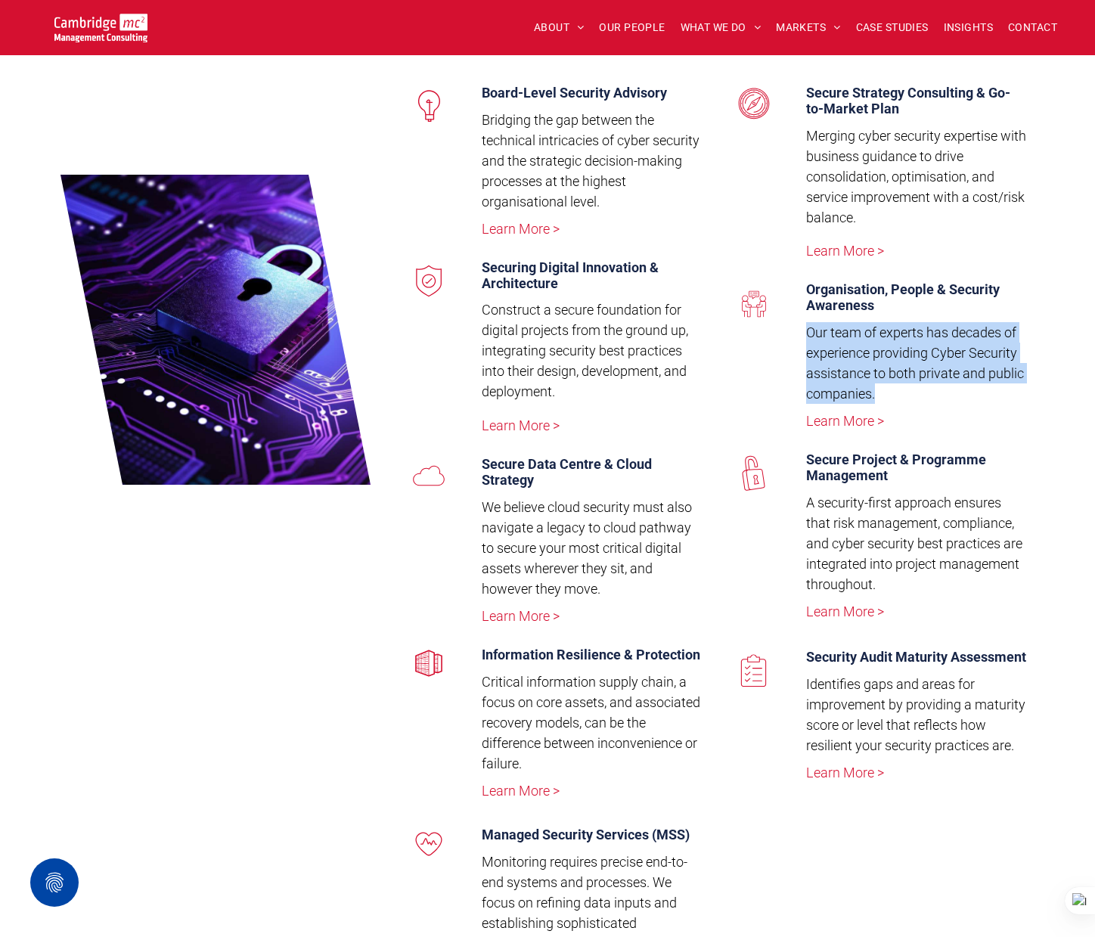
drag, startPoint x: 831, startPoint y: 338, endPoint x: 925, endPoint y: 393, distance: 108.4
click at [925, 393] on p "Our team of experts has decades of experience providing Cyber Security assistan…" at bounding box center [916, 363] width 221 height 82
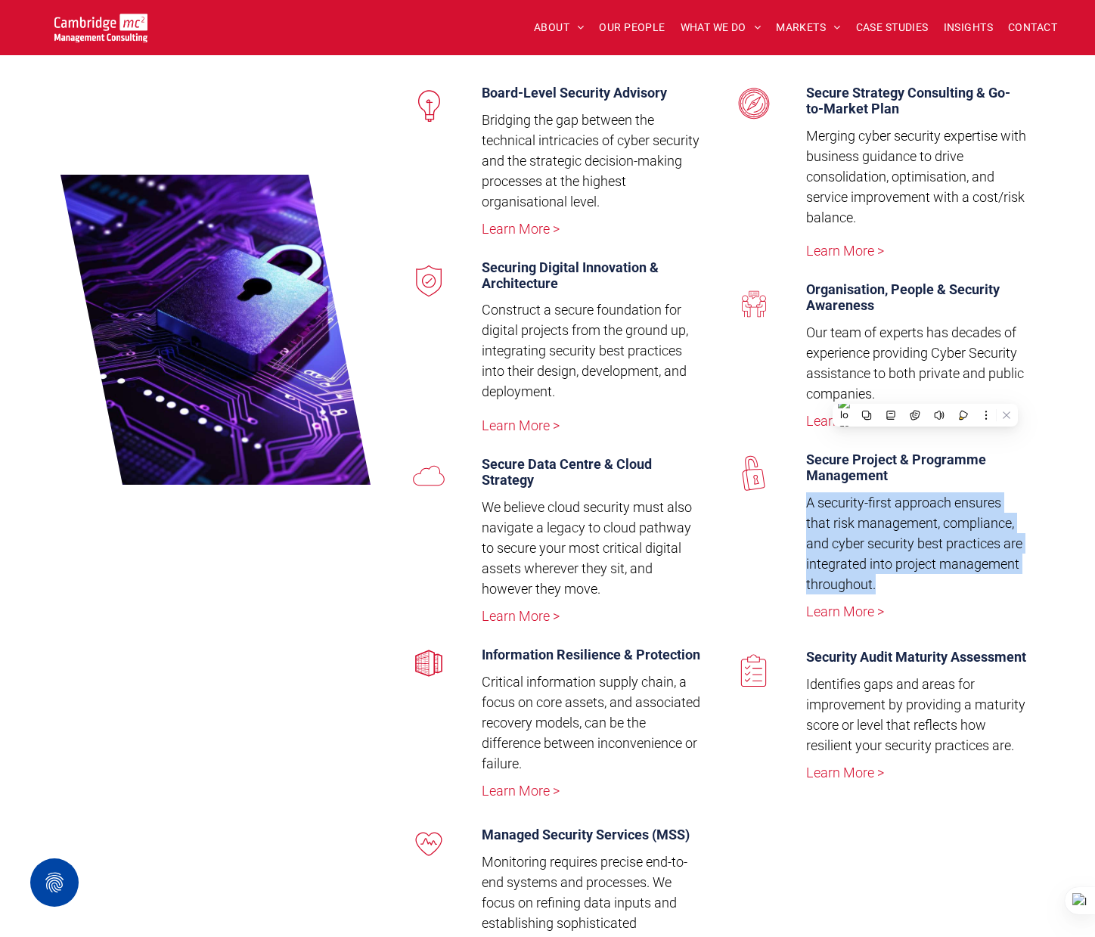
drag, startPoint x: 809, startPoint y: 501, endPoint x: 884, endPoint y: 584, distance: 111.9
click at [884, 584] on p "A security-first approach ensures that risk management, compliance, and cyber s…" at bounding box center [916, 543] width 221 height 102
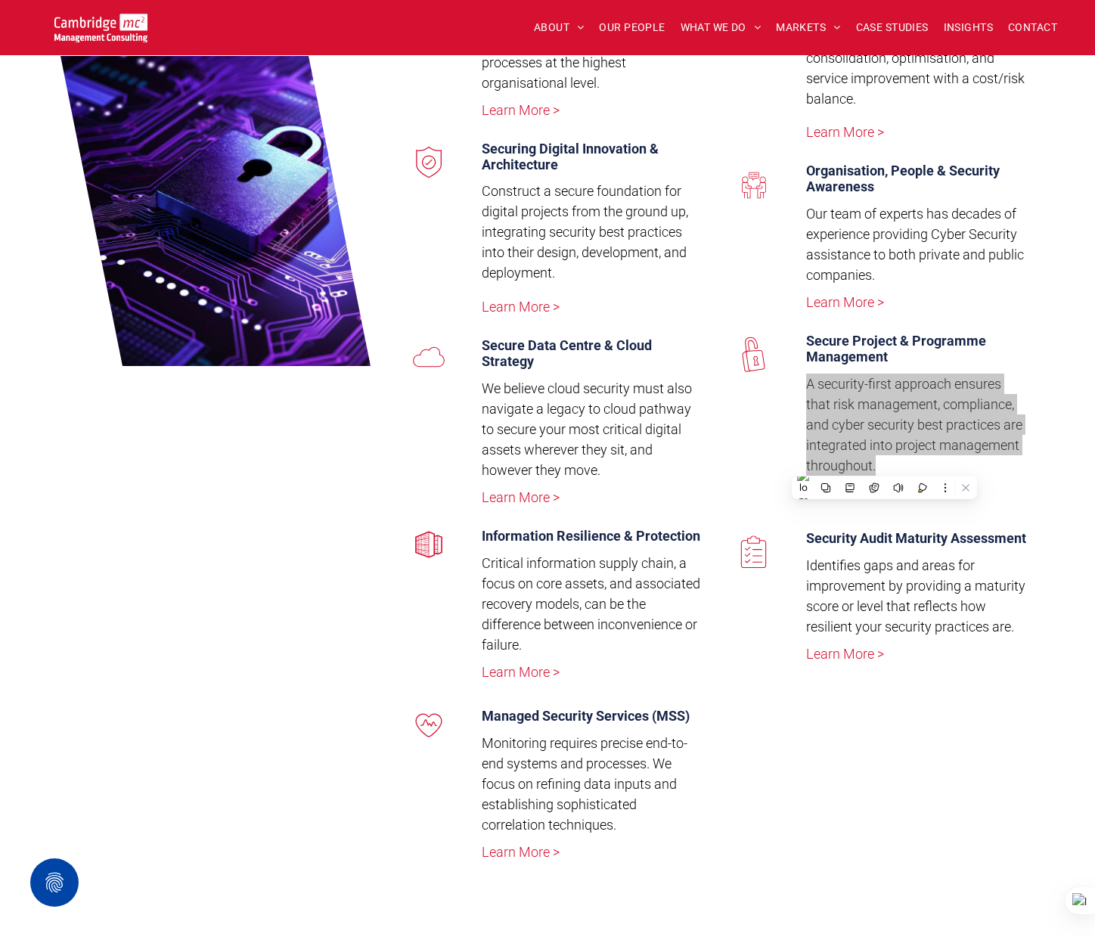
scroll to position [3226, 0]
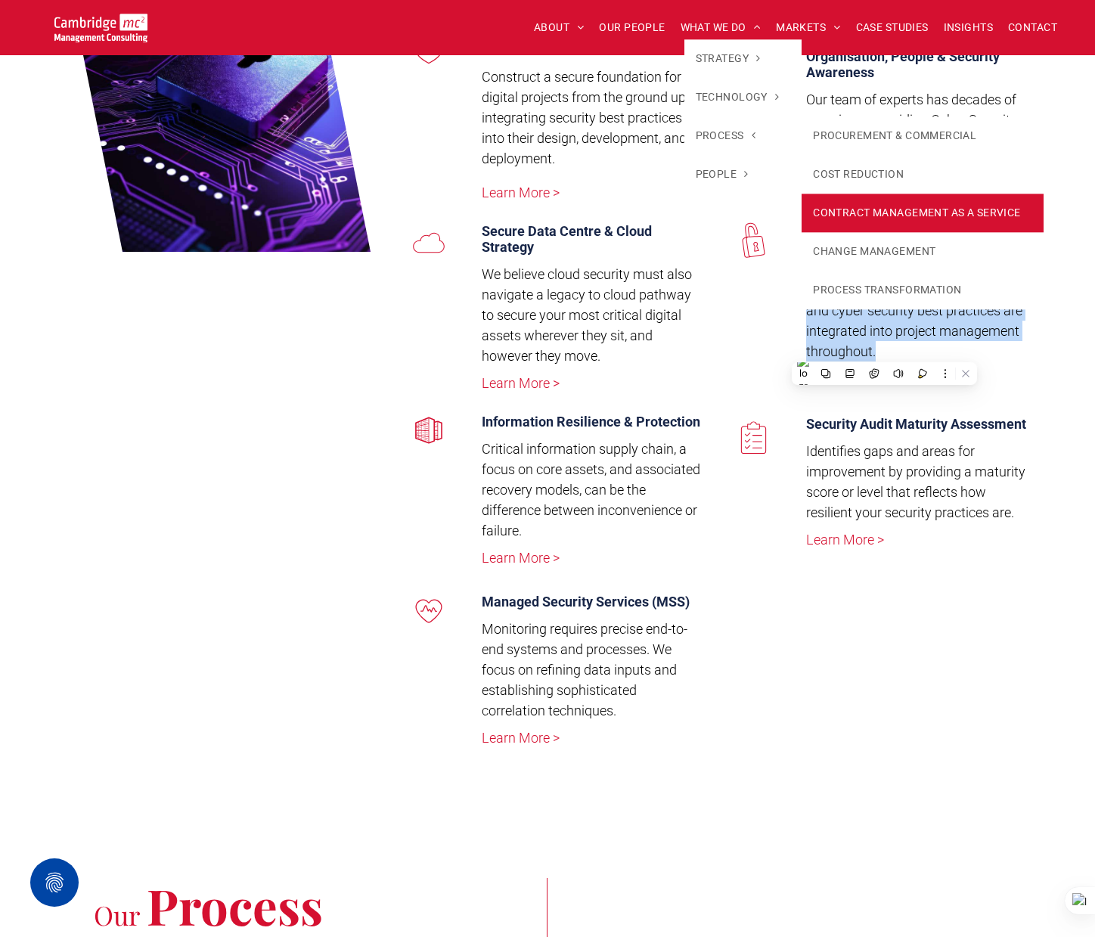
click at [928, 222] on link "CONTRACT MANAGEMENT AS A SERVICE" at bounding box center [922, 213] width 241 height 39
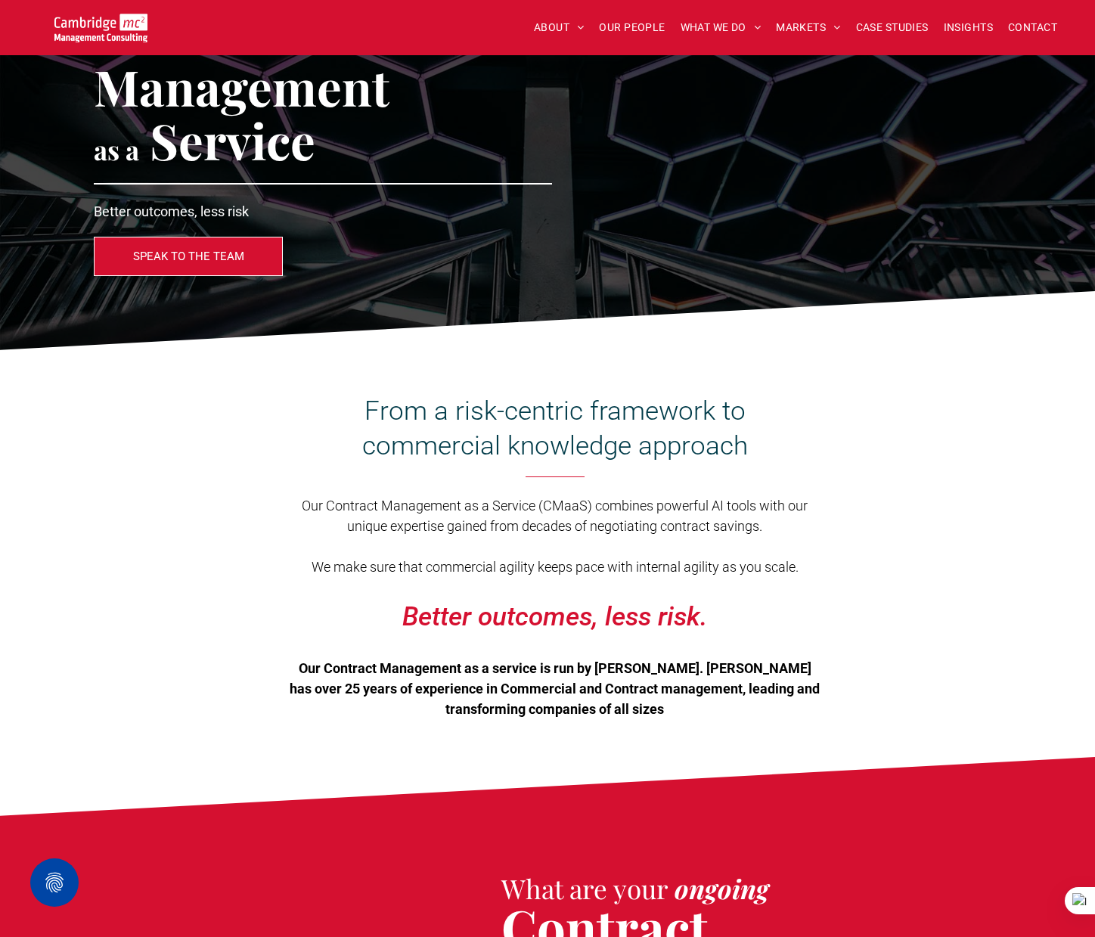
scroll to position [107, 0]
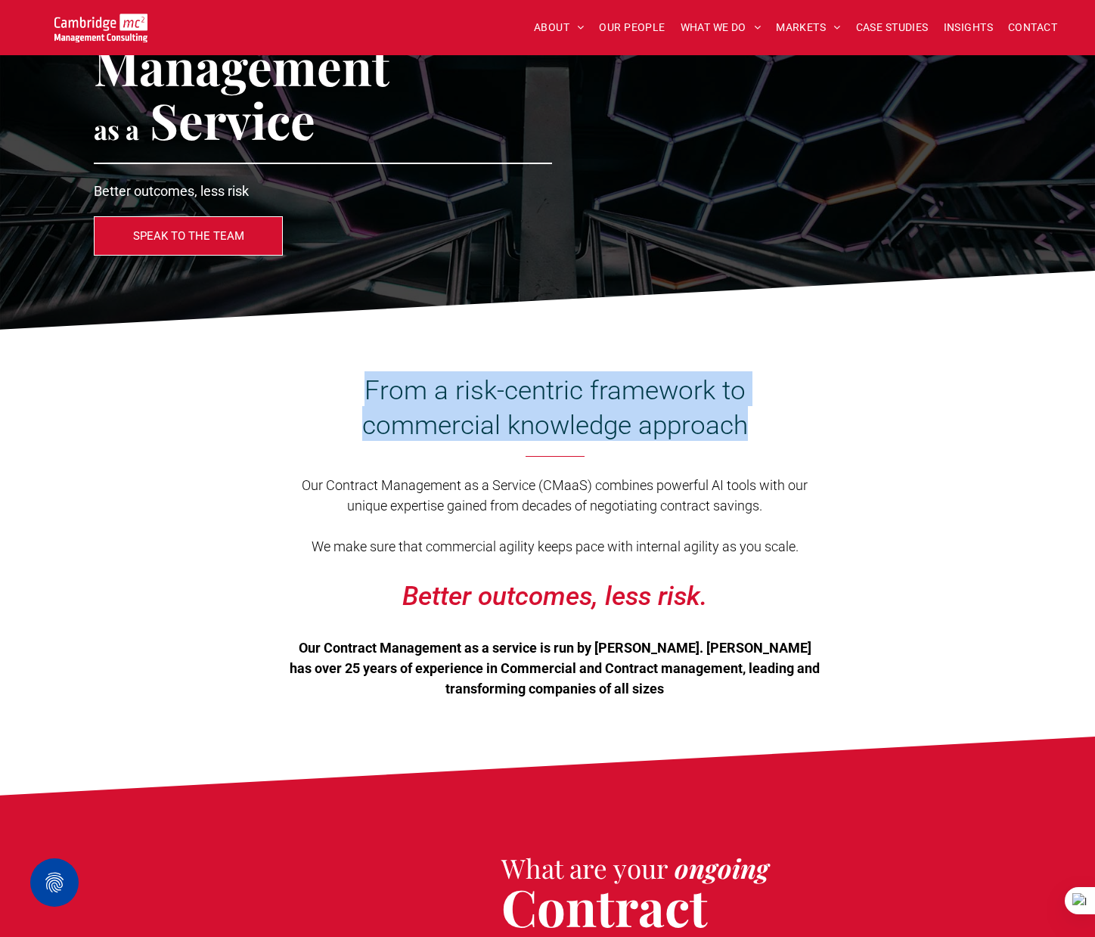
drag, startPoint x: 371, startPoint y: 385, endPoint x: 761, endPoint y: 414, distance: 390.6
click at [761, 414] on h3 "From a risk-centric framework to commercial knowledge approach" at bounding box center [555, 406] width 512 height 70
copy span "From a risk-centric framework to commercial knowledge approach"
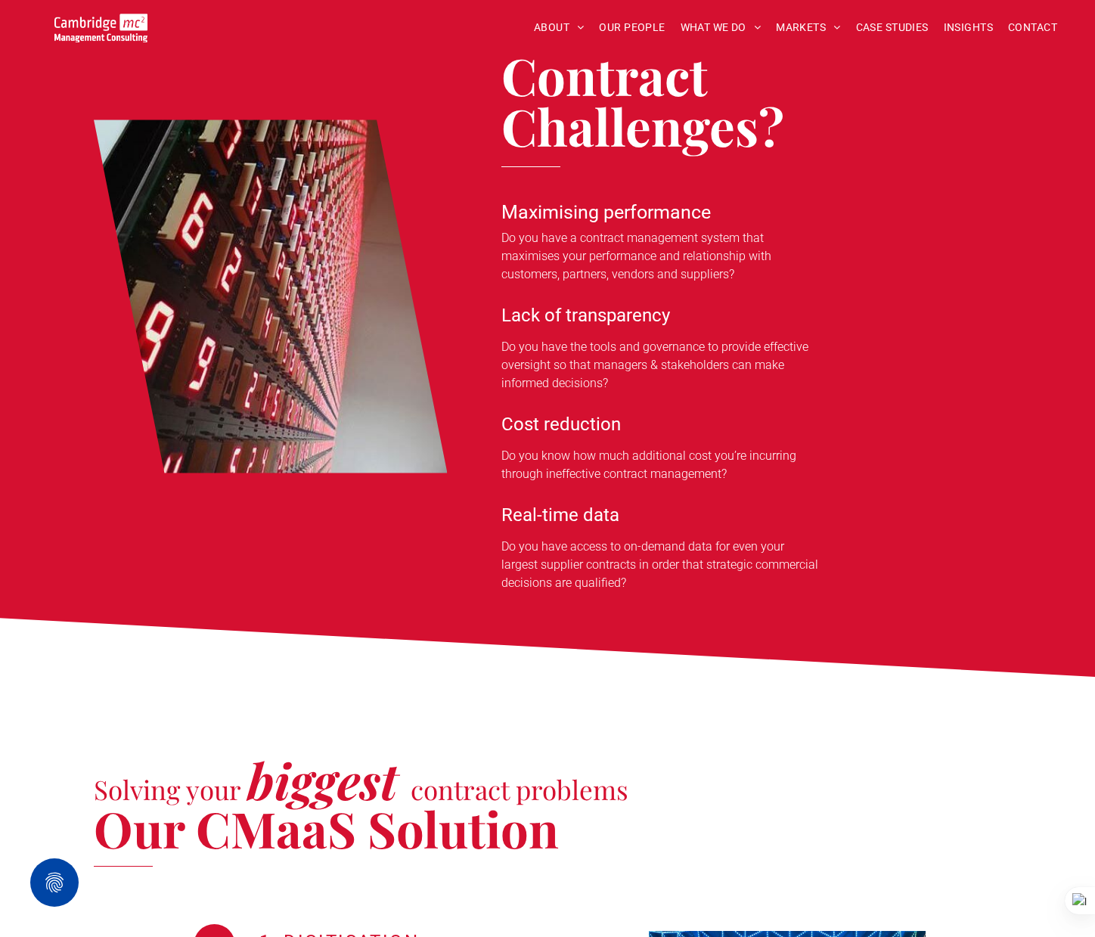
scroll to position [925, 0]
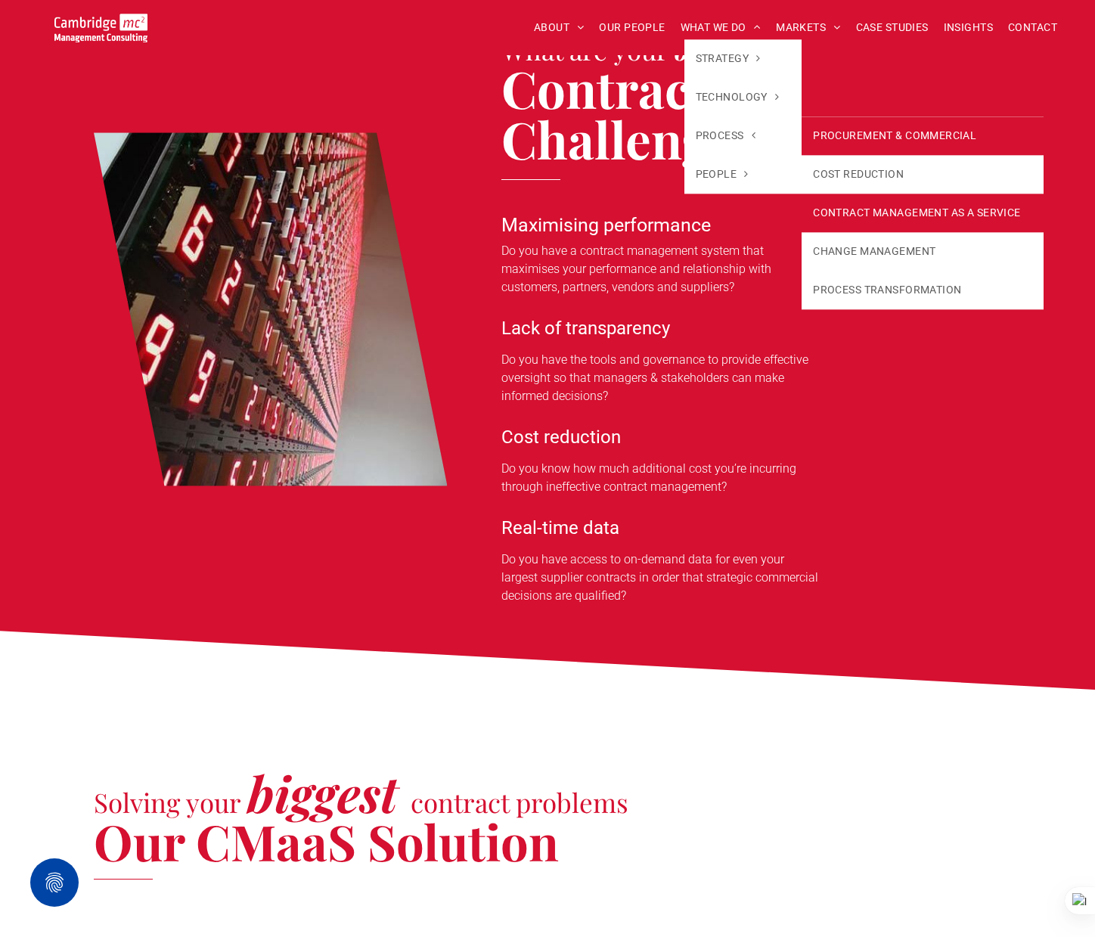
click at [969, 128] on link "PROCUREMENT & COMMERCIAL" at bounding box center [922, 135] width 241 height 39
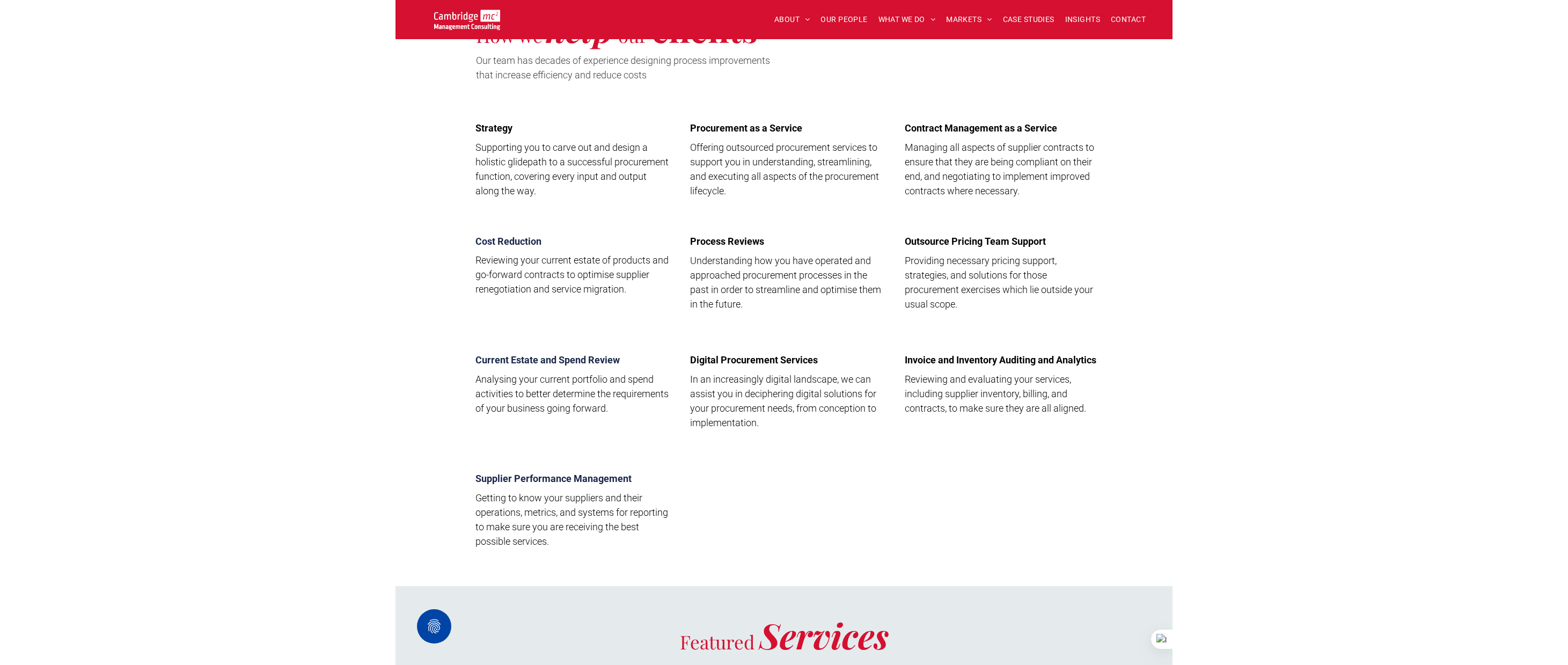
scroll to position [963, 0]
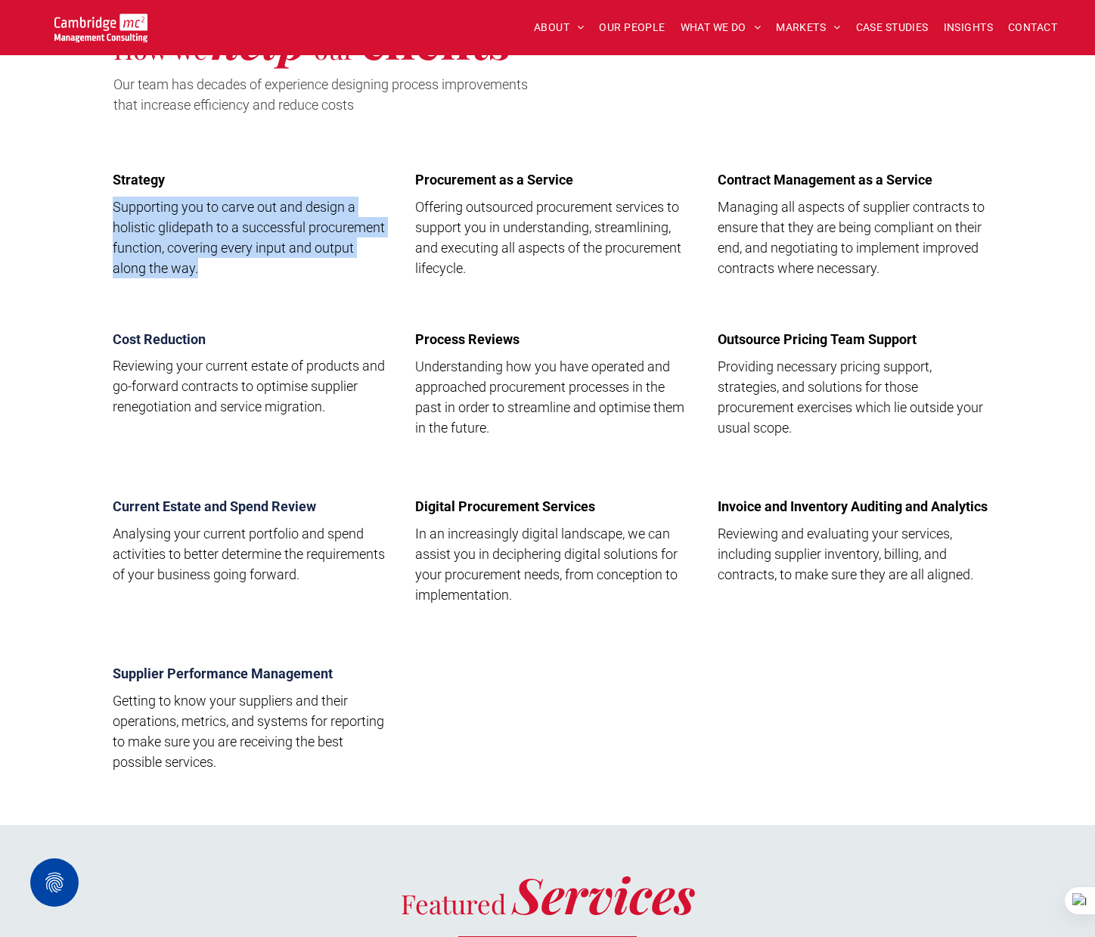
drag, startPoint x: 116, startPoint y: 206, endPoint x: 210, endPoint y: 268, distance: 112.4
click at [210, 268] on p "Supporting you to carve out and design a holistic glidepath to a successful pro…" at bounding box center [251, 238] width 276 height 82
copy span "Supporting you to carve out and design a holistic glidepath to a successful pro…"
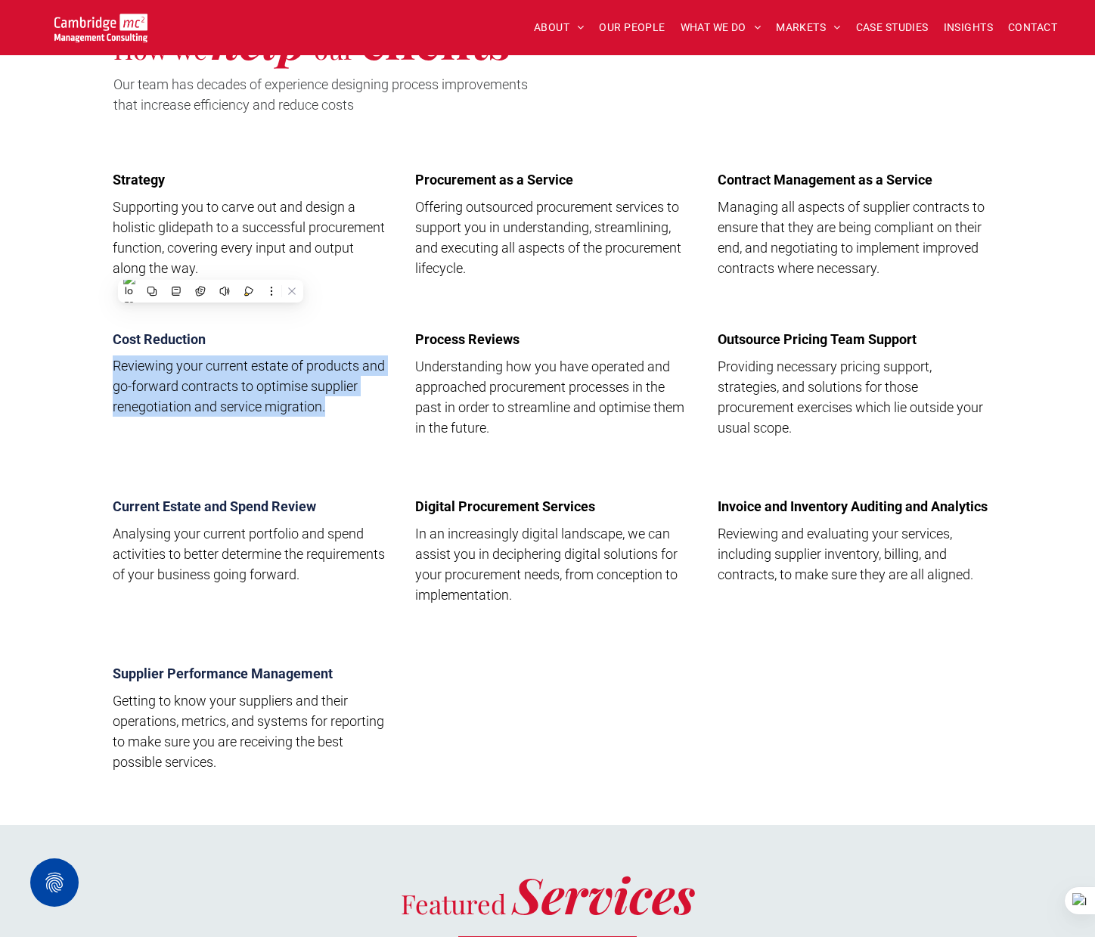
drag, startPoint x: 115, startPoint y: 367, endPoint x: 334, endPoint y: 411, distance: 222.9
click at [334, 411] on p "Reviewing your current estate of products and go-forward contracts to optimise …" at bounding box center [251, 385] width 276 height 61
copy span "Reviewing your current estate of products and go-forward contracts to optimise …"
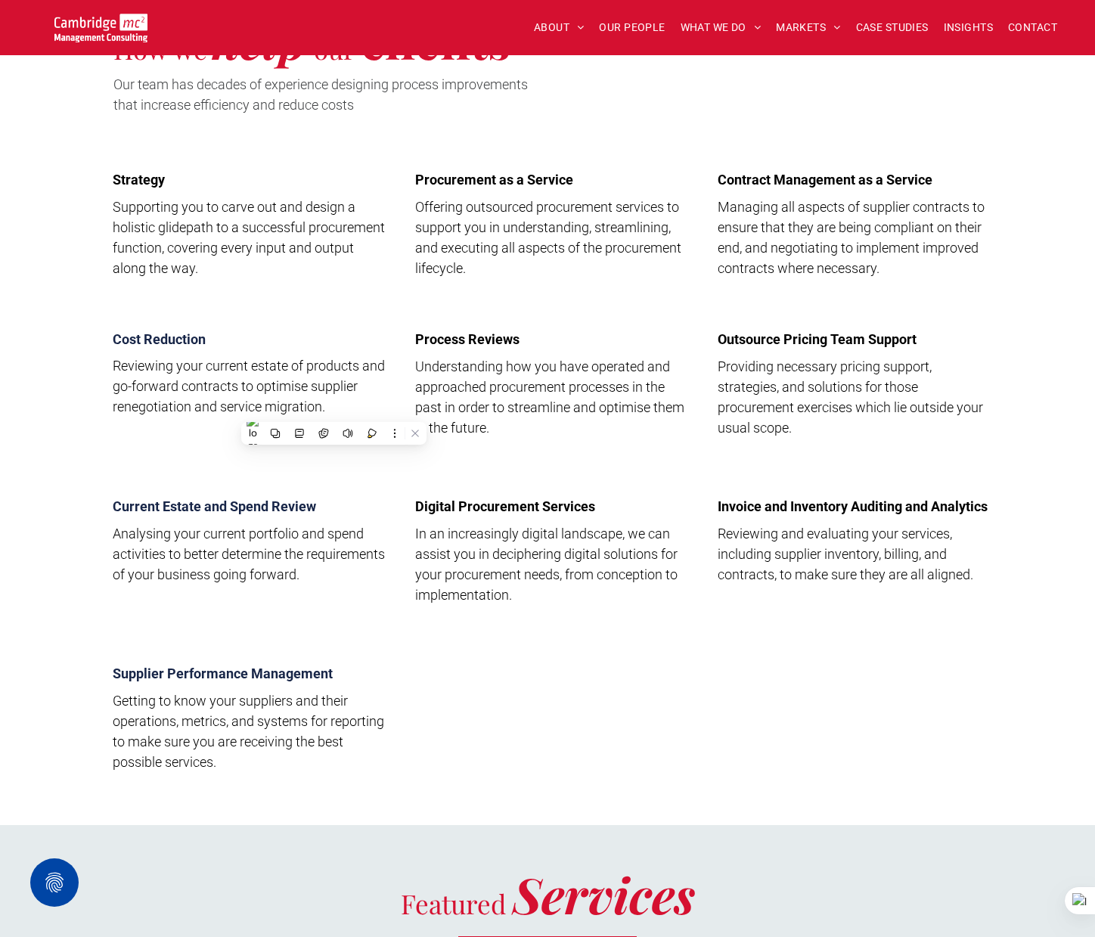
click at [176, 530] on span "Analysing your current portfolio and spend activities to better determine the r…" at bounding box center [249, 554] width 272 height 57
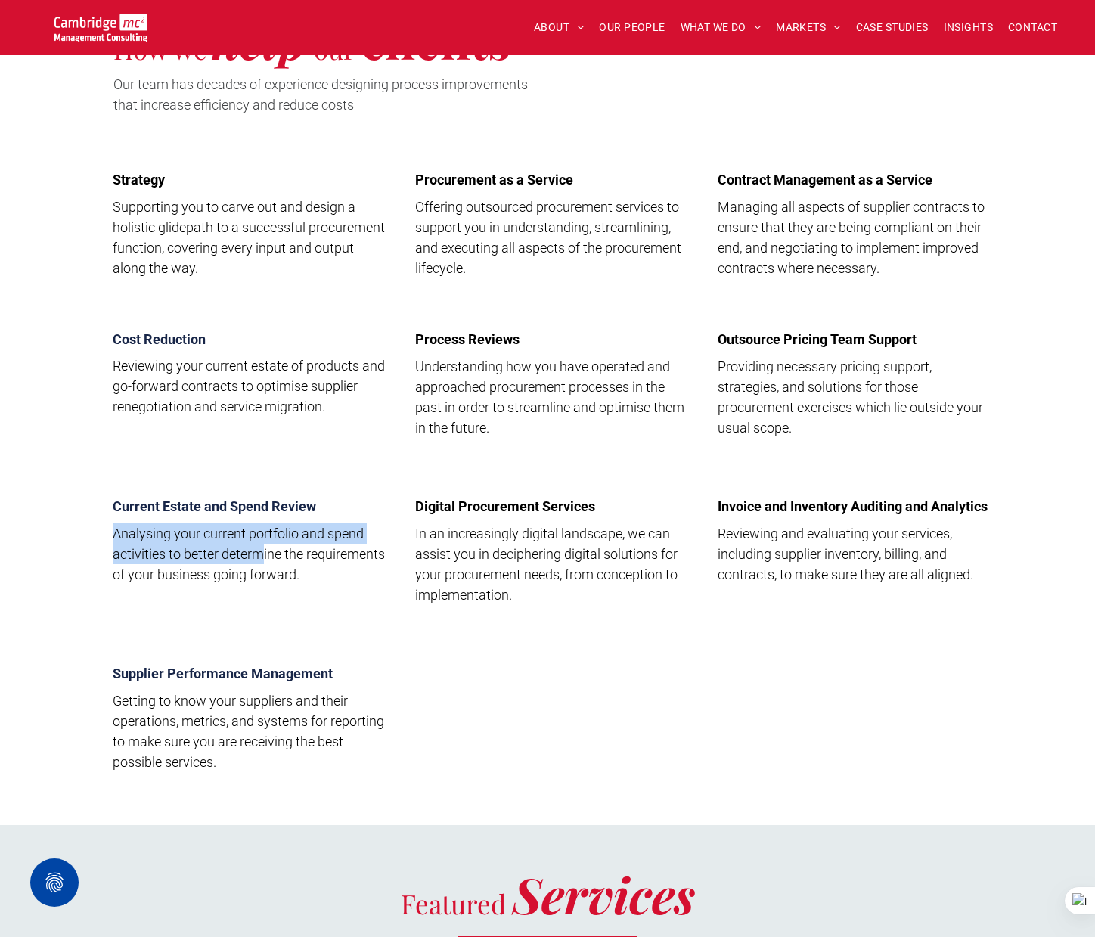
drag, startPoint x: 116, startPoint y: 534, endPoint x: 265, endPoint y: 557, distance: 150.7
click at [265, 557] on span "Analysing your current portfolio and spend activities to better determine the r…" at bounding box center [249, 554] width 272 height 57
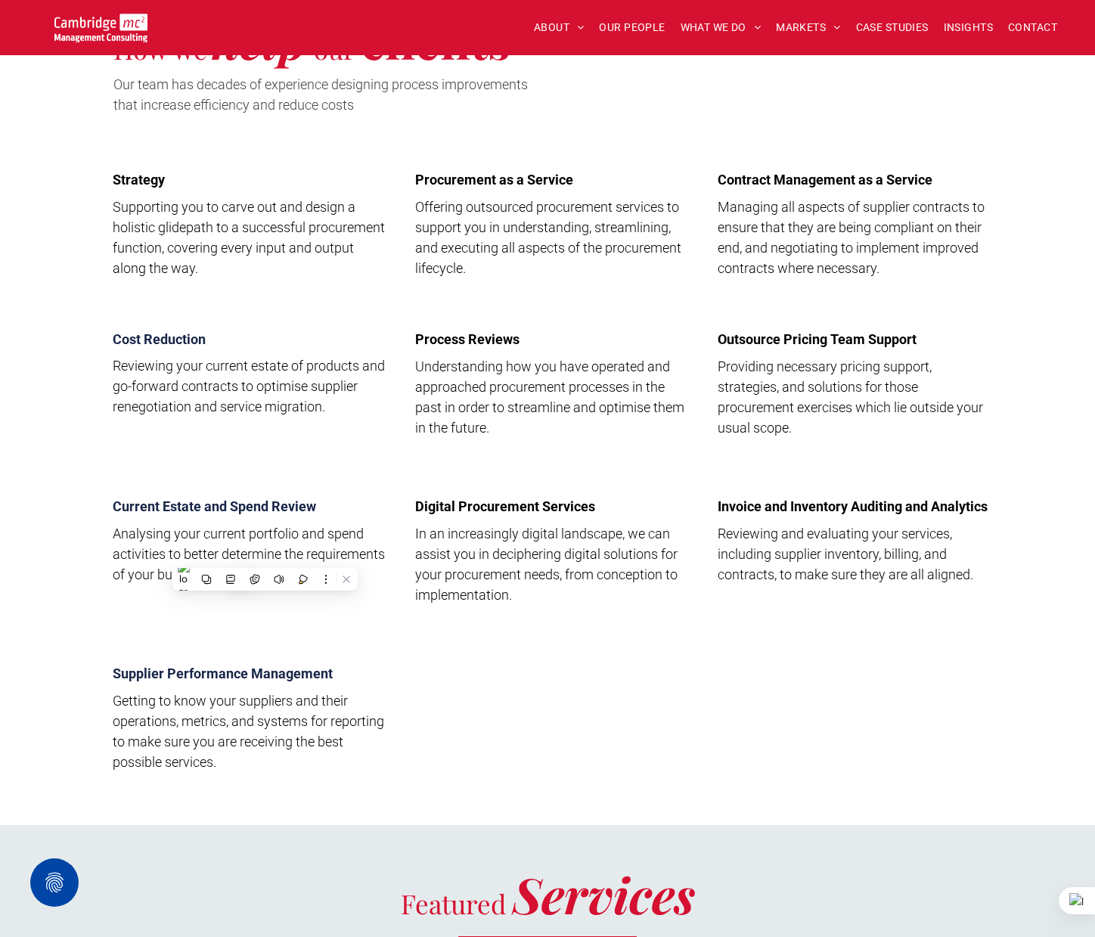
click at [224, 700] on span "Getting to know your suppliers and their operations, metrics, and systems for r…" at bounding box center [248, 731] width 271 height 77
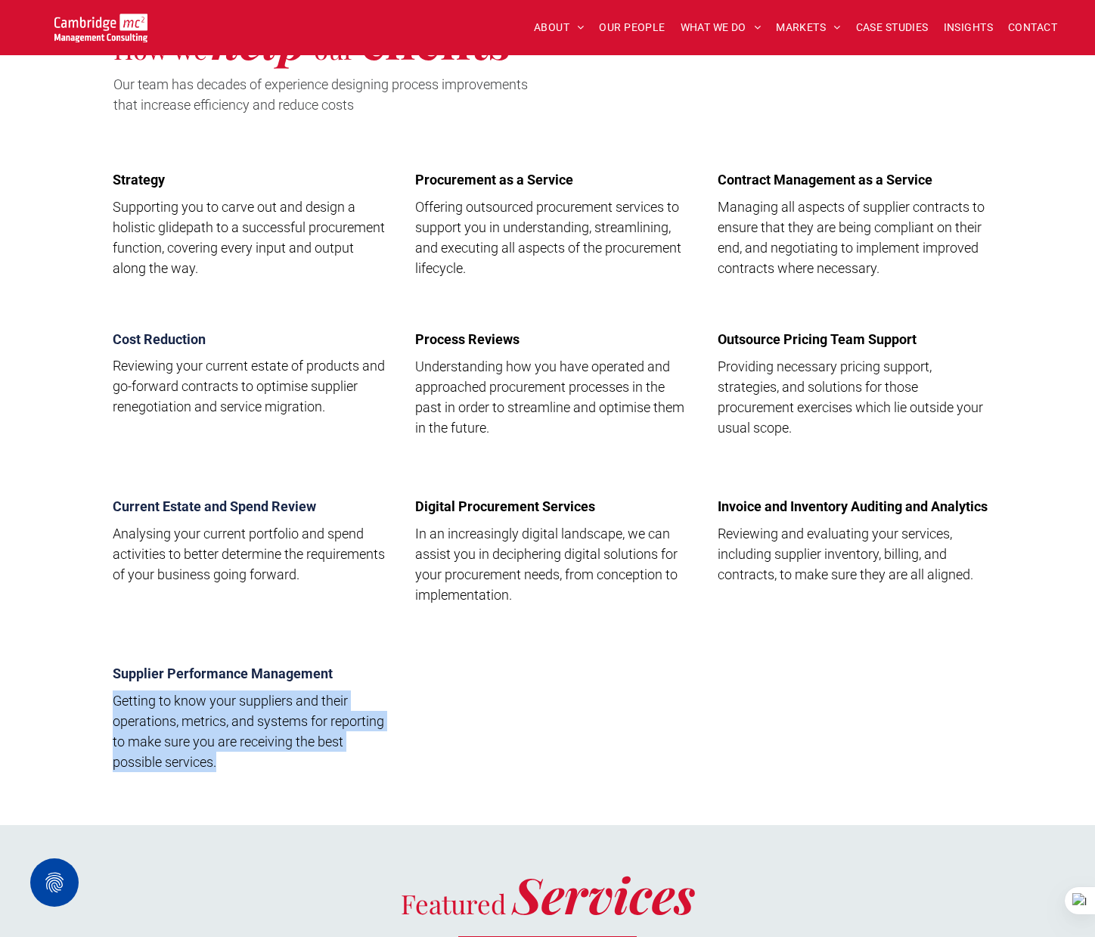
drag, startPoint x: 167, startPoint y: 721, endPoint x: 248, endPoint y: 764, distance: 91.7
click at [251, 765] on p "Getting to know your suppliers and their operations, metrics, and systems for r…" at bounding box center [251, 731] width 276 height 82
copy span "Getting to know your suppliers and their operations, metrics, and systems for r…"
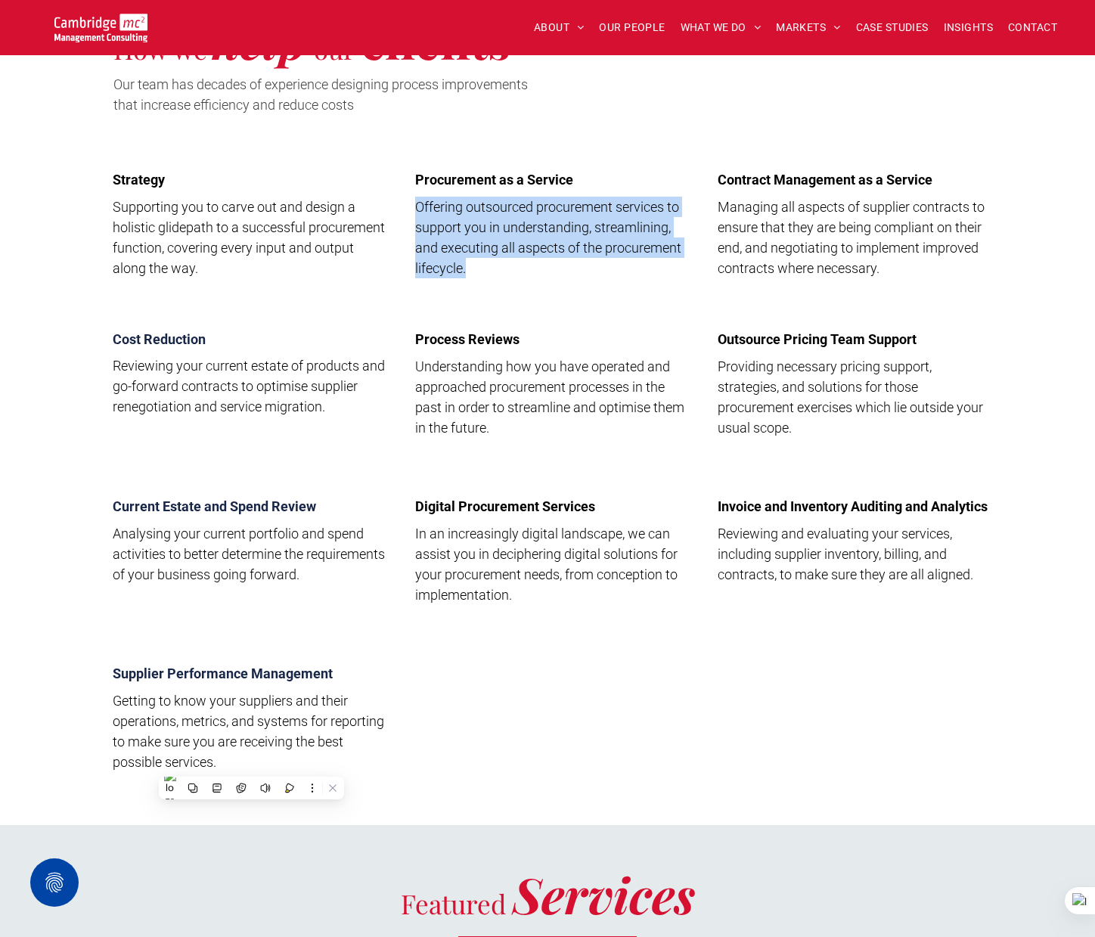
drag, startPoint x: 417, startPoint y: 203, endPoint x: 496, endPoint y: 273, distance: 105.0
click at [496, 273] on p "Offering outsourced procurement services to support you in understanding, strea…" at bounding box center [553, 238] width 276 height 82
copy span "Offering outsourced procurement services to support you in understanding, strea…"
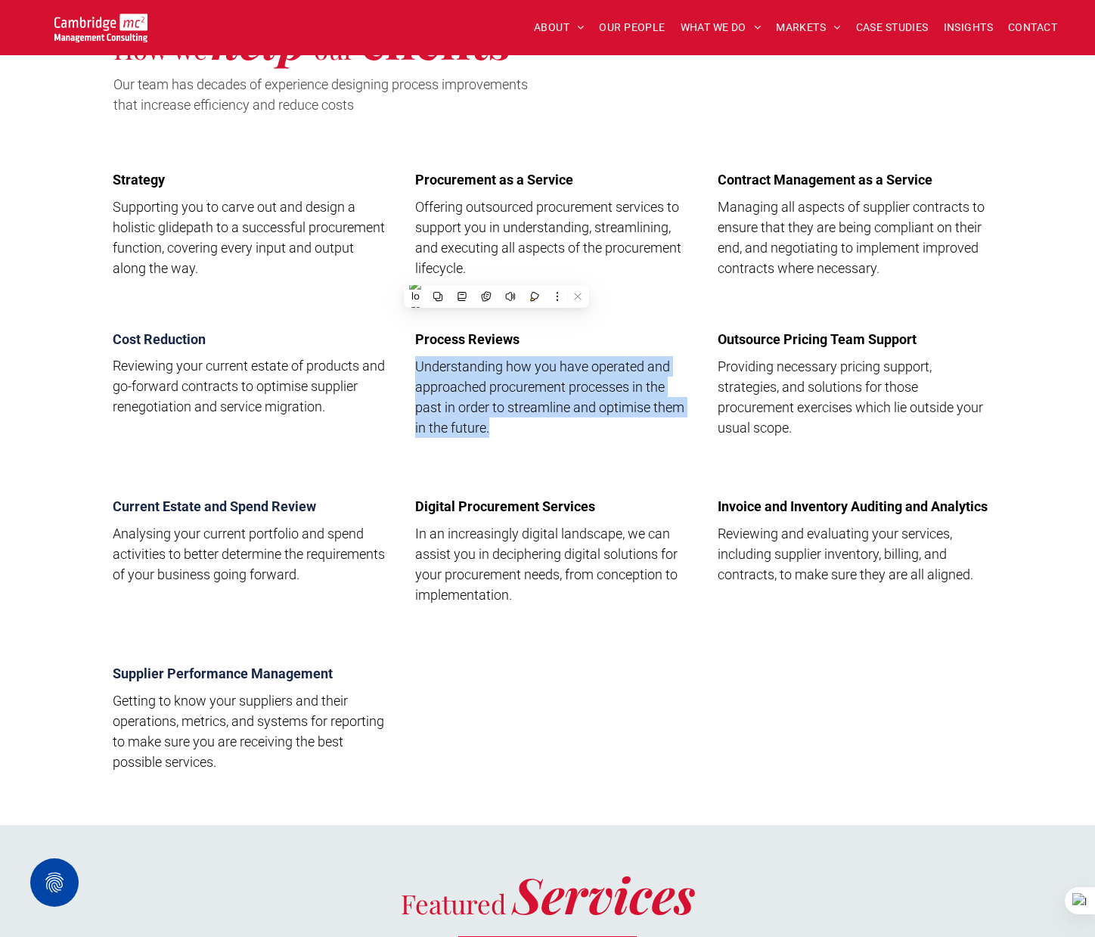
drag, startPoint x: 417, startPoint y: 366, endPoint x: 504, endPoint y: 424, distance: 104.7
click at [504, 424] on p "Understanding how you have operated and approached procurement processes in the…" at bounding box center [553, 397] width 276 height 82
copy span "Understanding how you have operated and approached procurement processes in the…"
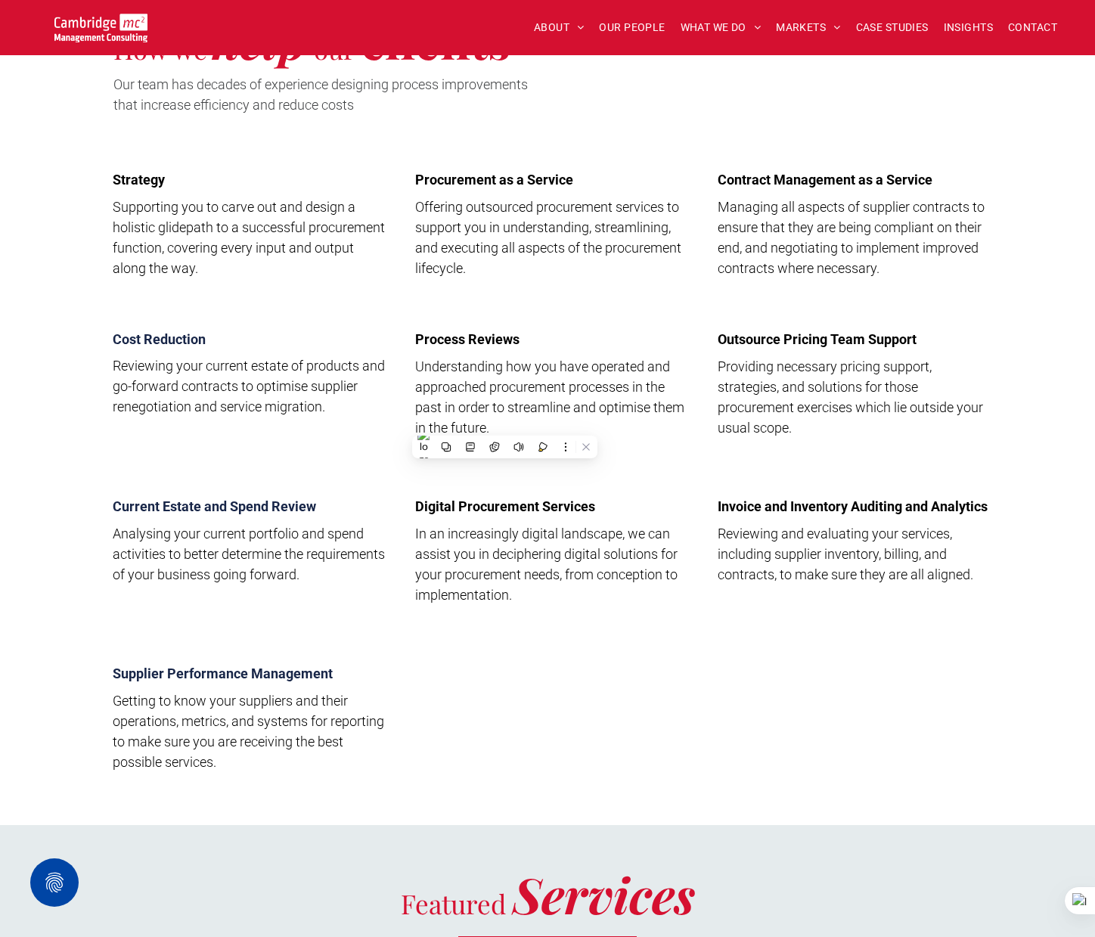
click at [450, 532] on span "In an increasingly digital landscape, we can assist you in deciphering digital …" at bounding box center [546, 564] width 262 height 77
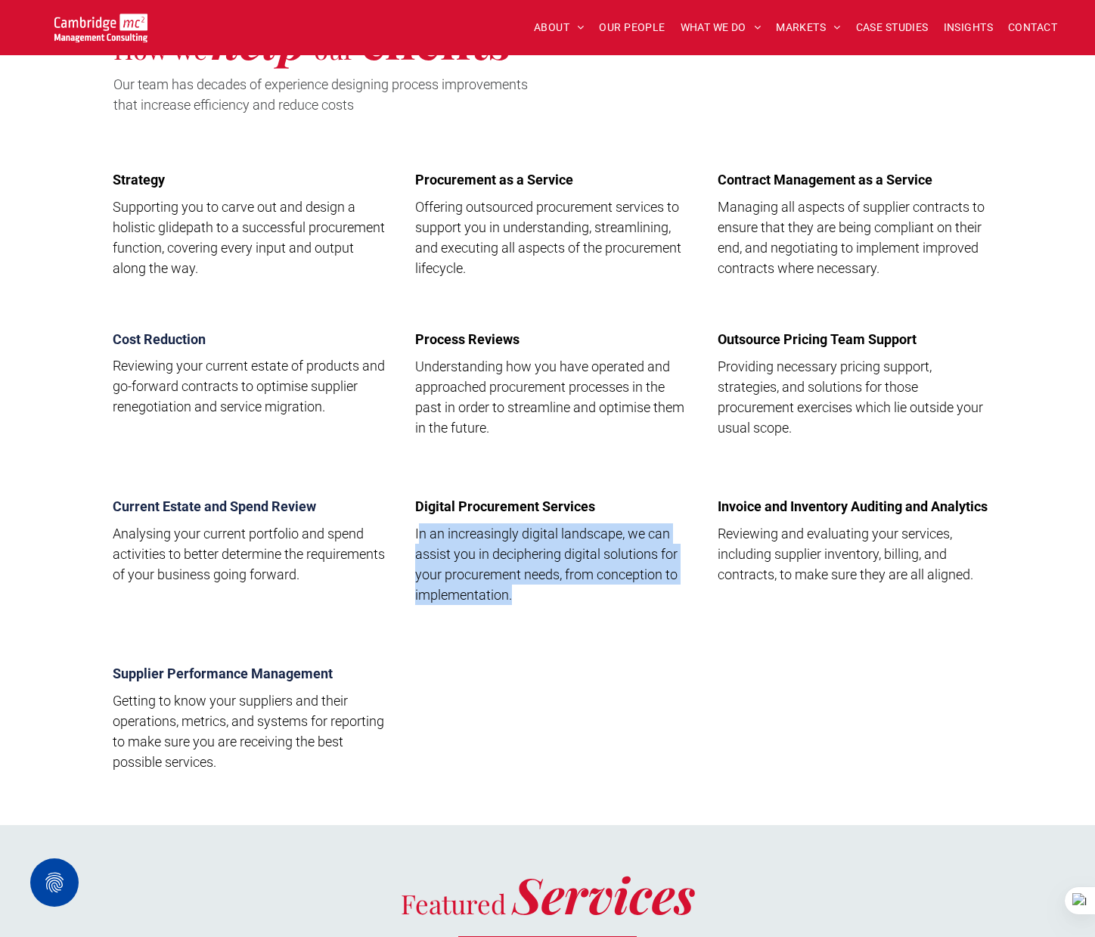
drag, startPoint x: 418, startPoint y: 535, endPoint x: 531, endPoint y: 586, distance: 123.9
click at [530, 591] on p "In an increasingly digital landscape, we can assist you in deciphering digital …" at bounding box center [553, 564] width 276 height 82
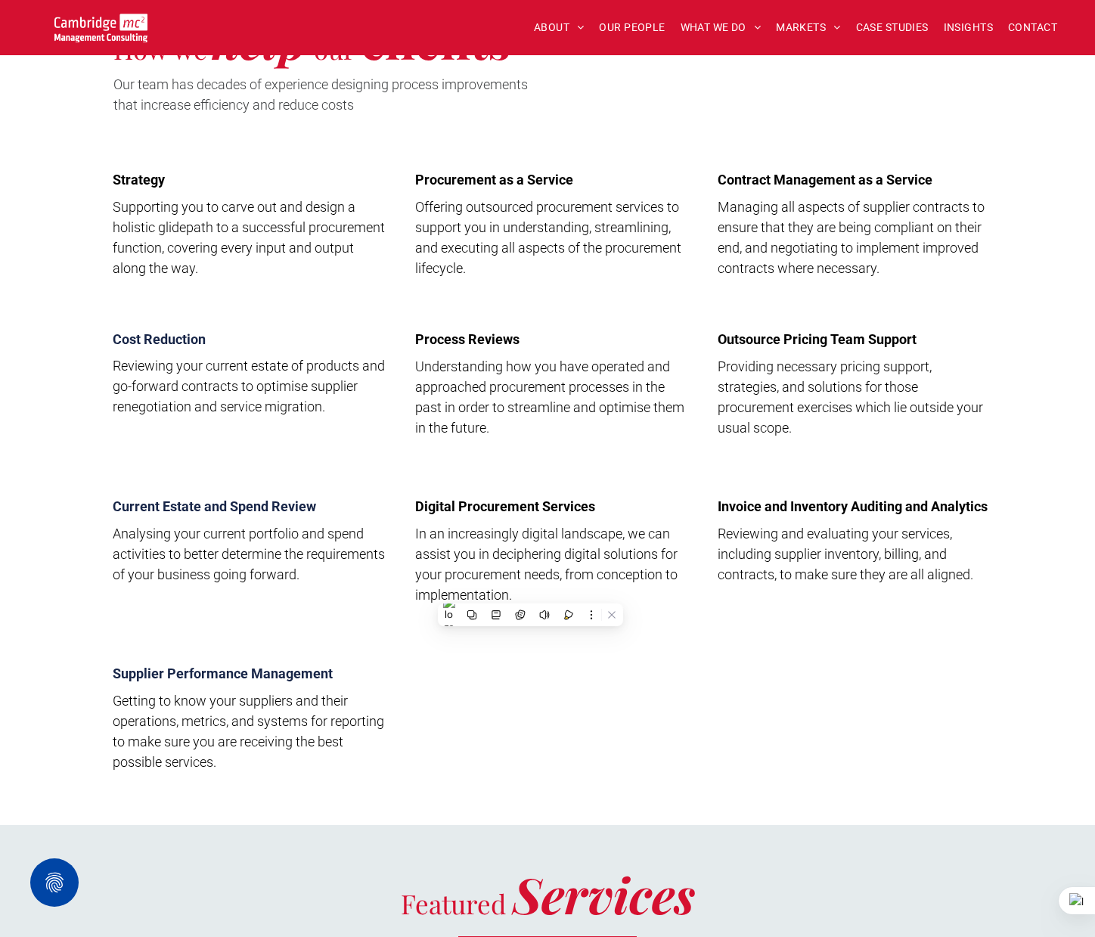
click at [530, 582] on p "In an increasingly digital landscape, we can assist you in deciphering digital …" at bounding box center [553, 564] width 276 height 82
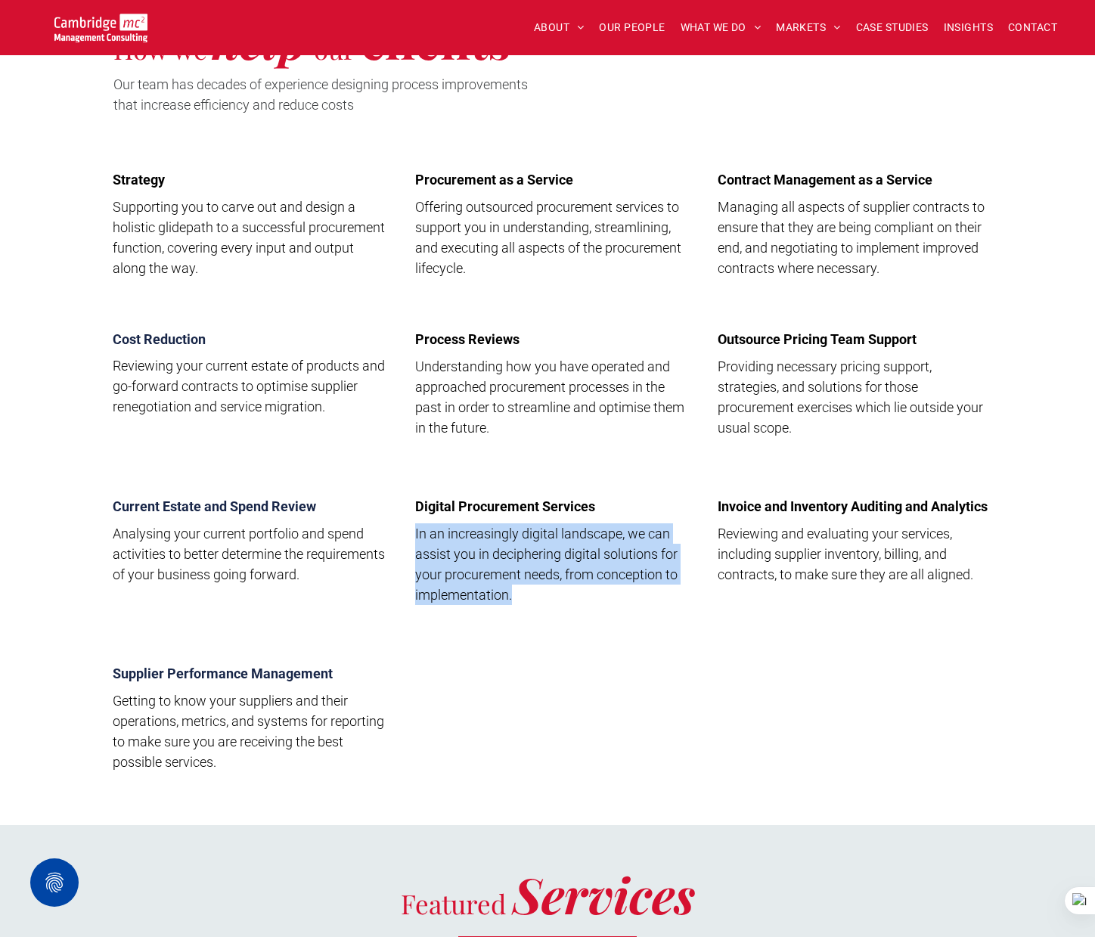
drag, startPoint x: 516, startPoint y: 592, endPoint x: 406, endPoint y: 536, distance: 123.1
click at [406, 536] on div "Digital Procurement Services In an increasingly digital landscape, we can assis…" at bounding box center [547, 555] width 287 height 129
copy span "In an increasingly digital landscape, we can assist you in deciphering digital …"
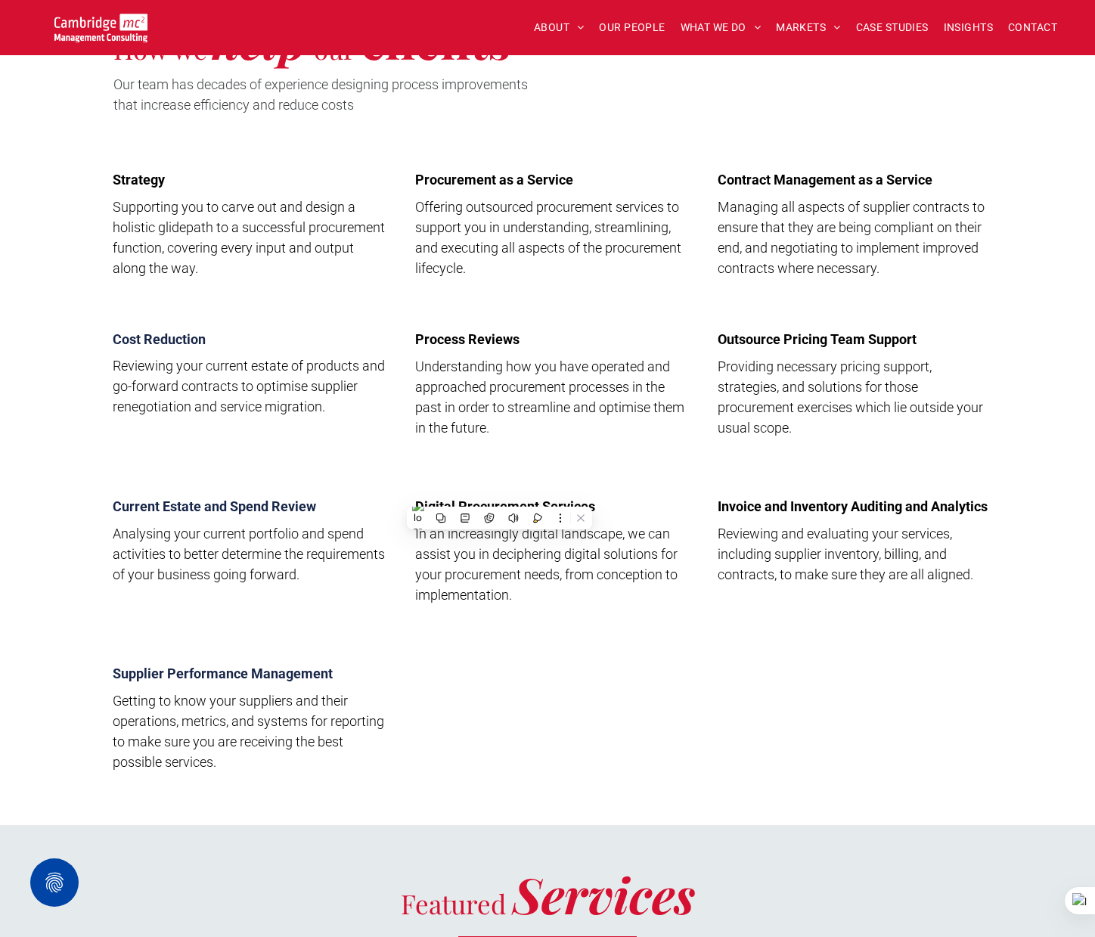
click at [773, 342] on span "Outsource Pricing Team Support" at bounding box center [817, 339] width 199 height 16
drag, startPoint x: 720, startPoint y: 339, endPoint x: 920, endPoint y: 336, distance: 200.4
click at [920, 336] on h4 "Outsource Pricing Team Support" at bounding box center [856, 339] width 276 height 16
copy span "Outsource Pricing Team Support"
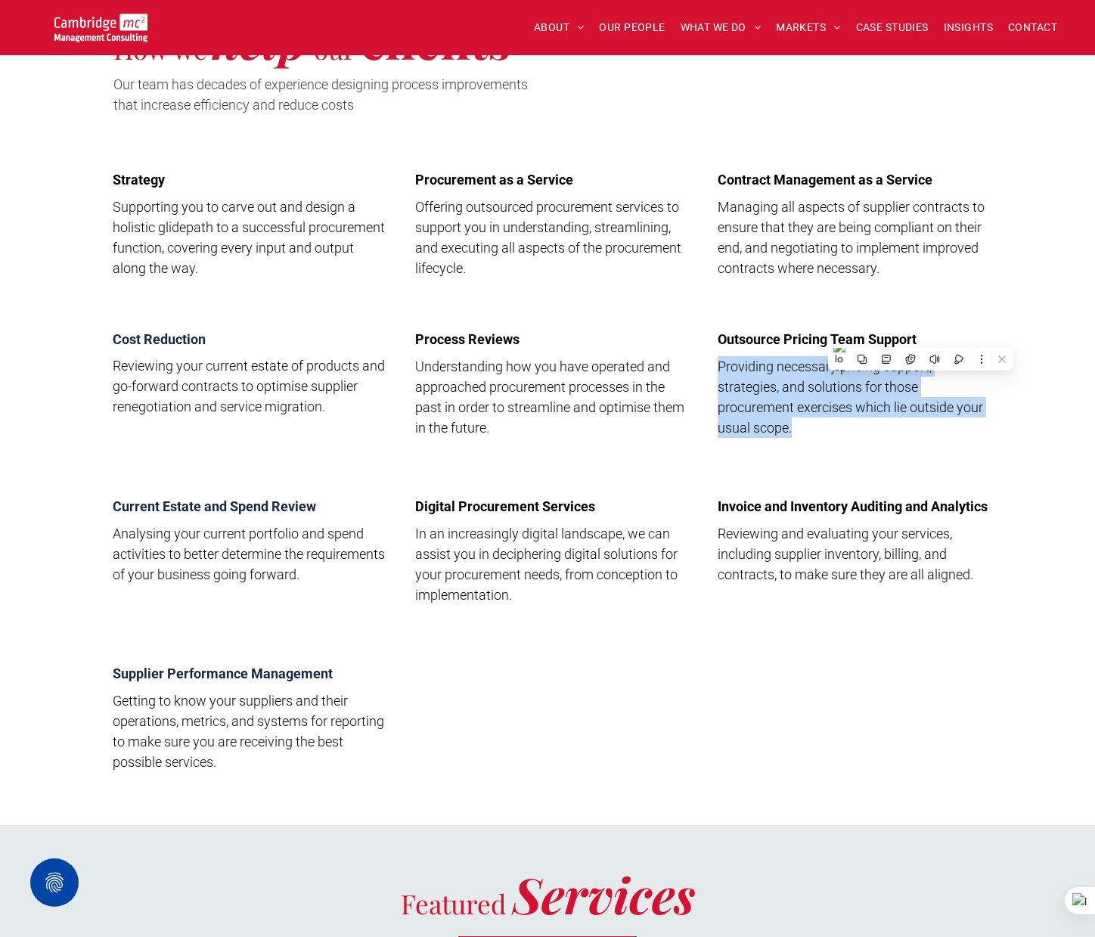
drag, startPoint x: 719, startPoint y: 368, endPoint x: 818, endPoint y: 422, distance: 113.0
click at [818, 422] on p "Providing necessary pricing support, strategies, and solutions for those procur…" at bounding box center [856, 397] width 276 height 82
copy span "Providing necessary pricing support, strategies, and solutions for those procur…"
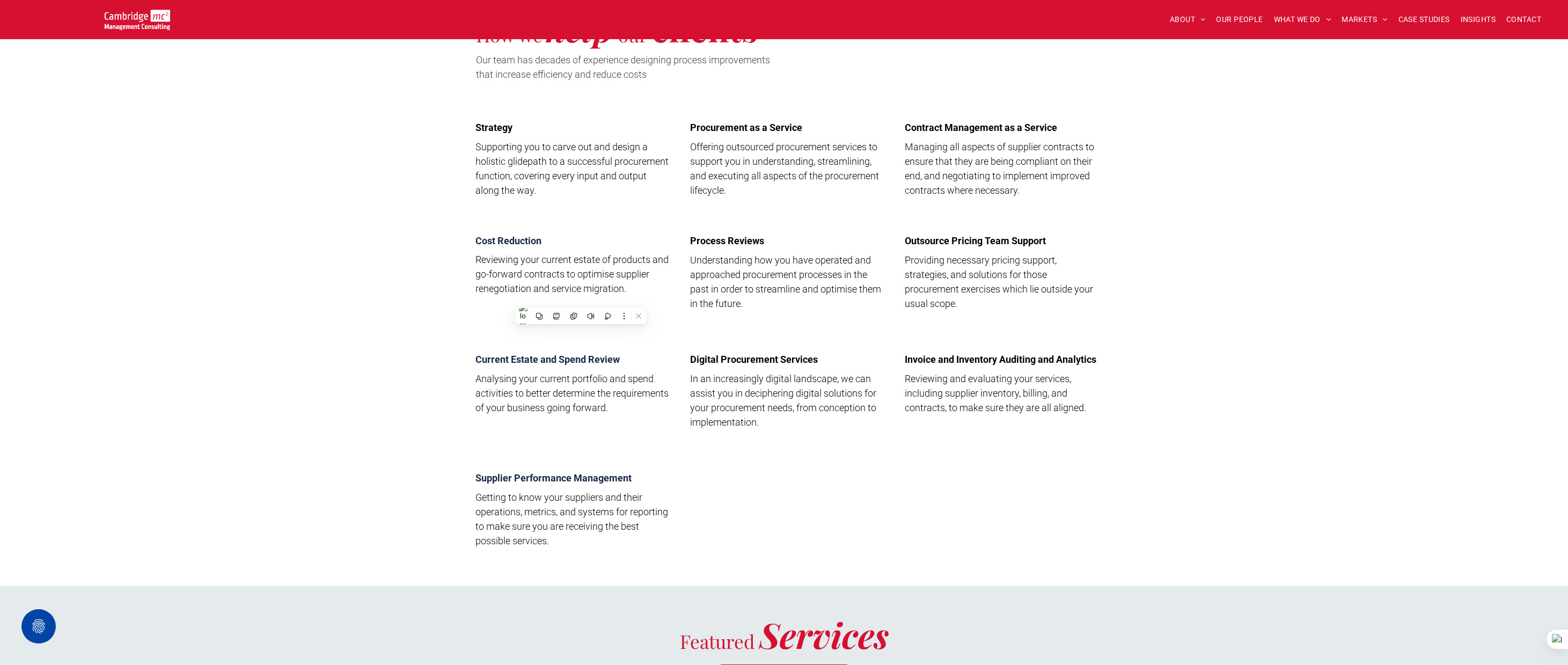
click at [776, 207] on div "Contract Management as a Service Managing all aspects of supplier contracts to …" at bounding box center [998, 162] width 204 height 92
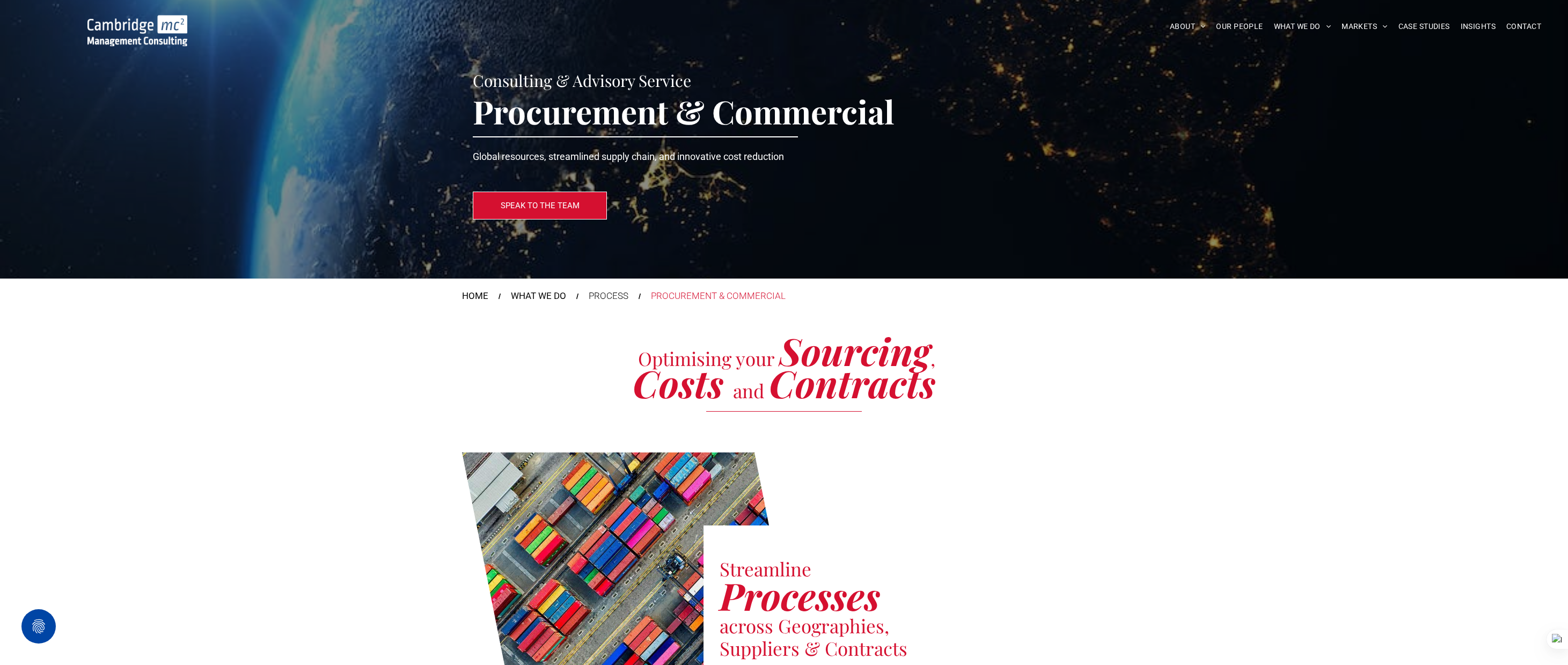
scroll to position [0, 0]
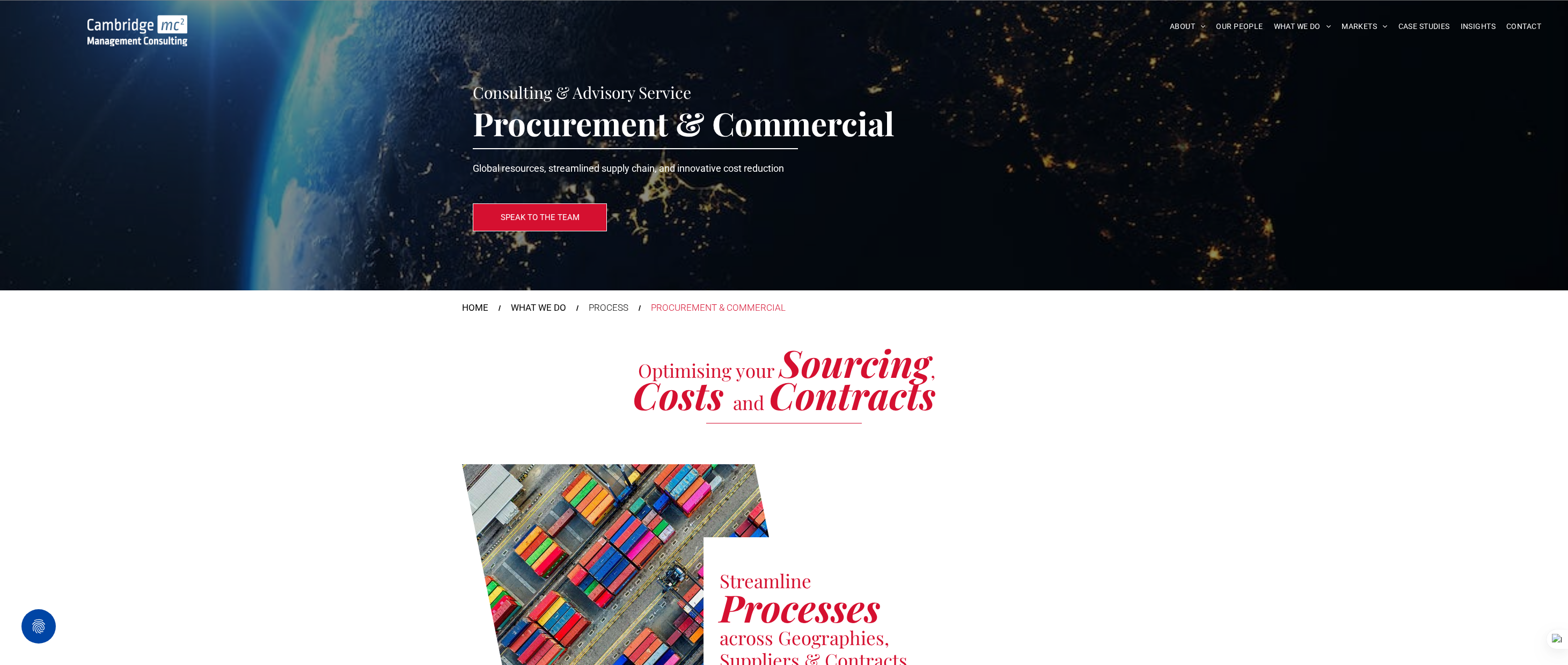
click at [118, 34] on img at bounding box center [137, 31] width 100 height 31
